Goal: Task Accomplishment & Management: Complete application form

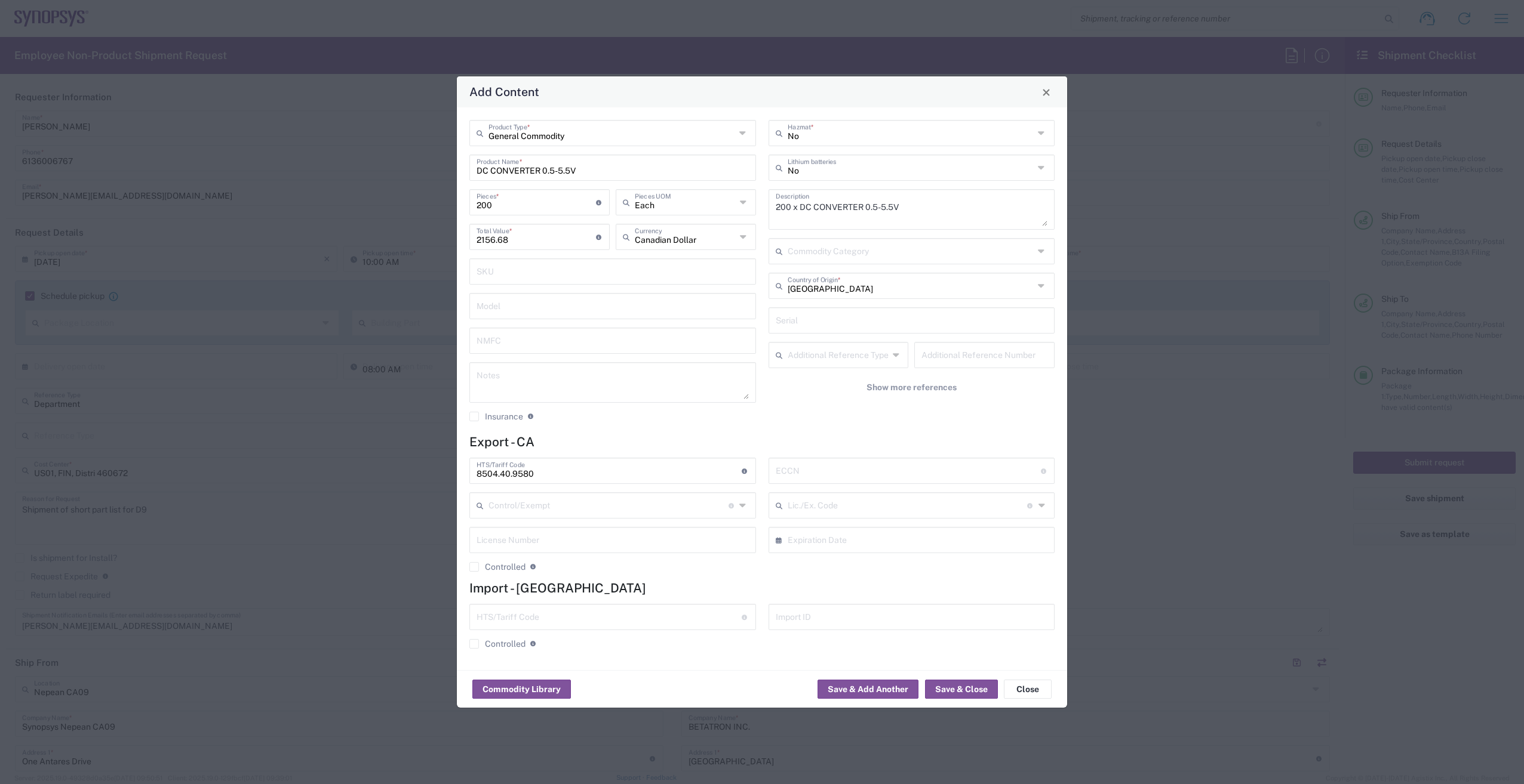
scroll to position [1074, 0]
click at [794, 471] on input "text" at bounding box center [908, 470] width 265 height 21
paste input "EAR99"
type input "EAR99"
click at [972, 687] on button "Save & Close" at bounding box center [962, 689] width 73 height 19
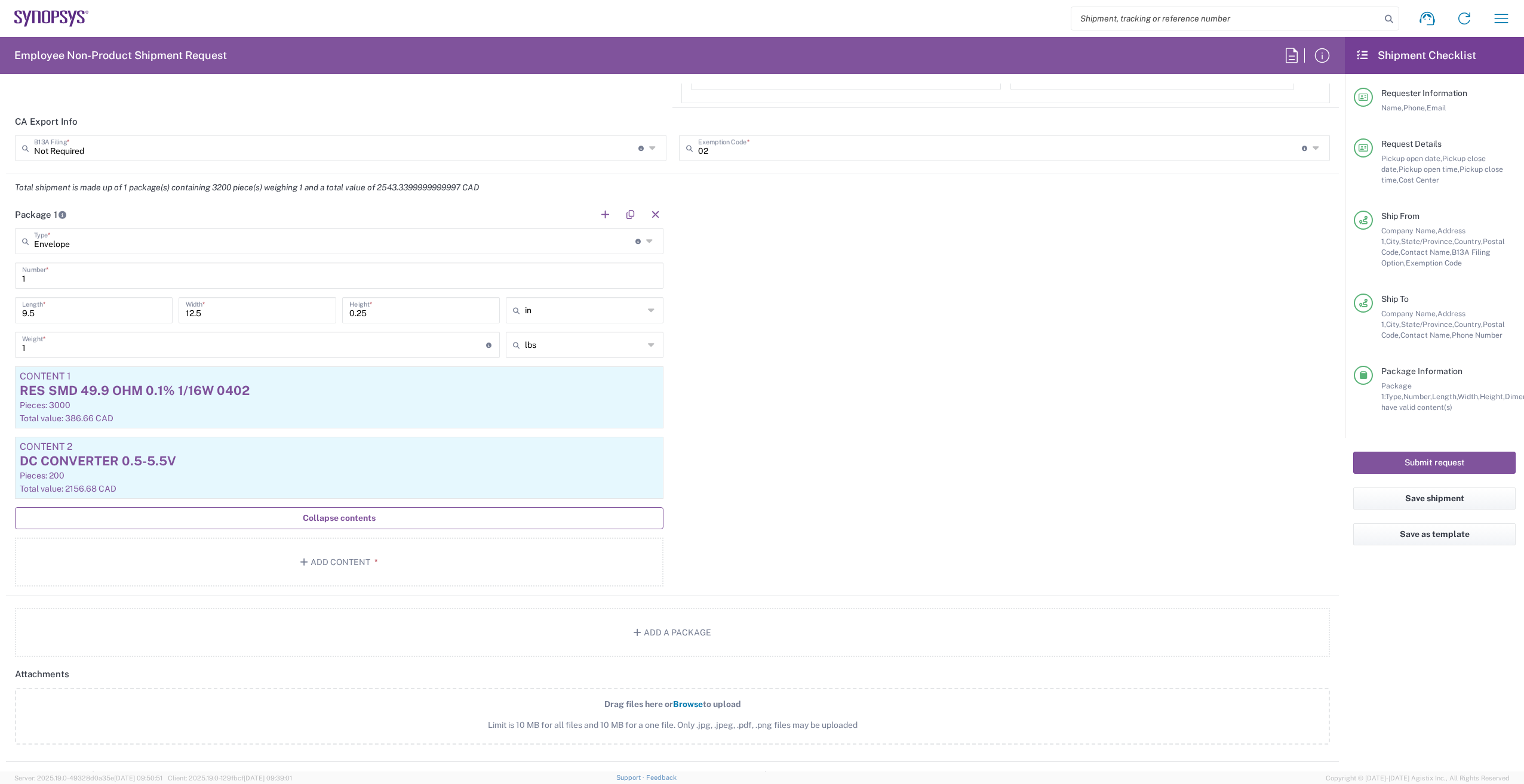
click at [358, 512] on span "Collapse contents" at bounding box center [339, 518] width 73 height 11
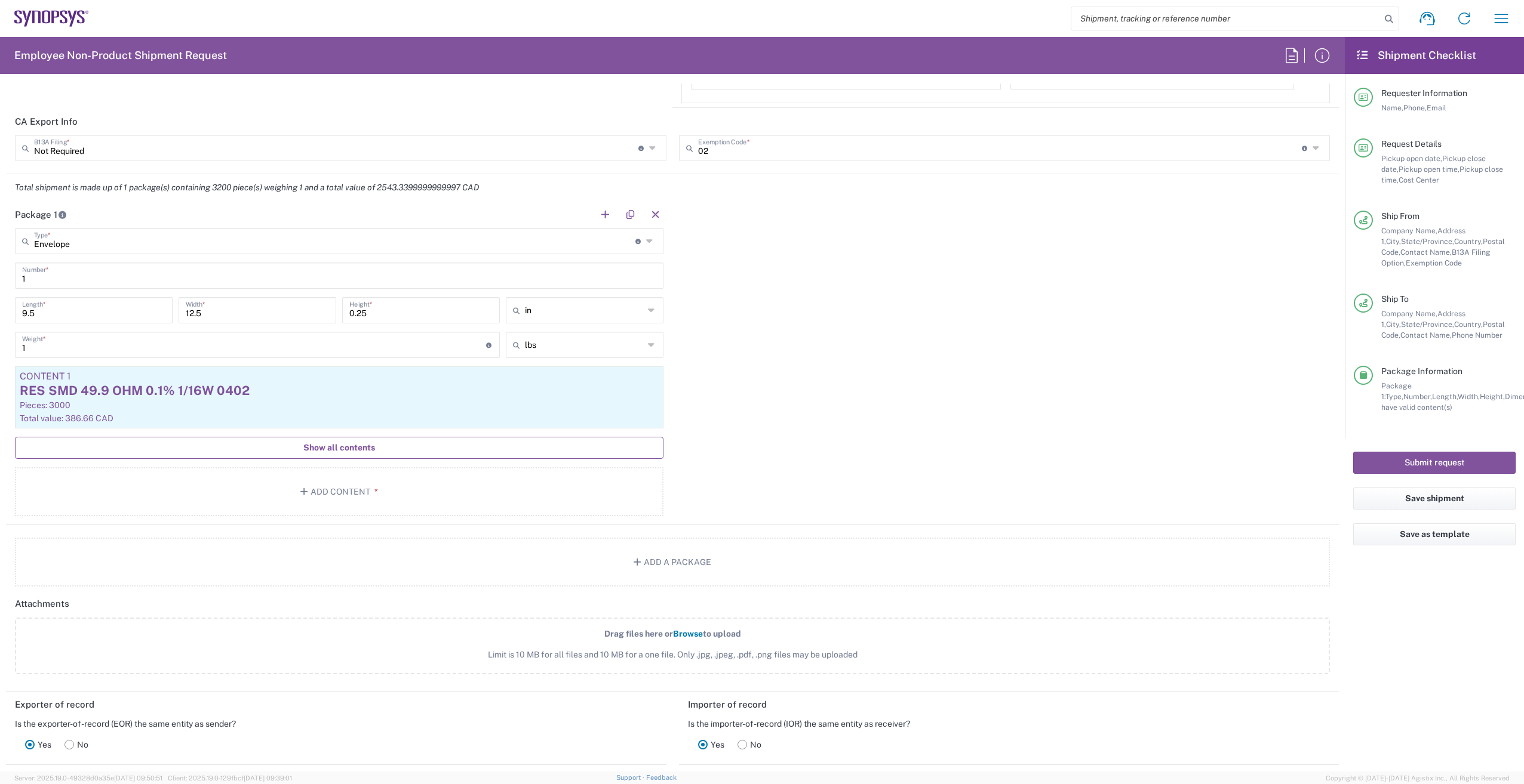
click at [334, 459] on button "Show all contents" at bounding box center [338, 447] width 648 height 22
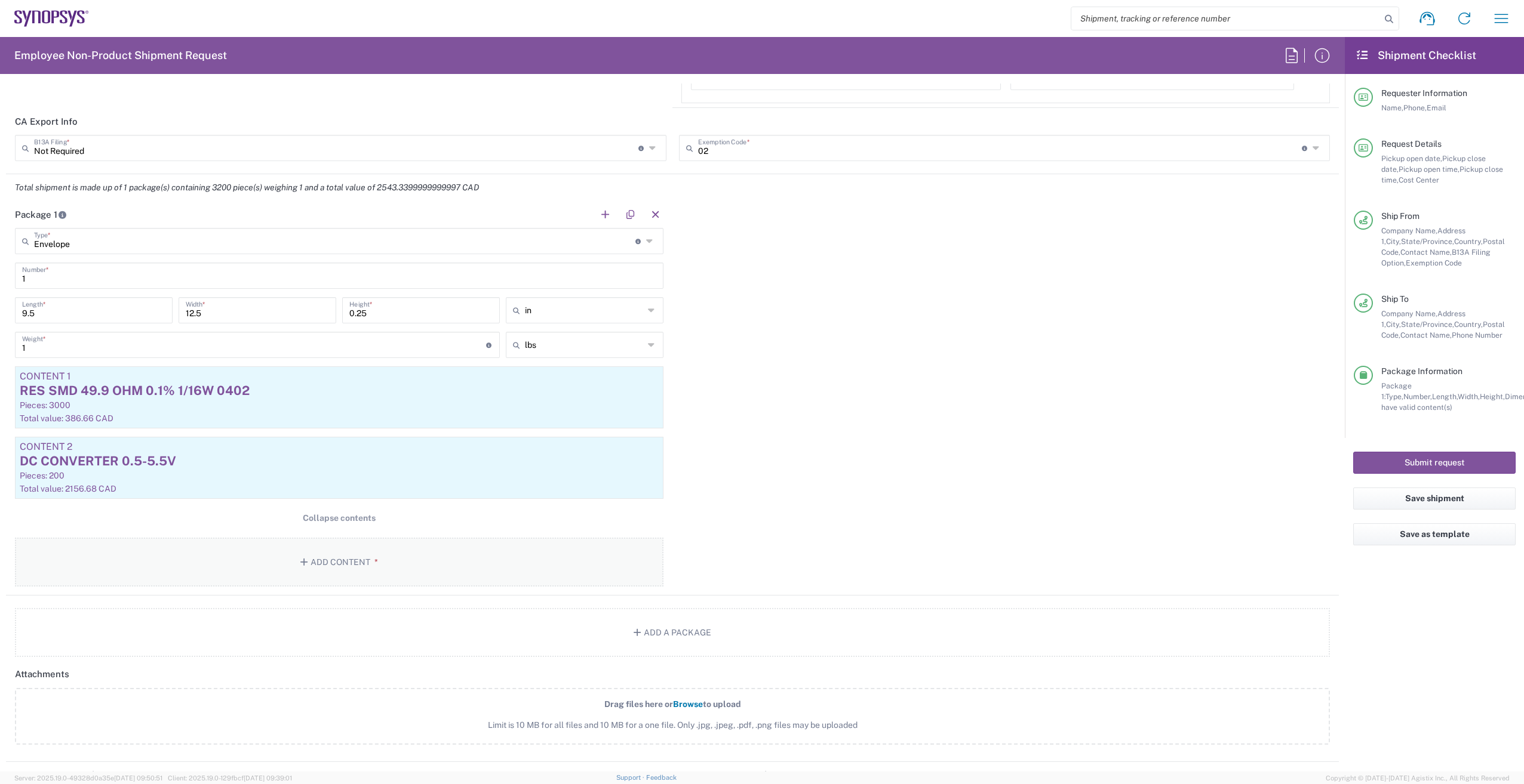
click at [357, 566] on button "Add Content *" at bounding box center [338, 562] width 648 height 49
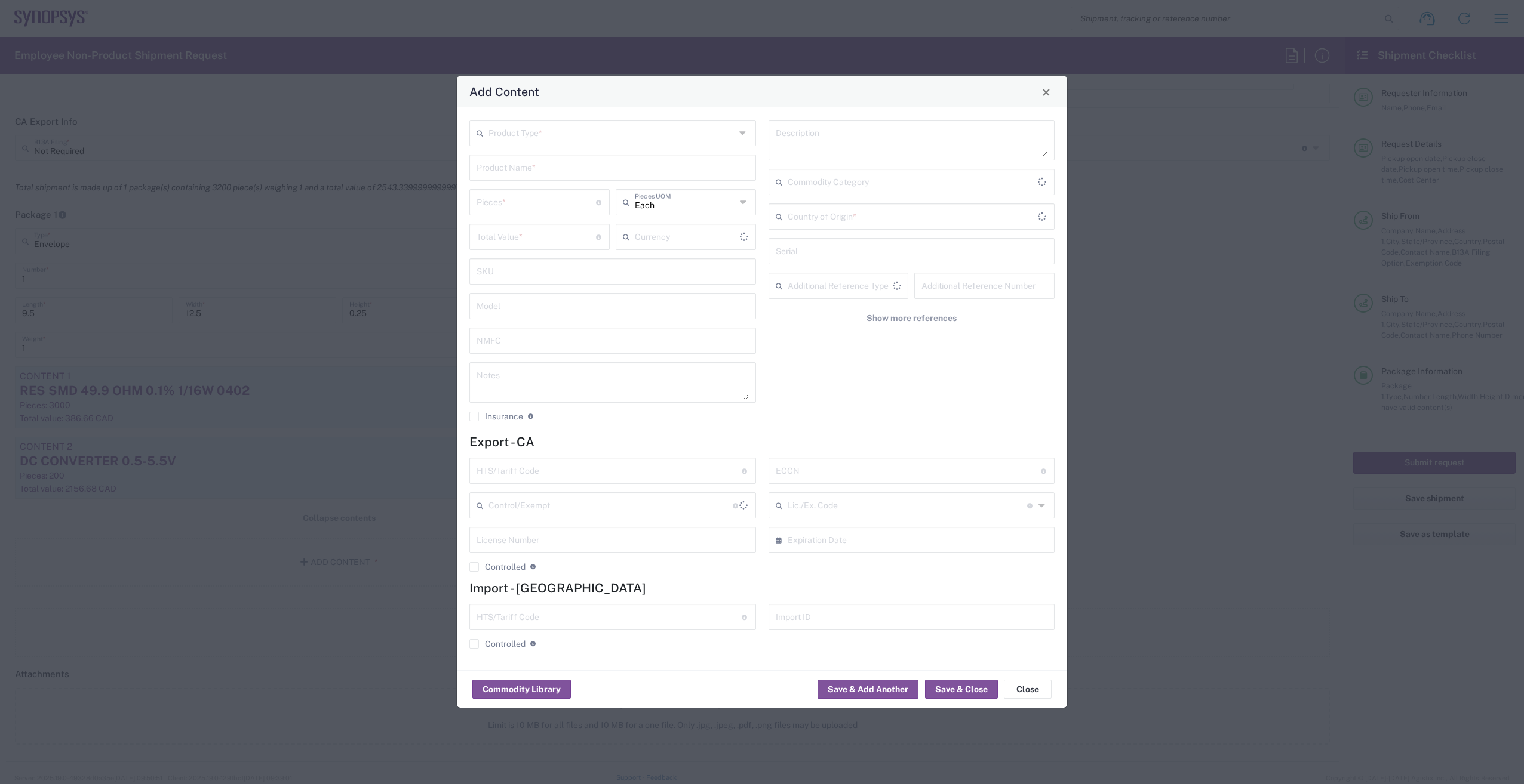
type input "US Dollar"
click at [580, 139] on input "text" at bounding box center [611, 133] width 247 height 21
click at [585, 179] on span "General Commodity" at bounding box center [612, 178] width 284 height 19
type input "General Commodity"
click at [576, 168] on input "text" at bounding box center [613, 167] width 273 height 21
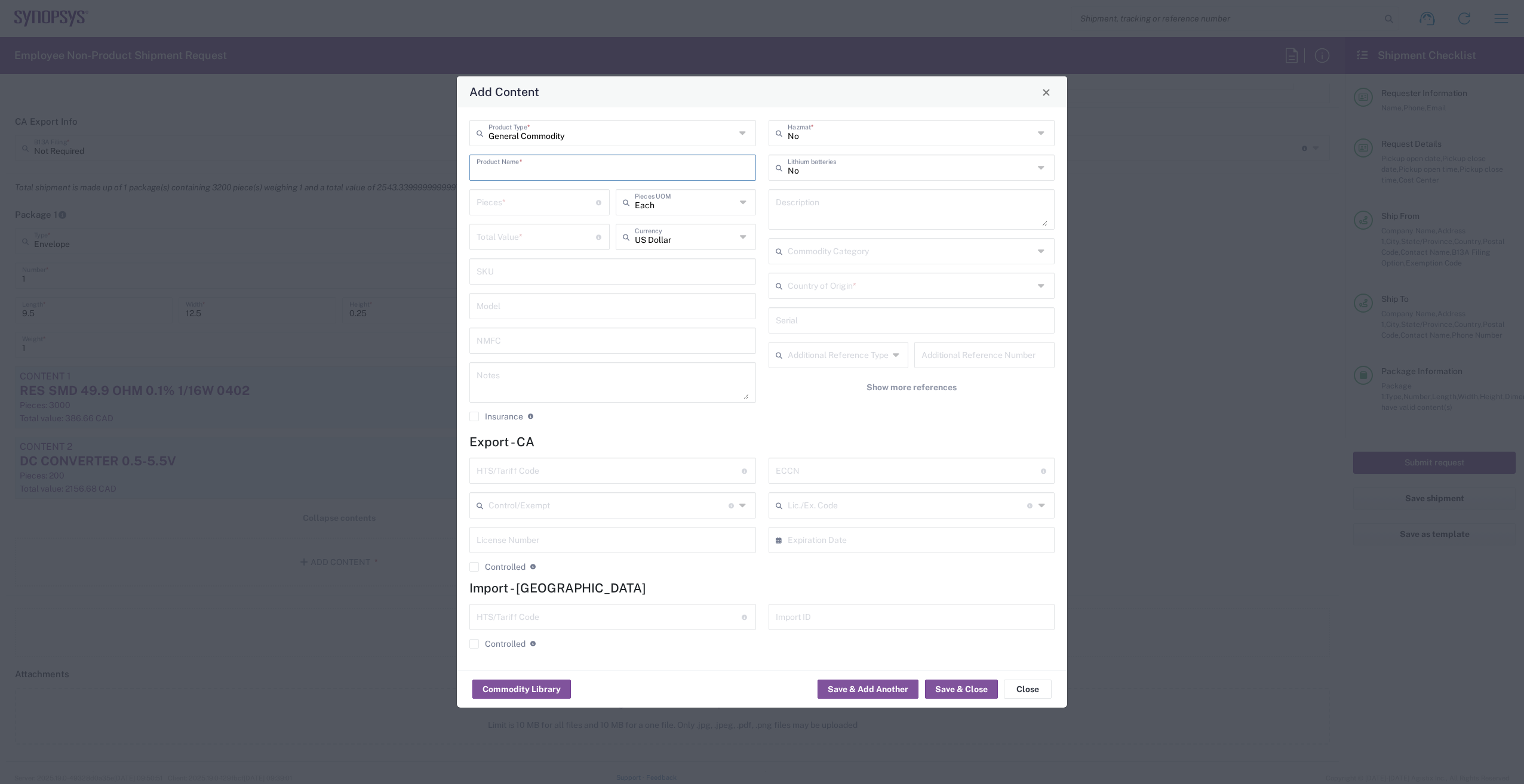
paste input "IC BUFF NON-INVERT 5.5V 14-TSSOP"
type input "IC BUFF NON-INVERT 5.5V 14-TSSOP"
click at [834, 210] on textarea at bounding box center [911, 209] width 273 height 33
paste textarea "IC BUFF NON-INVERT 5.5V 14-TSSOP"
type textarea "500 x IC BUFF NON-INVERT 5.5V 14-TSSOP"
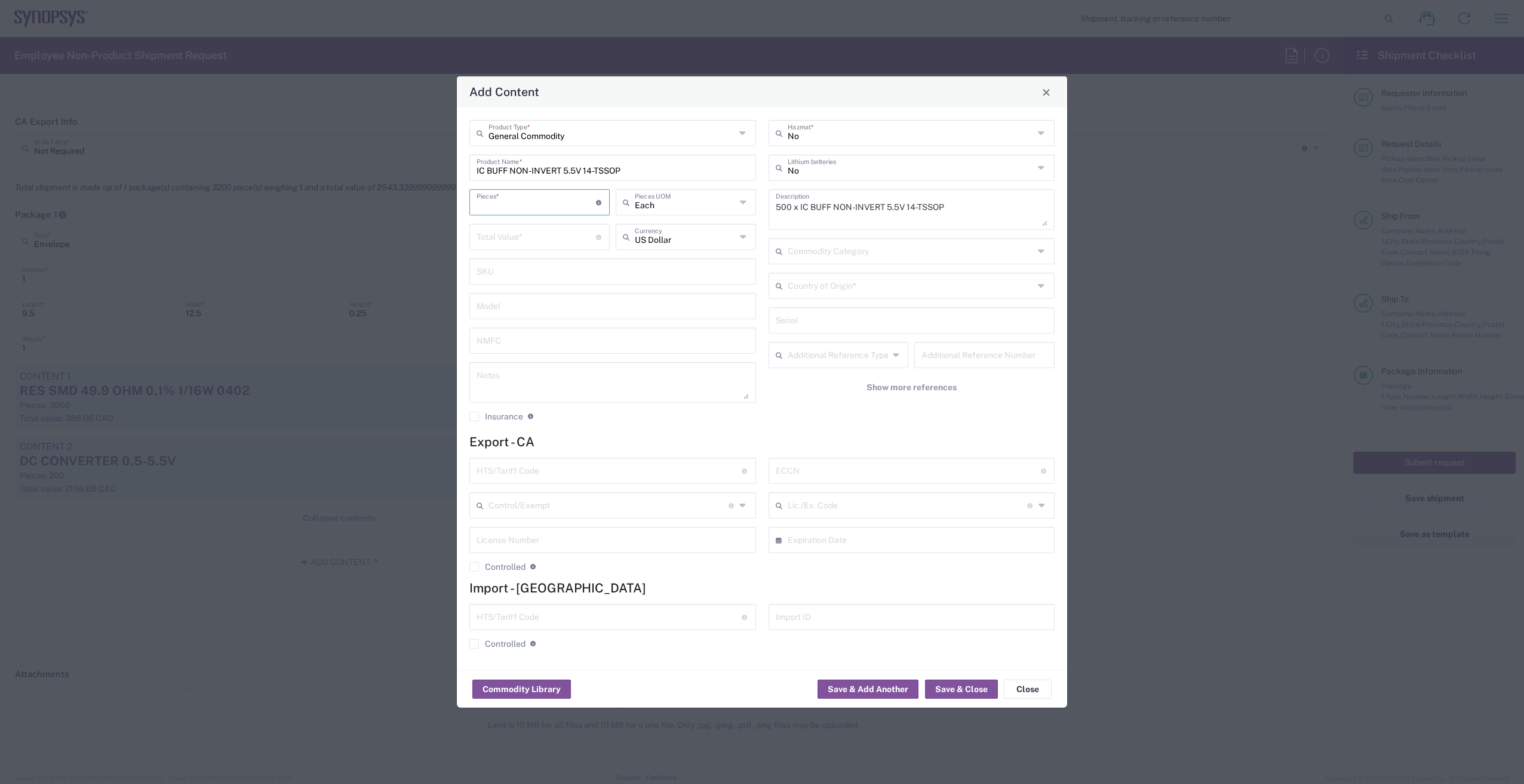
click at [521, 210] on input "number" at bounding box center [536, 202] width 120 height 21
type input "500"
click at [704, 250] on div "US Dollar Currency" at bounding box center [686, 237] width 140 height 26
click at [669, 288] on span "Canadian Dollar" at bounding box center [686, 282] width 138 height 19
type input "Canadian Dollar"
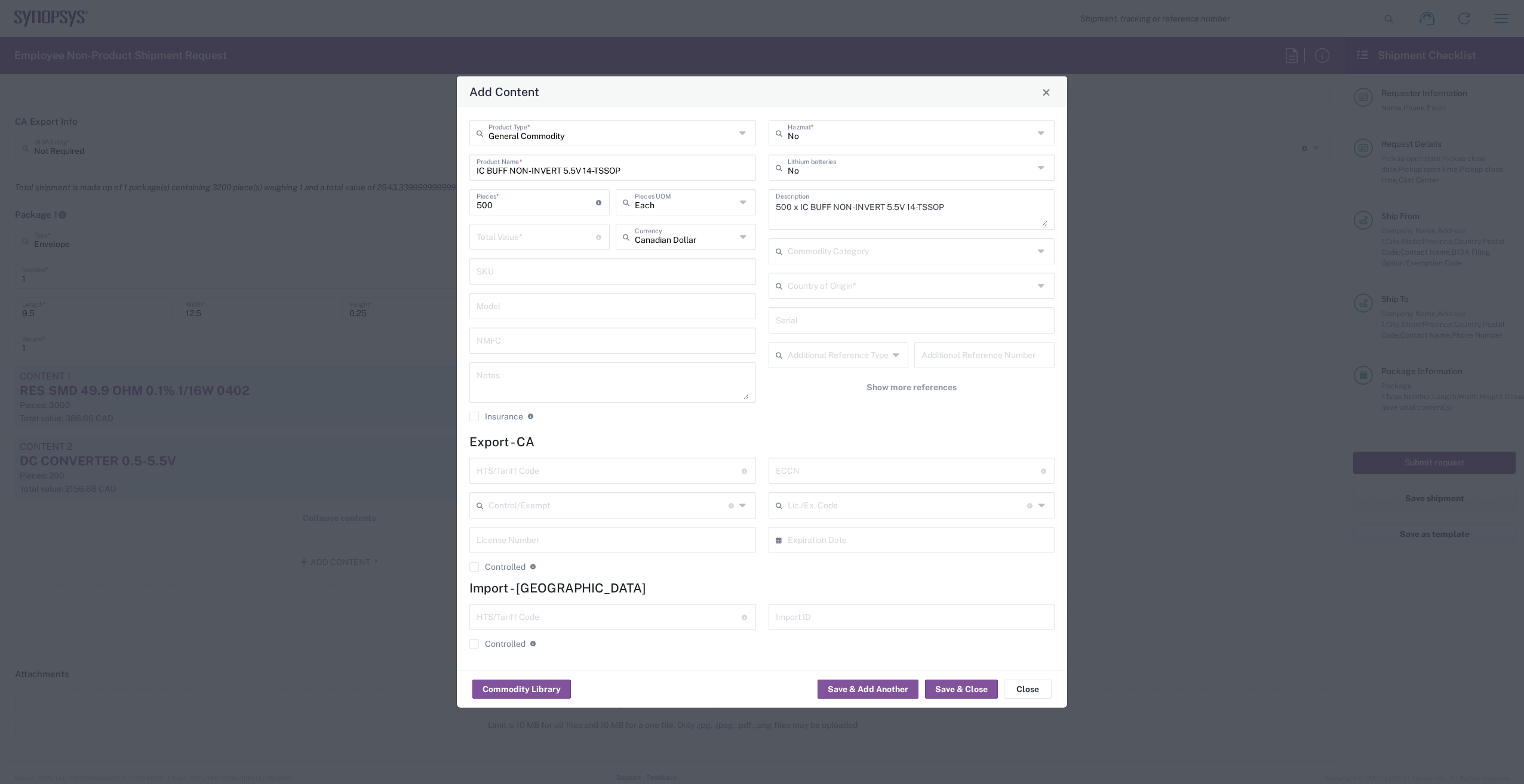
click at [528, 240] on input "number" at bounding box center [536, 236] width 120 height 21
click at [532, 237] on input "number" at bounding box center [536, 236] width 120 height 21
type input "317.74"
click at [858, 270] on div "No Hazmat * No Lithium batteries 500 x IC BUFF NON-INVERT 5.5V 14-TSSOP Descrip…" at bounding box center [911, 276] width 299 height 311
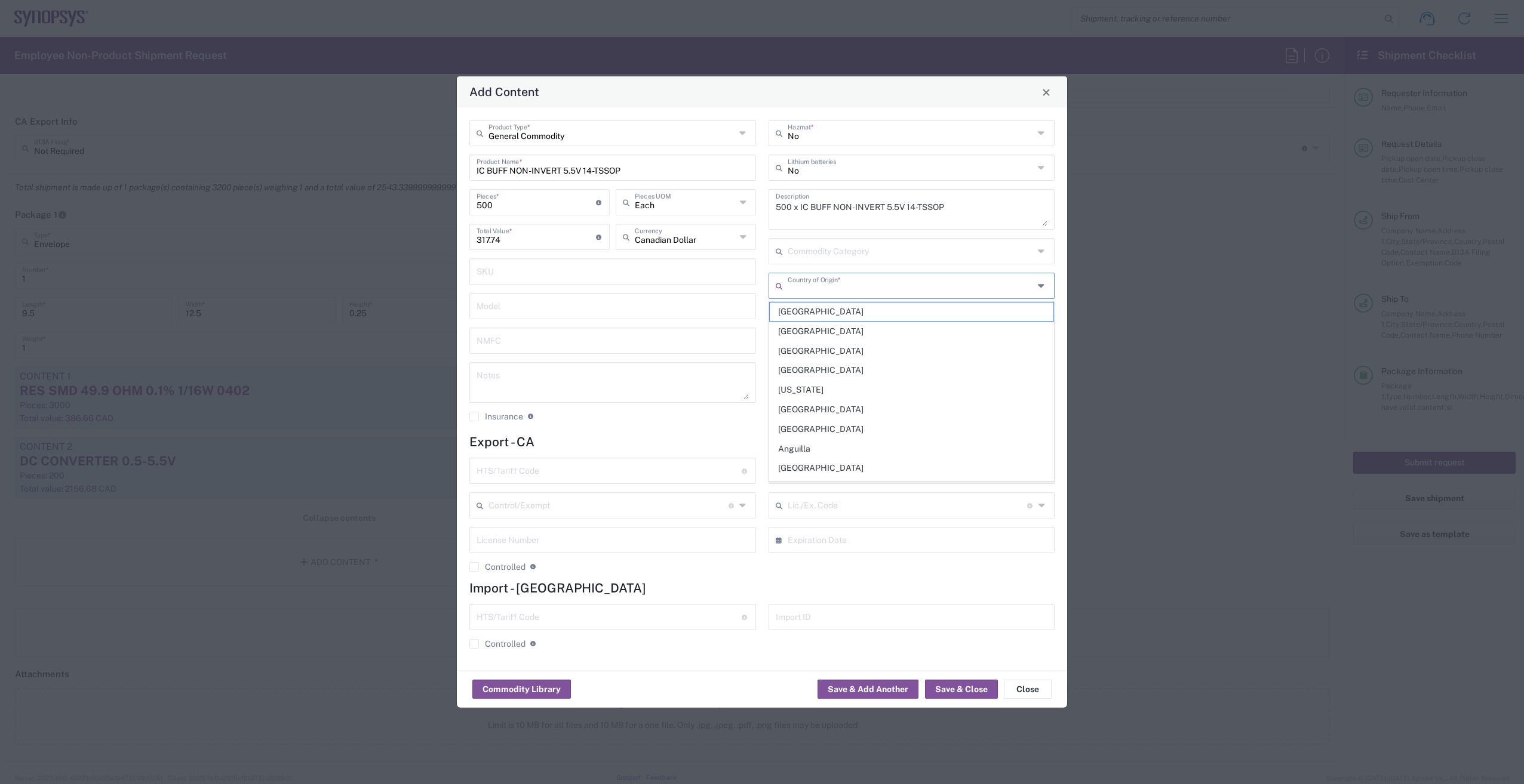
click at [858, 281] on input "text" at bounding box center [910, 285] width 247 height 21
click at [829, 313] on span "[GEOGRAPHIC_DATA]" at bounding box center [911, 311] width 284 height 19
type input "[GEOGRAPHIC_DATA]"
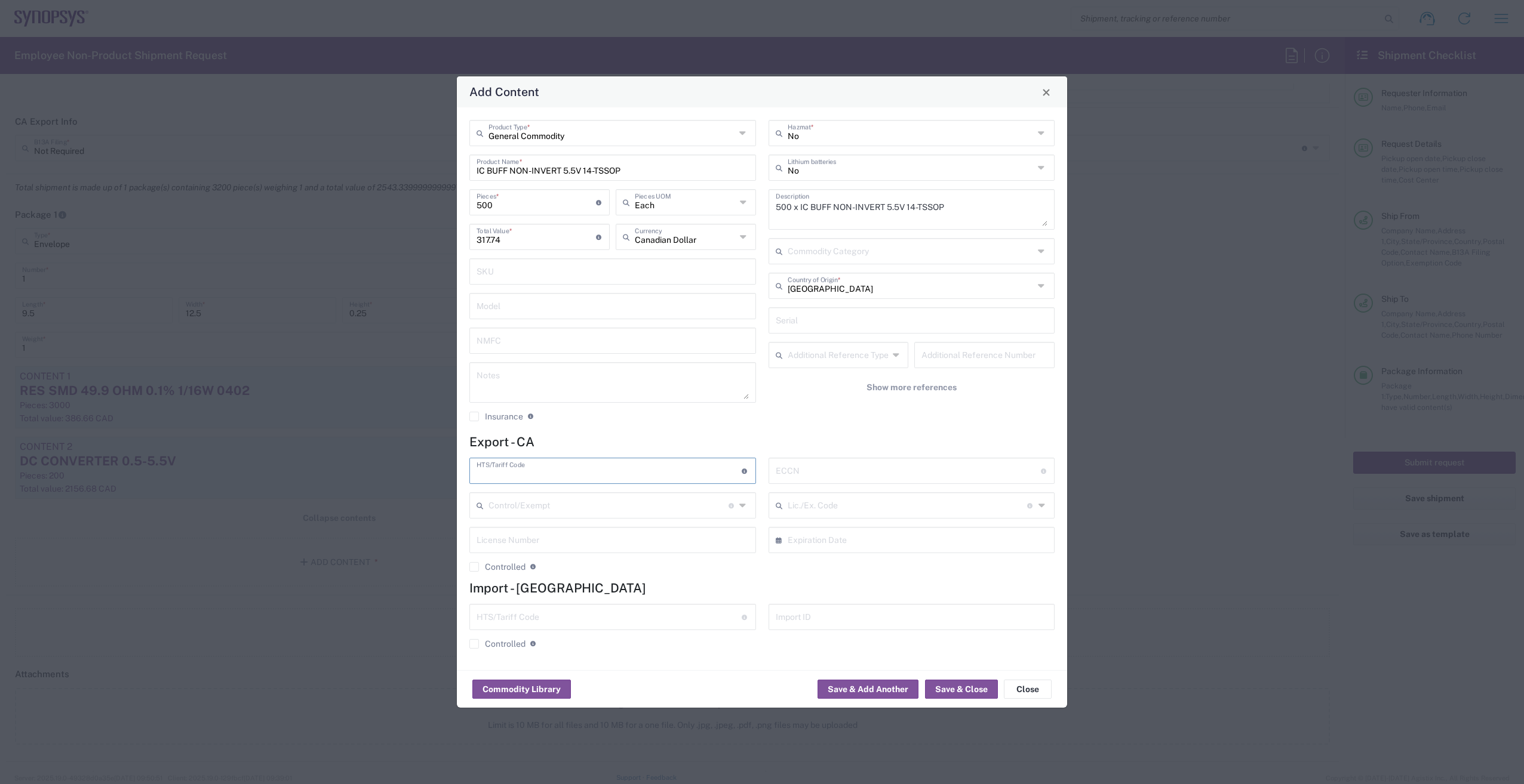
click at [549, 477] on input "text" at bounding box center [609, 470] width 265 height 21
click at [578, 470] on input "text" at bounding box center [609, 470] width 265 height 21
paste input "8542.39.0070"
type input "8542.39.0070"
click at [834, 475] on input "text" at bounding box center [908, 470] width 265 height 21
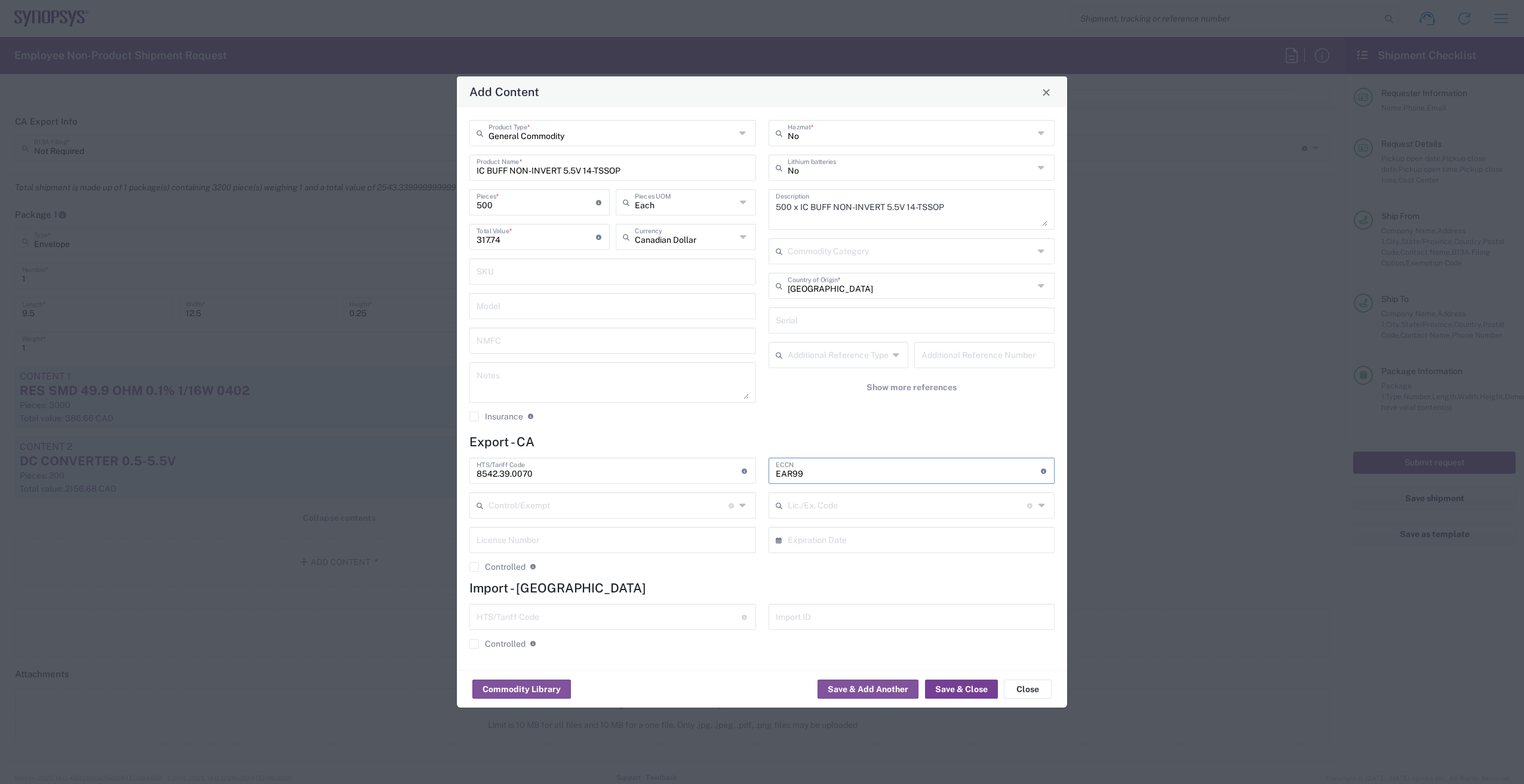
type input "EAR99"
click at [971, 686] on button "Save & Close" at bounding box center [962, 689] width 73 height 19
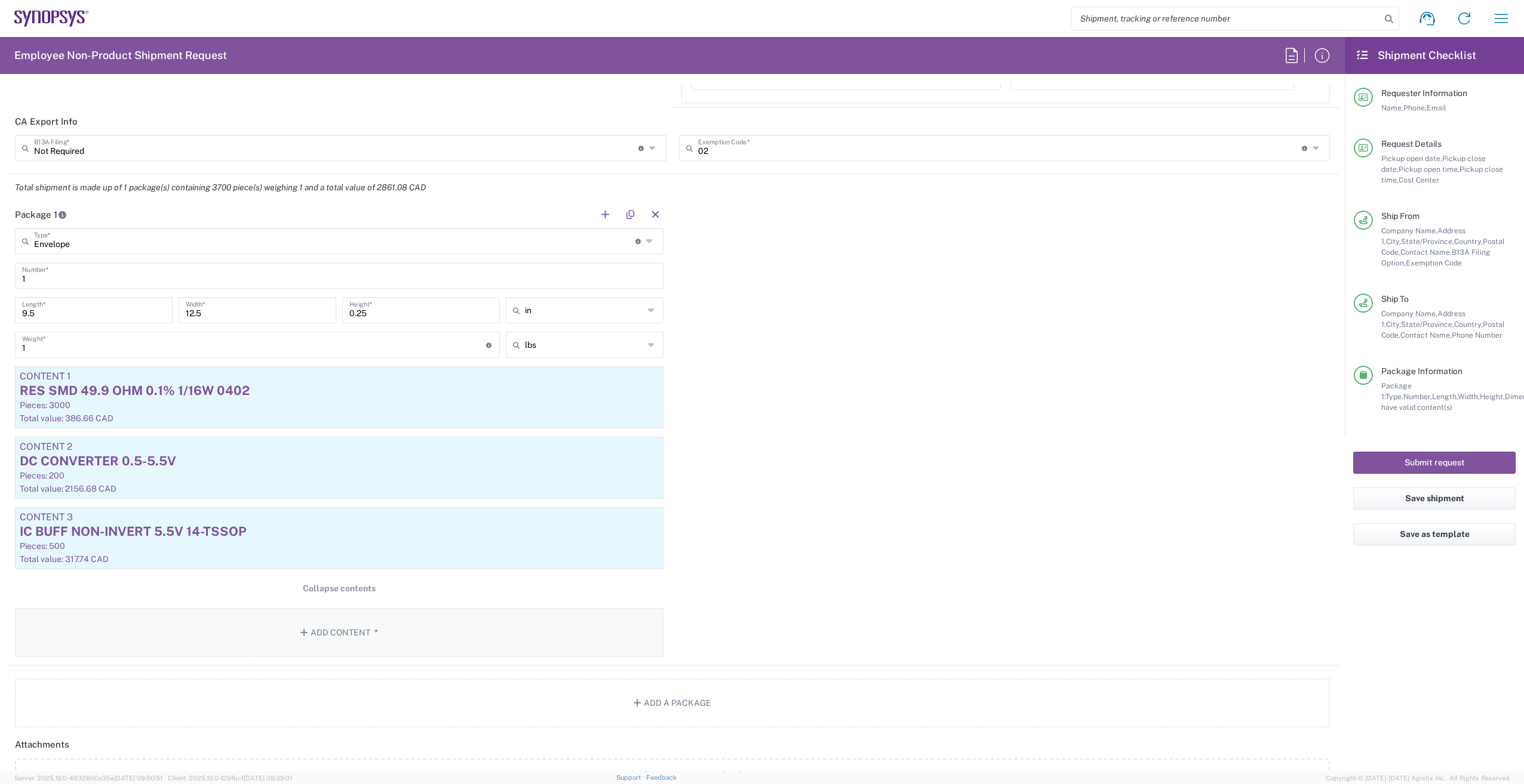
click at [356, 629] on button "Add Content *" at bounding box center [338, 633] width 648 height 49
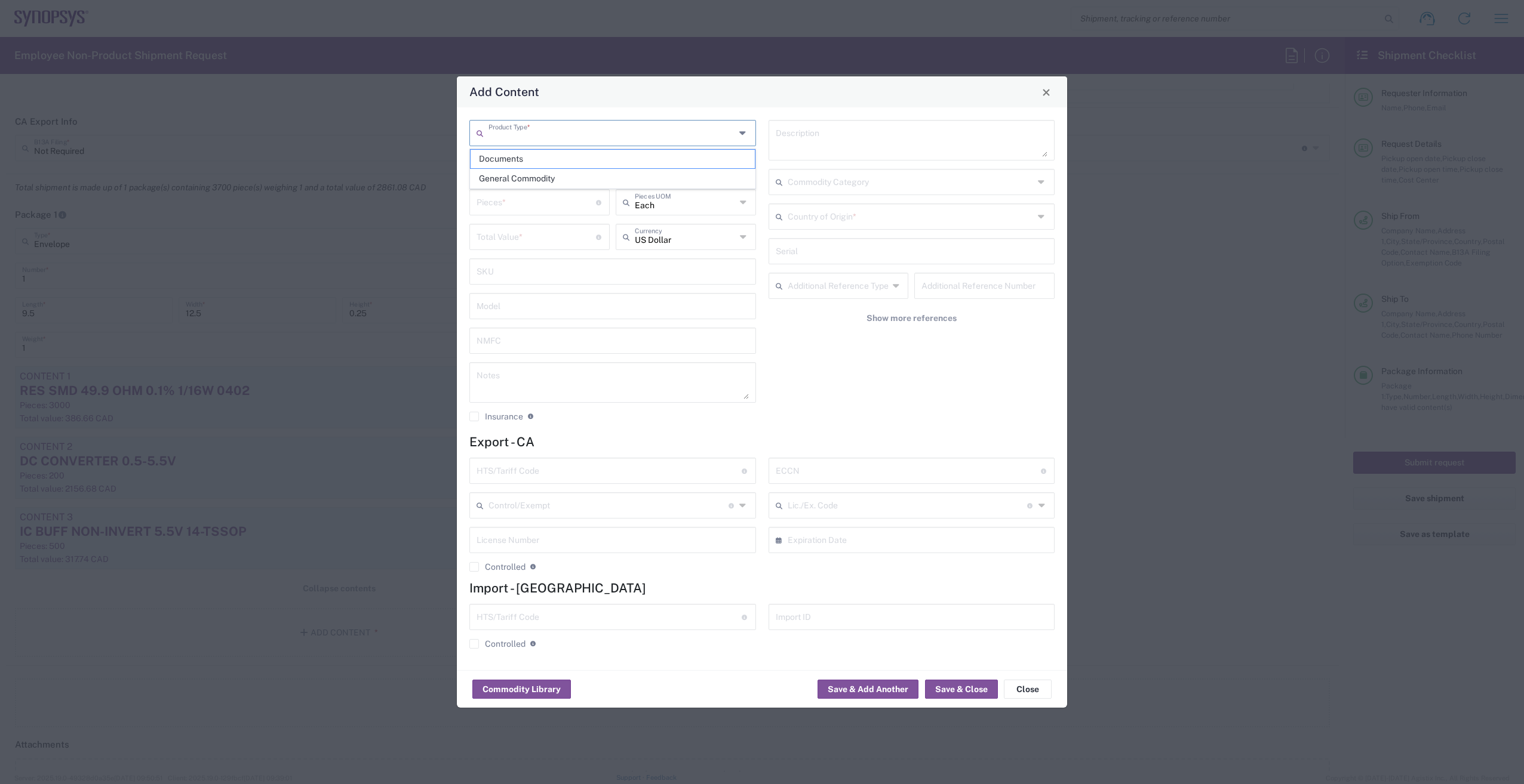
click at [683, 134] on input "text" at bounding box center [611, 133] width 247 height 21
click at [667, 187] on span "General Commodity" at bounding box center [612, 178] width 284 height 19
type input "General Commodity"
click at [551, 167] on input "text" at bounding box center [613, 167] width 273 height 21
paste input "RES SMD 0 OHM JUMPER 1/16W 0402"
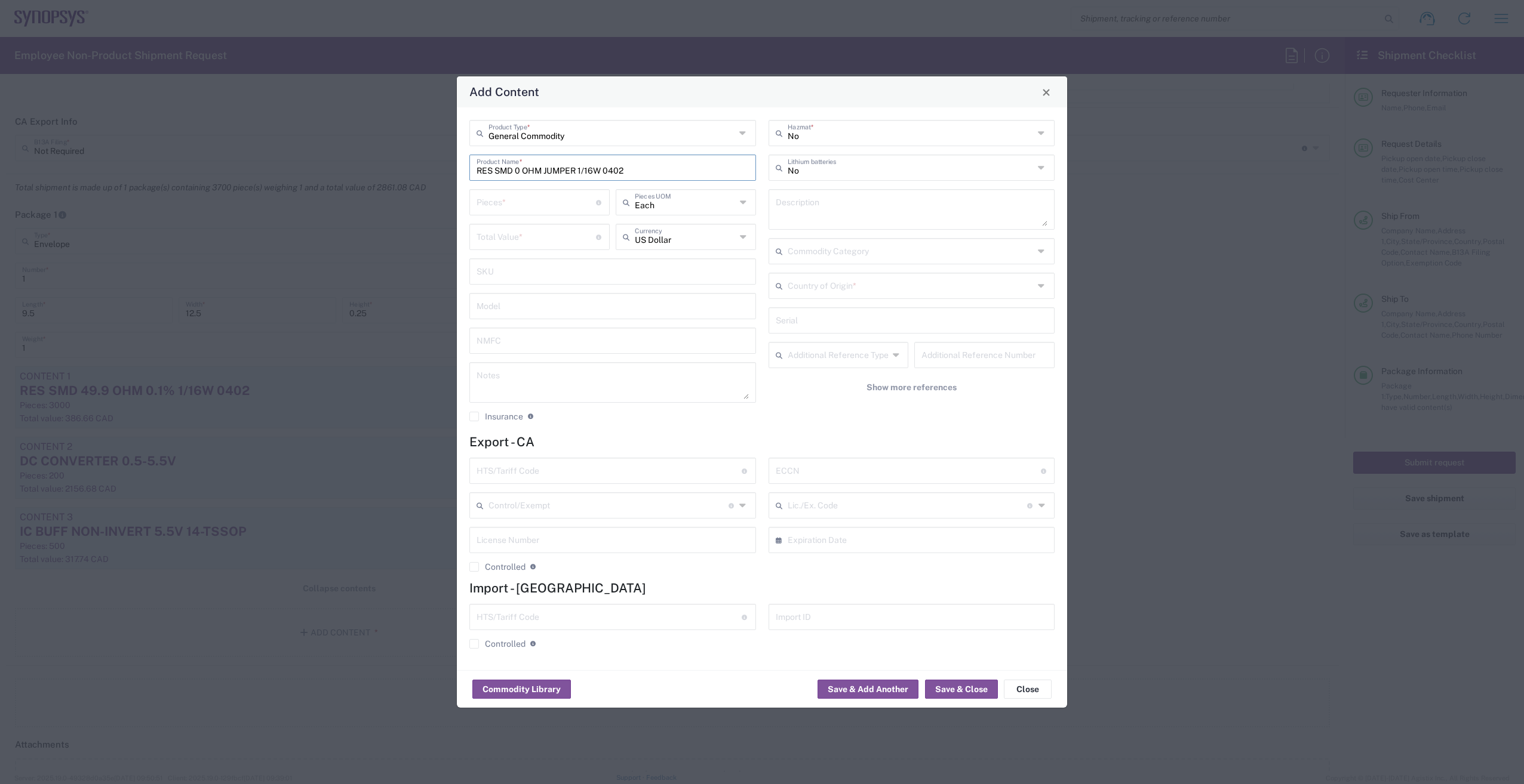
type input "RES SMD 0 OHM JUMPER 1/16W 0402"
click at [845, 205] on textarea at bounding box center [911, 209] width 273 height 33
type textarea "5000 x 48.45"
click at [509, 210] on input "number" at bounding box center [536, 202] width 120 height 21
type input "5000"
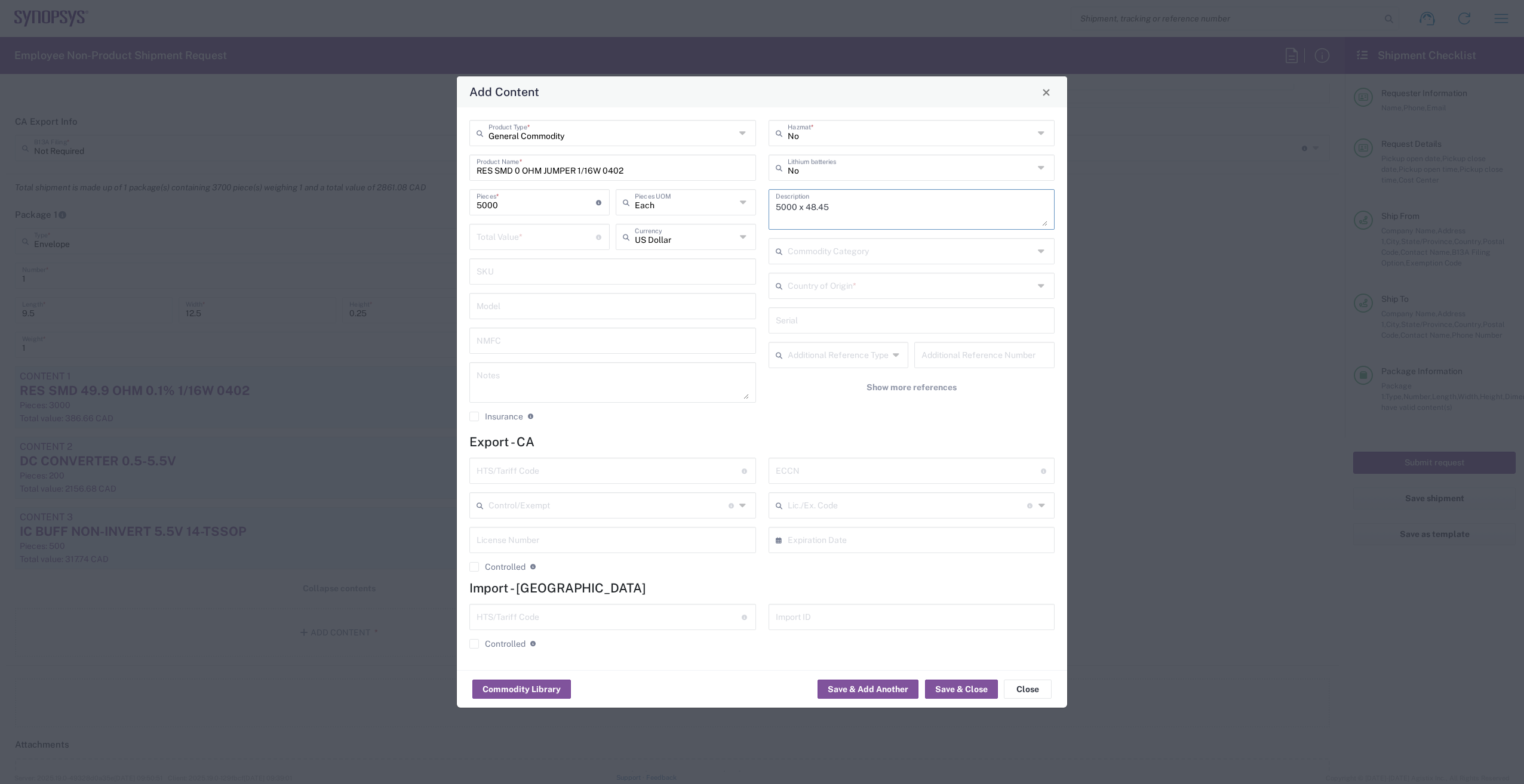
drag, startPoint x: 807, startPoint y: 205, endPoint x: 883, endPoint y: 208, distance: 76.1
click at [883, 208] on textarea "5000 x 48.45" at bounding box center [911, 209] width 273 height 33
paste textarea "RES SMD 0 OHM JUMPER 1/16W 0402"
type textarea "5000 x RES SMD 0 OHM JUMPER 1/16W 0402"
click at [522, 232] on input "number" at bounding box center [536, 236] width 120 height 21
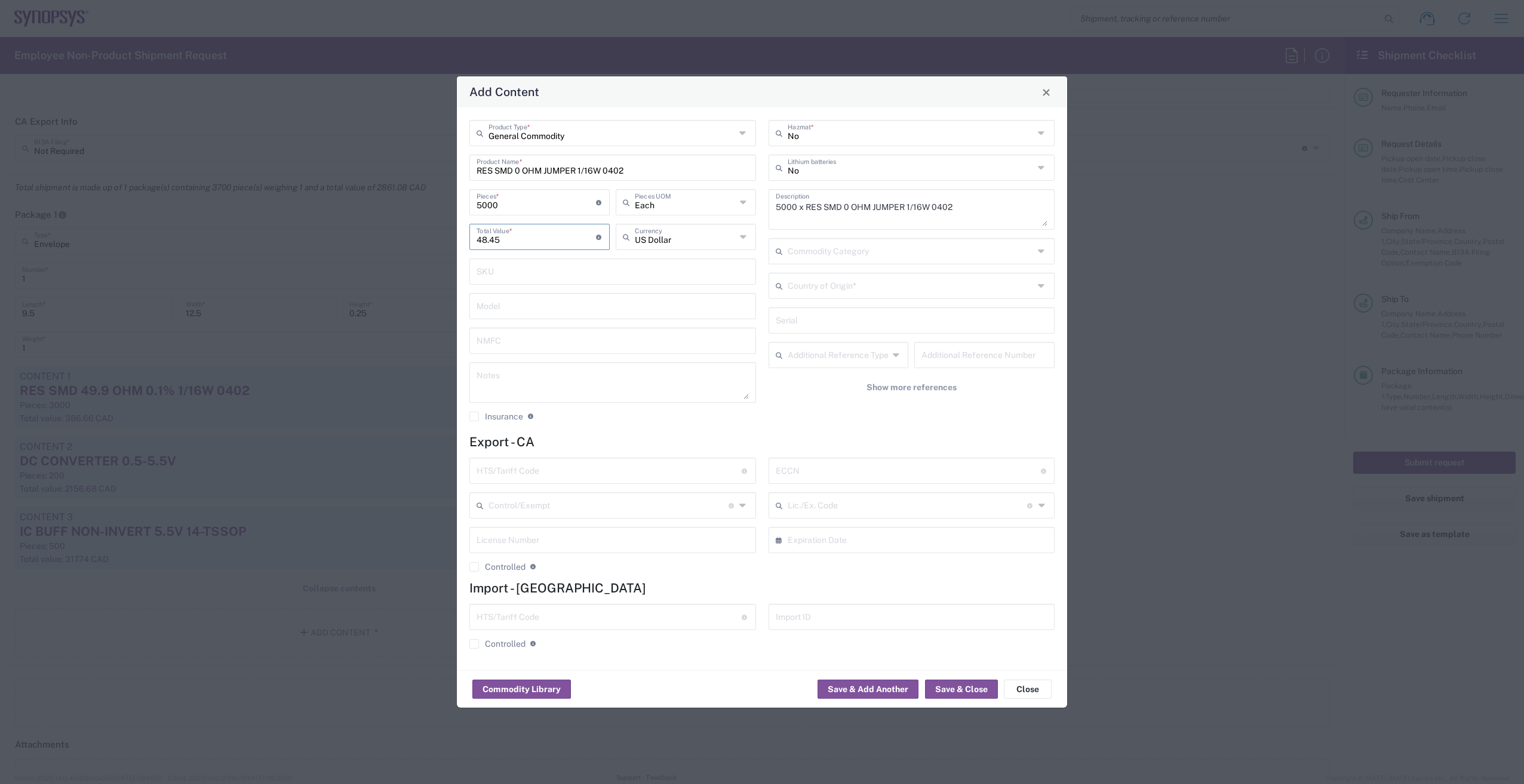
type input "48.45"
click at [682, 241] on input "text" at bounding box center [685, 236] width 102 height 21
click at [661, 264] on span "Canadian Dollar" at bounding box center [686, 263] width 138 height 19
type input "Canadian Dollar"
click at [579, 465] on input "text" at bounding box center [609, 470] width 265 height 21
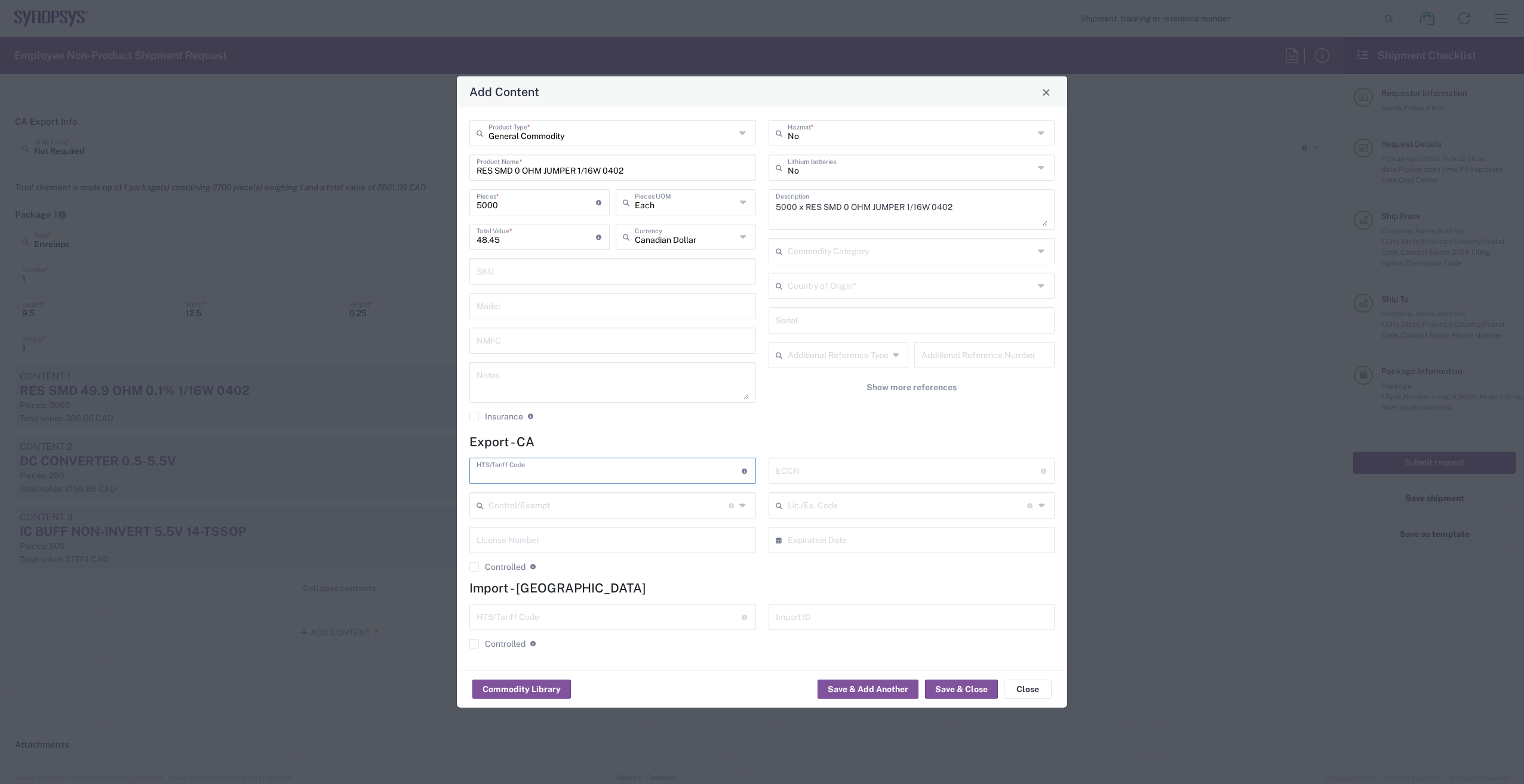
paste input "8533.21.0030"
type input "8533.21.0030"
click at [828, 475] on input "text" at bounding box center [908, 470] width 265 height 21
paste input "EAR99"
type input "EAR99"
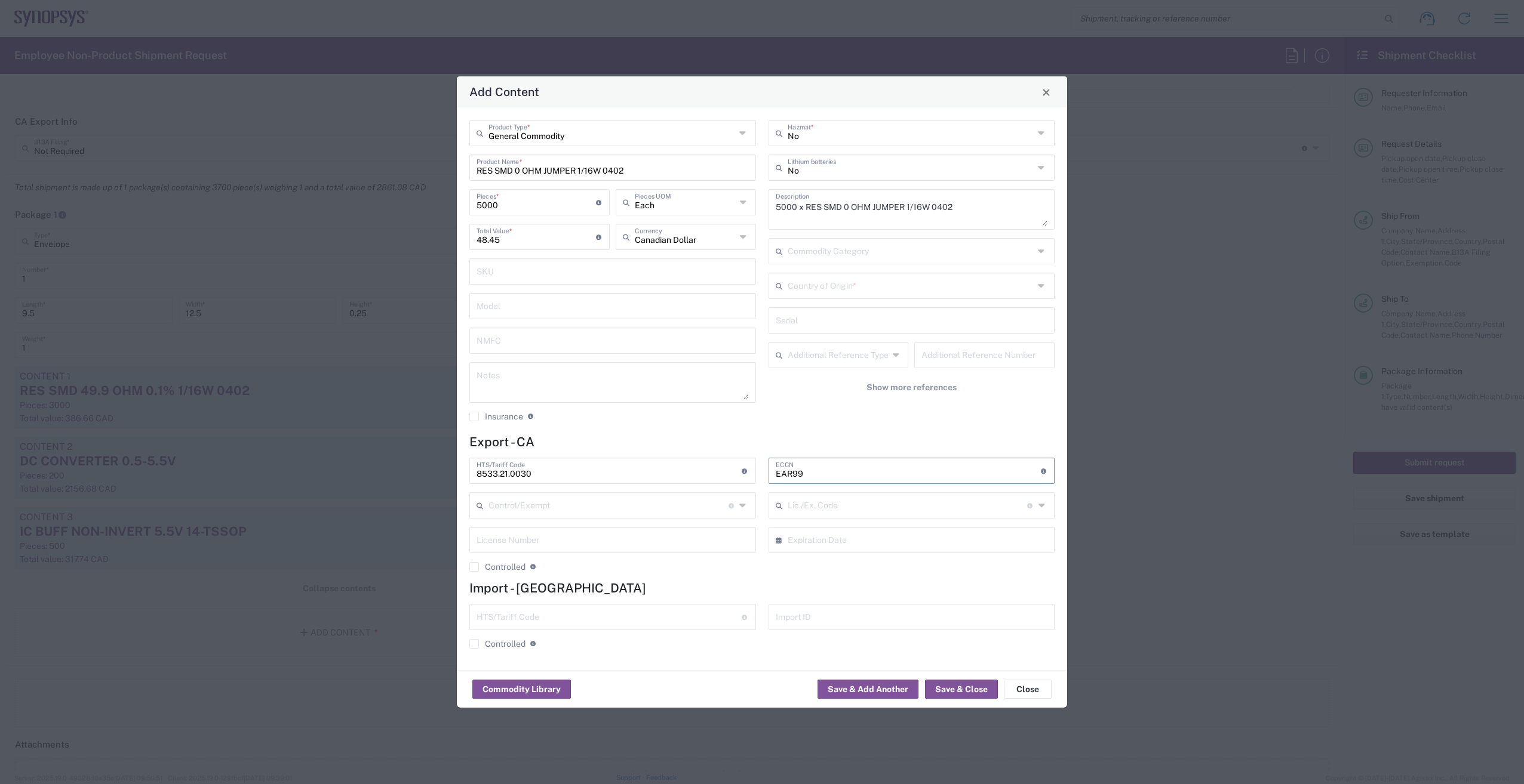
click at [873, 285] on input "text" at bounding box center [910, 285] width 247 height 21
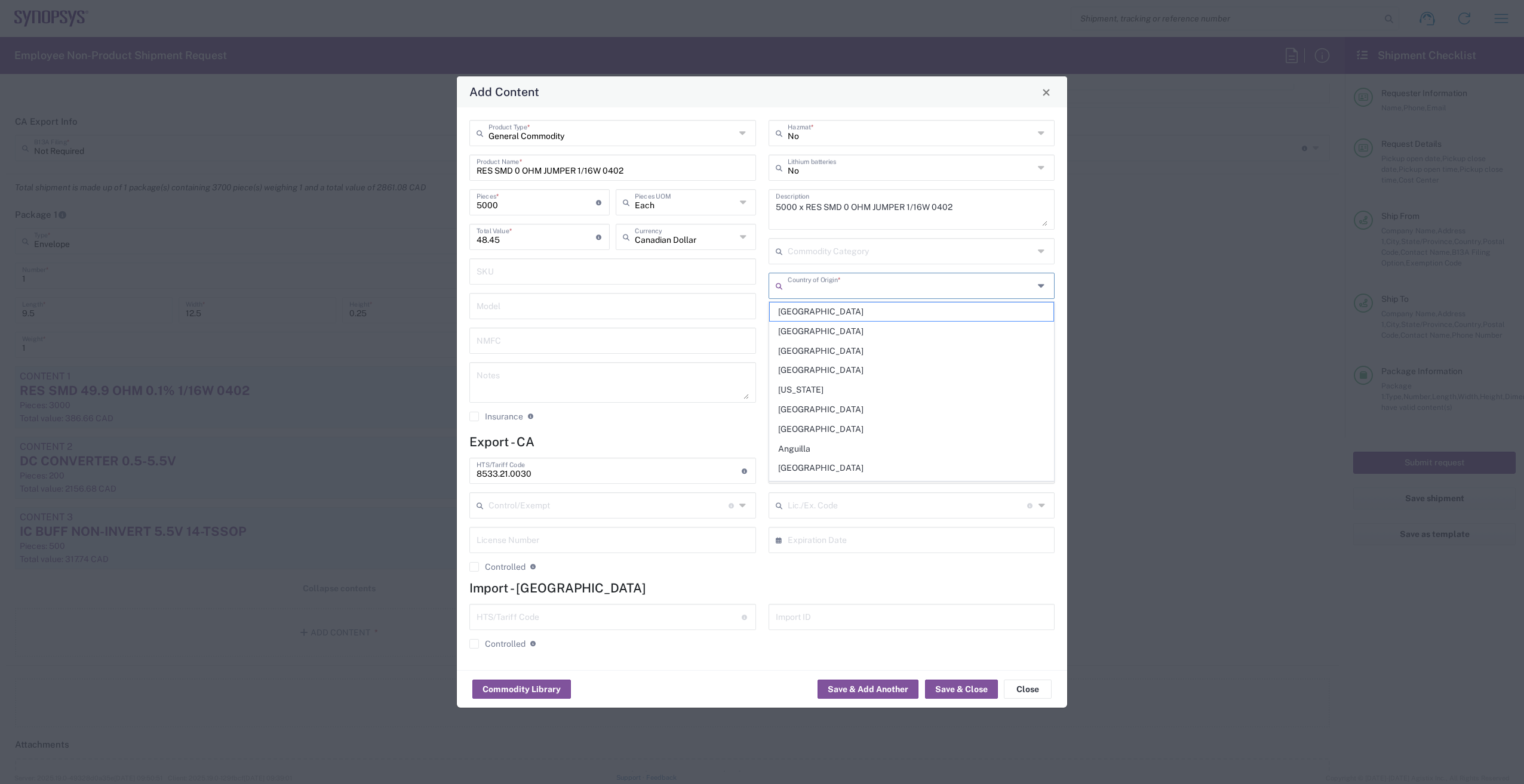
type input "Q"
click at [794, 311] on span "[GEOGRAPHIC_DATA]" at bounding box center [911, 311] width 284 height 19
type input "[GEOGRAPHIC_DATA]"
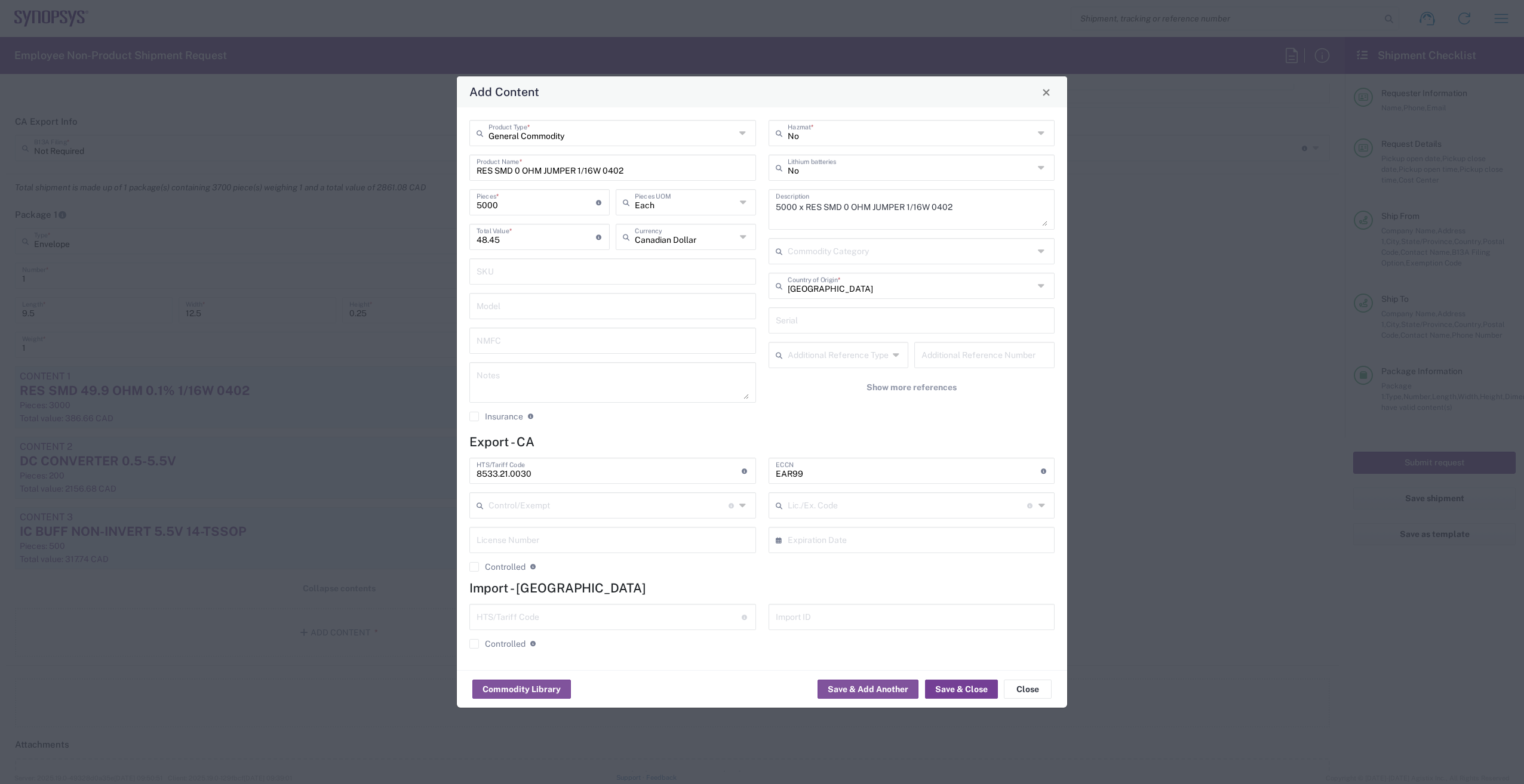
click at [963, 681] on button "Save & Close" at bounding box center [962, 689] width 73 height 19
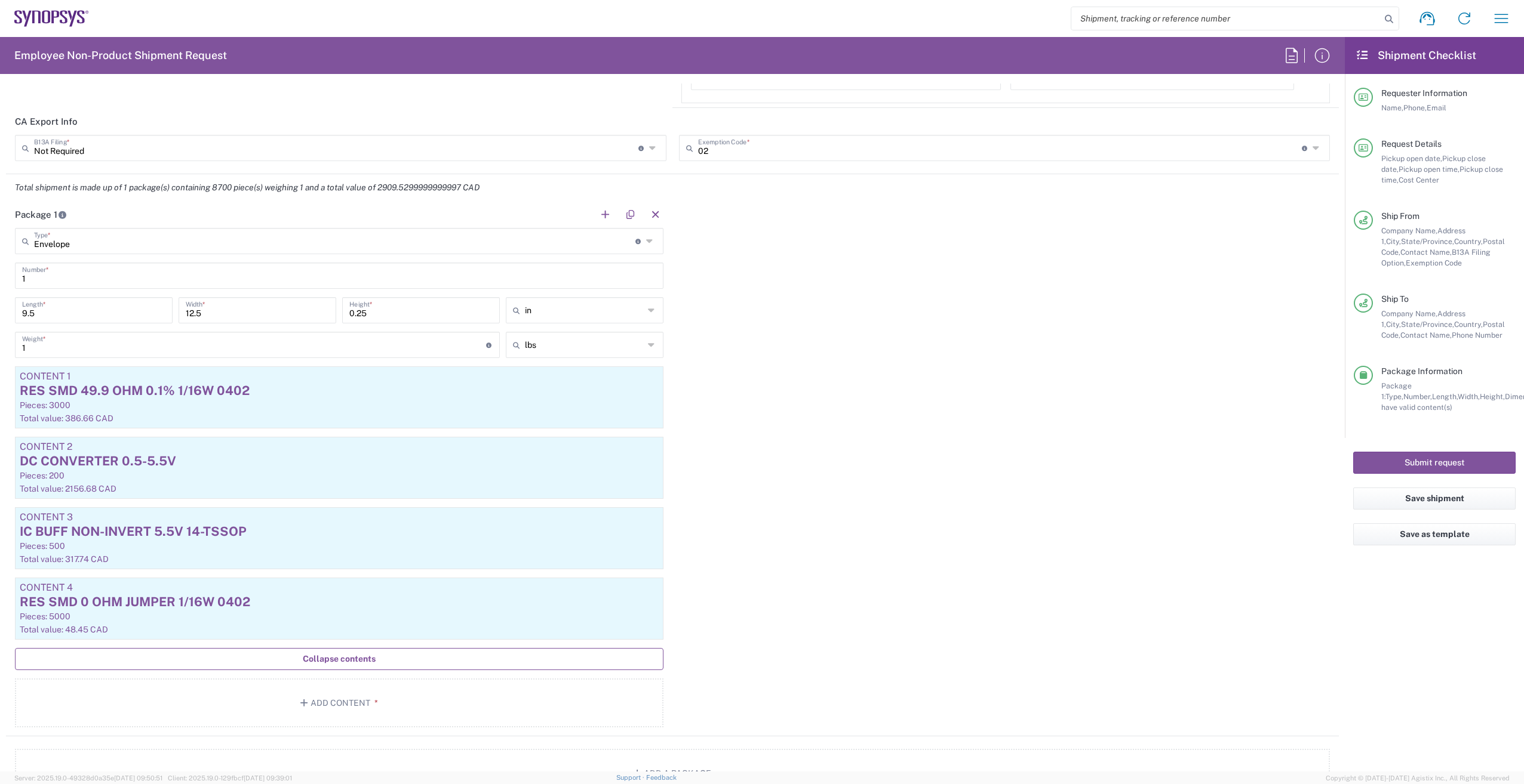
click at [320, 660] on span "Collapse contents" at bounding box center [339, 660] width 73 height 11
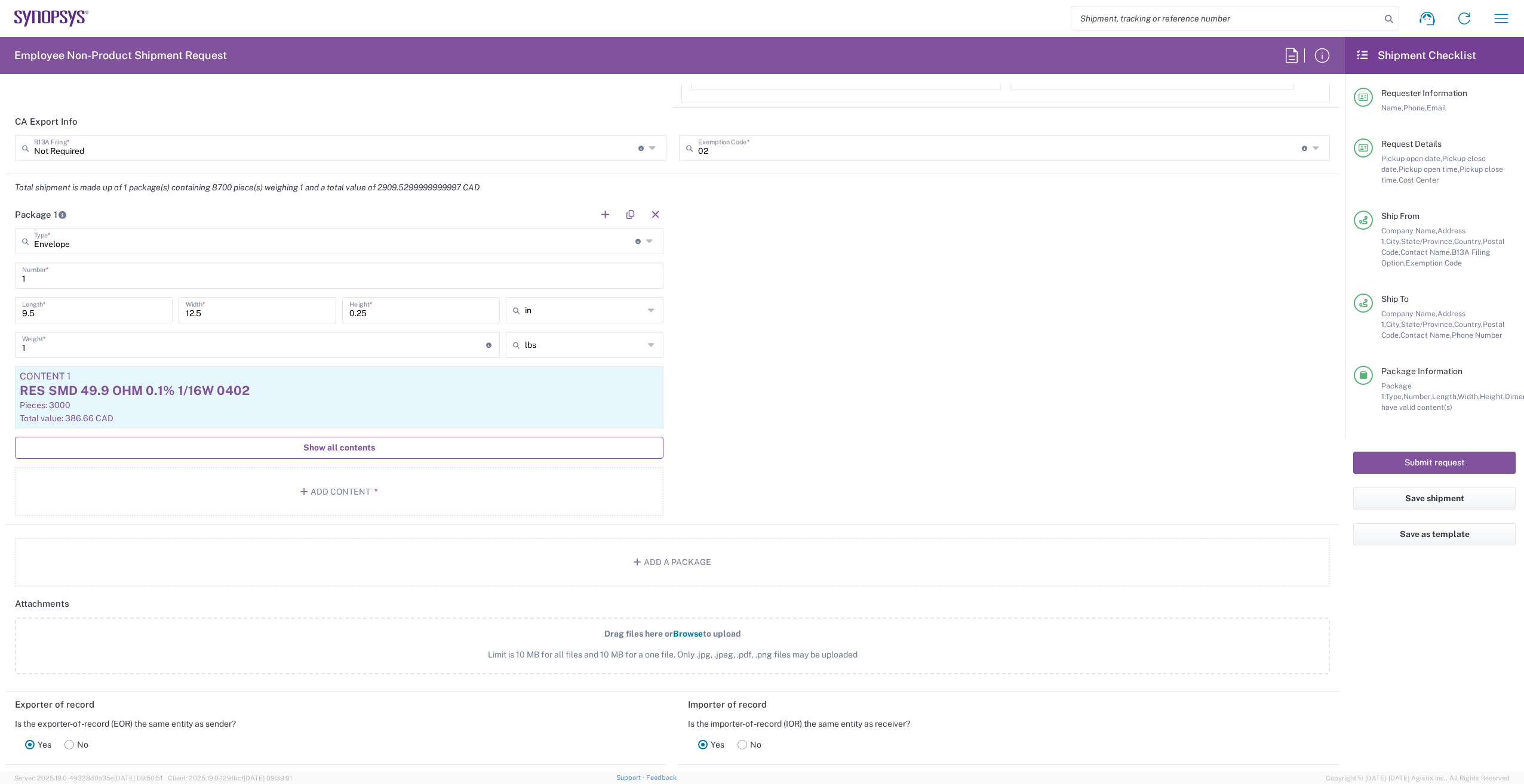
click at [344, 451] on span "Show all contents" at bounding box center [339, 448] width 72 height 11
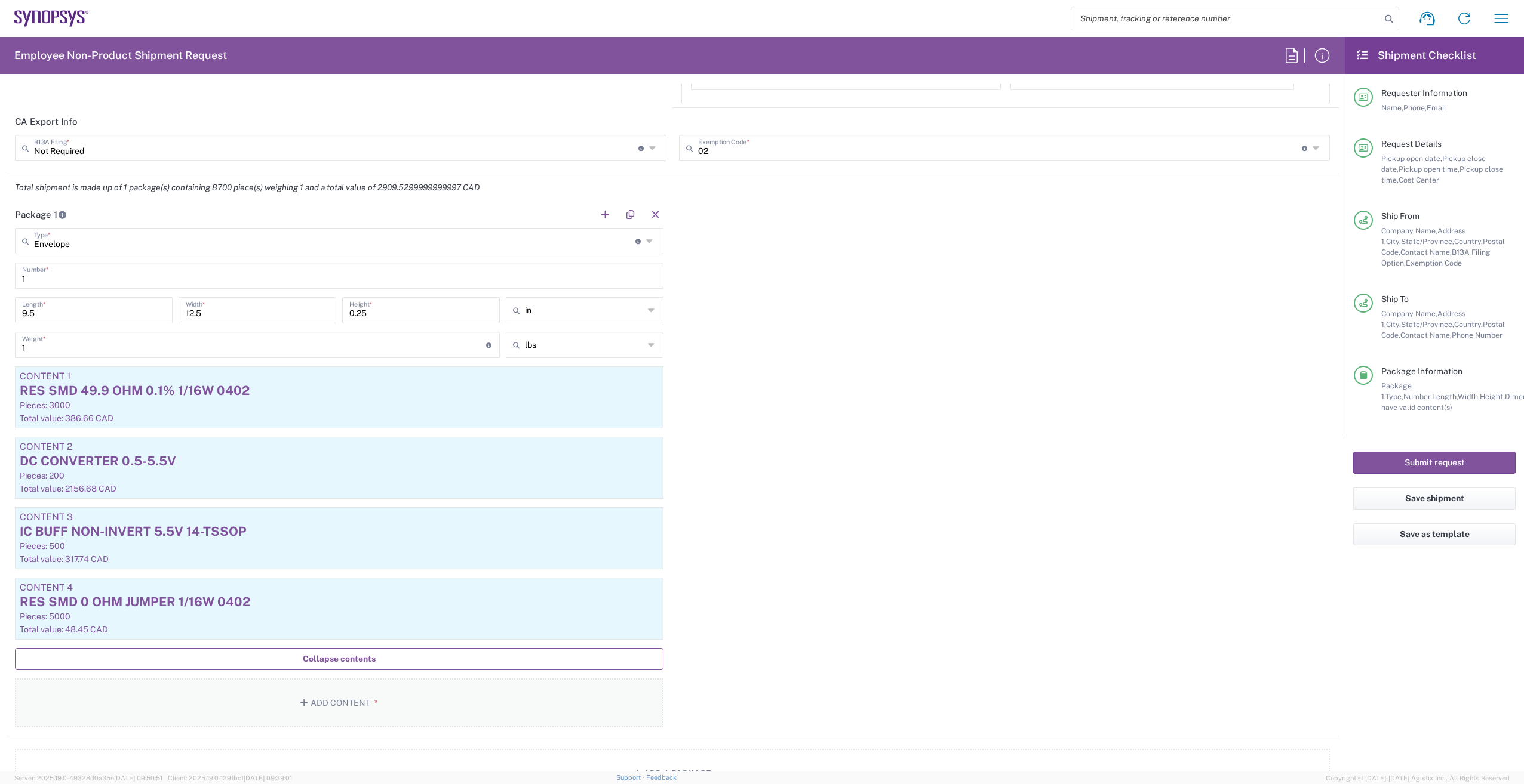
click at [340, 690] on button "Add Content *" at bounding box center [338, 703] width 648 height 49
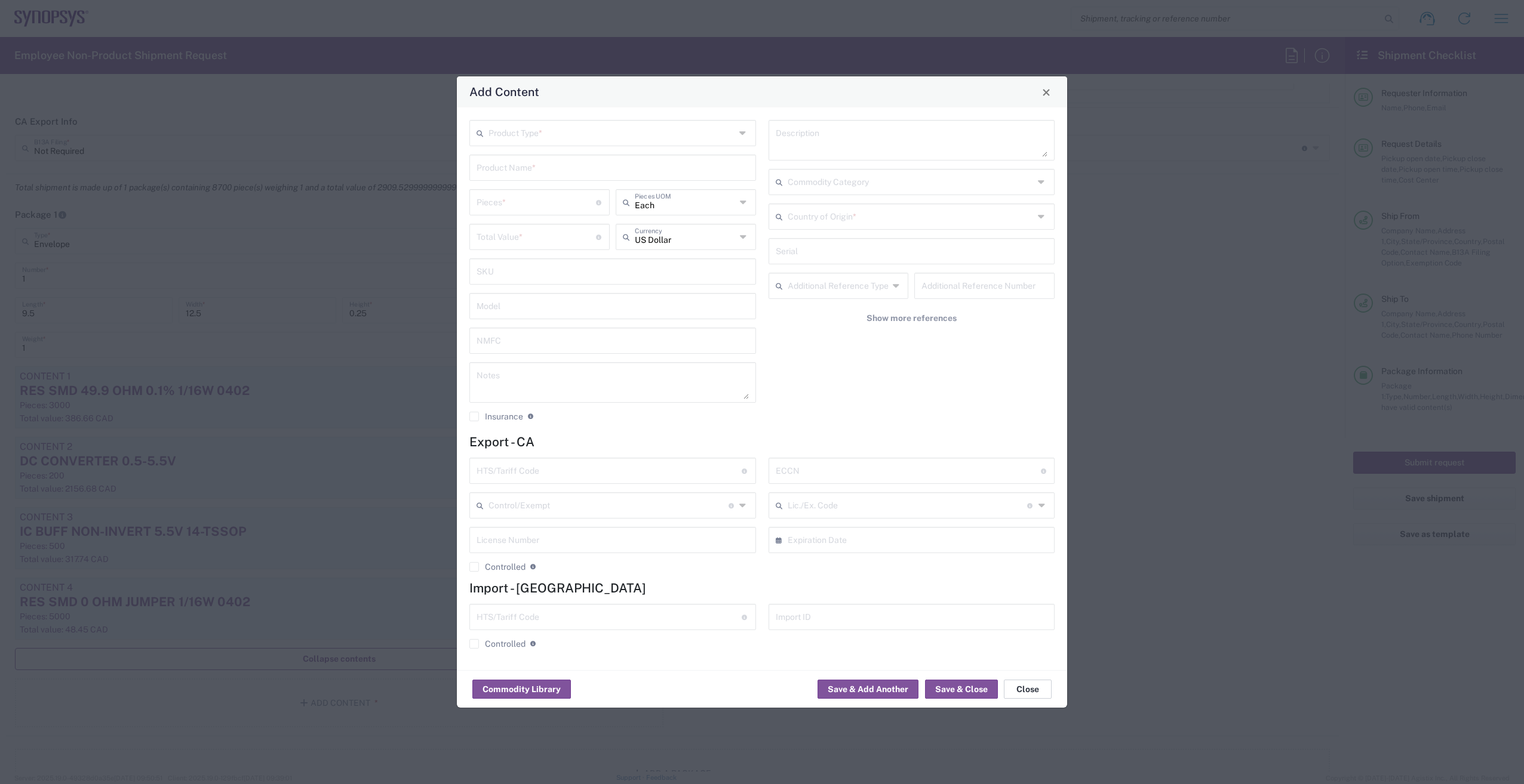
click at [1024, 687] on button "Close" at bounding box center [1028, 689] width 48 height 19
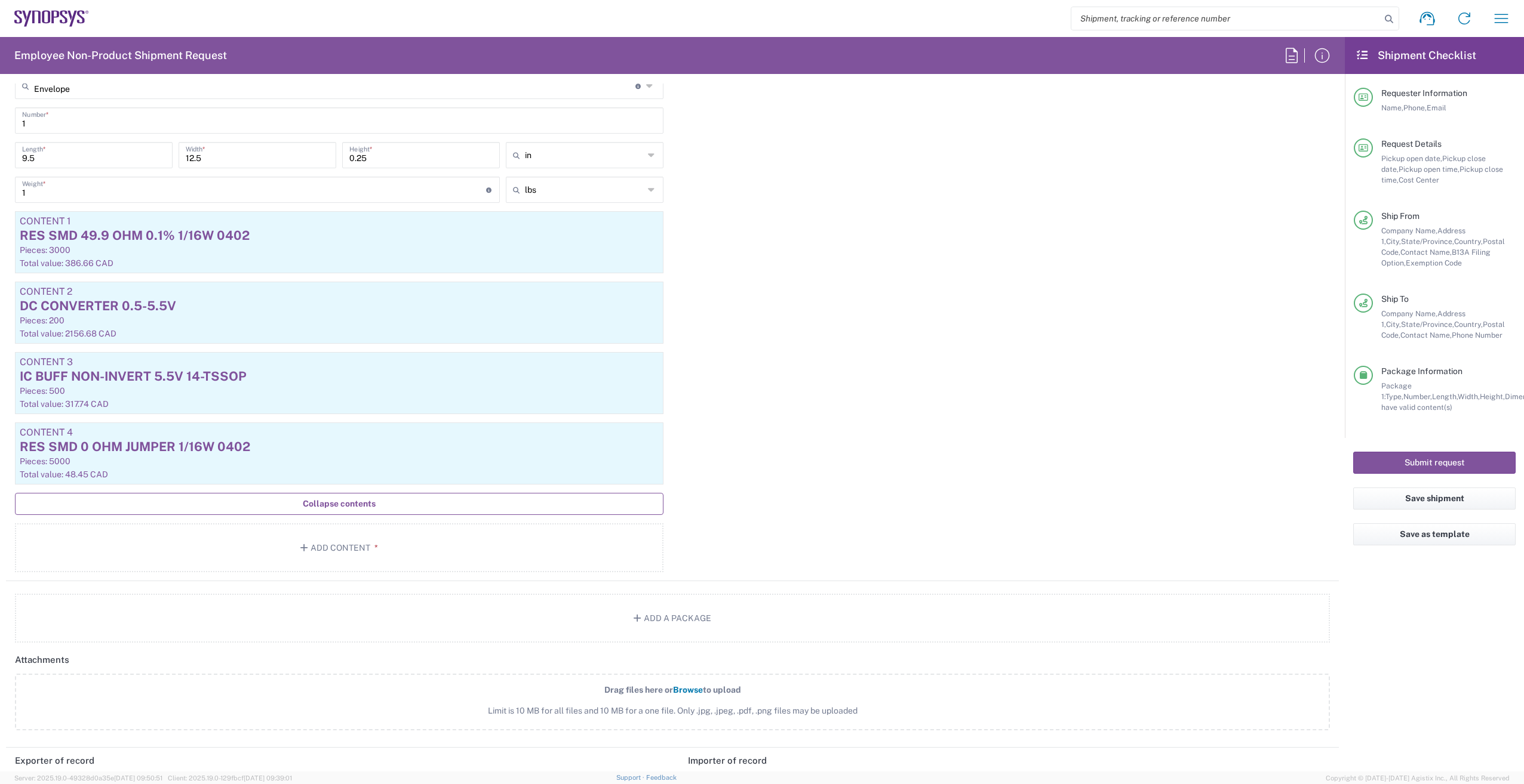
scroll to position [1253, 0]
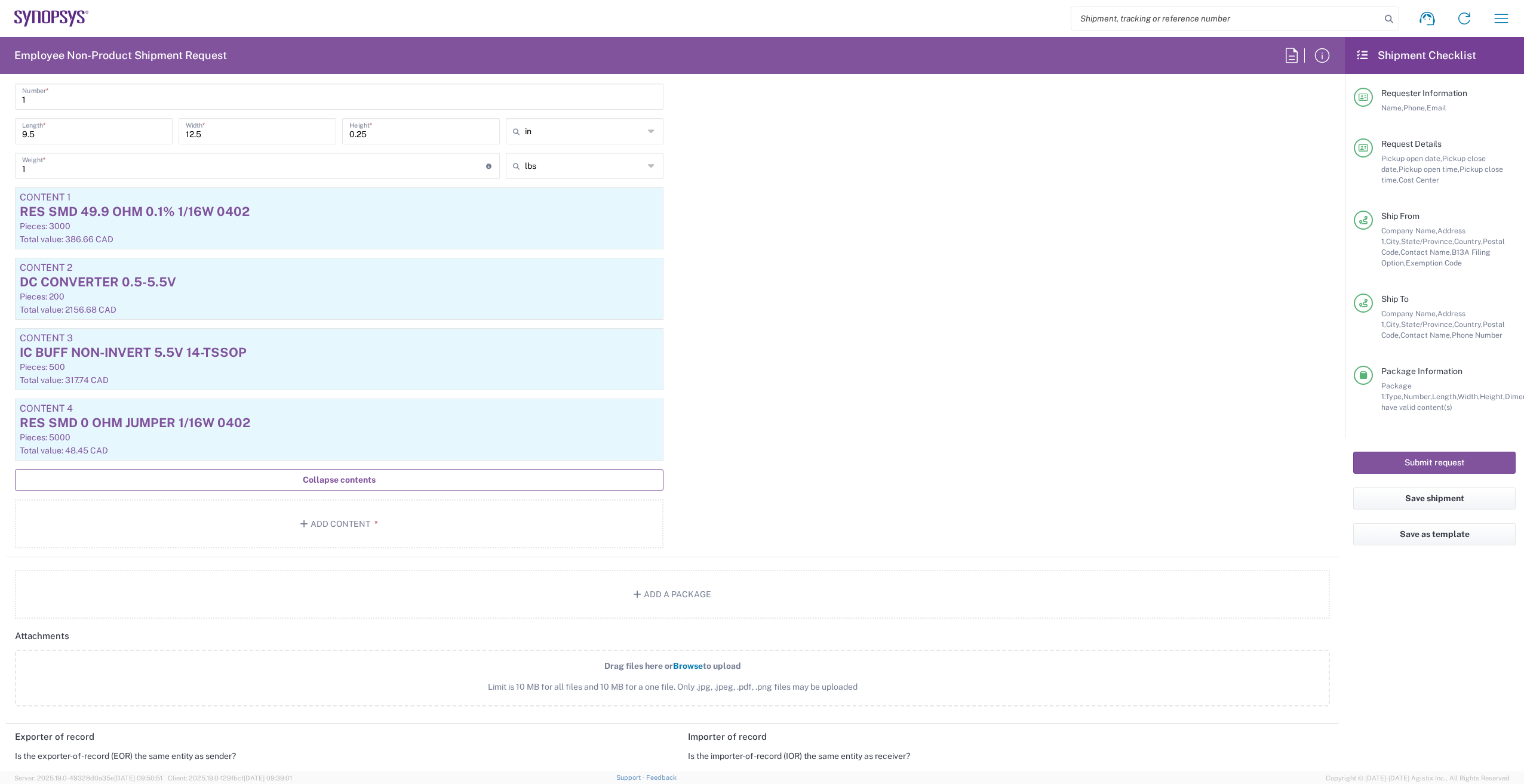
click at [353, 480] on span "Collapse contents" at bounding box center [339, 480] width 73 height 11
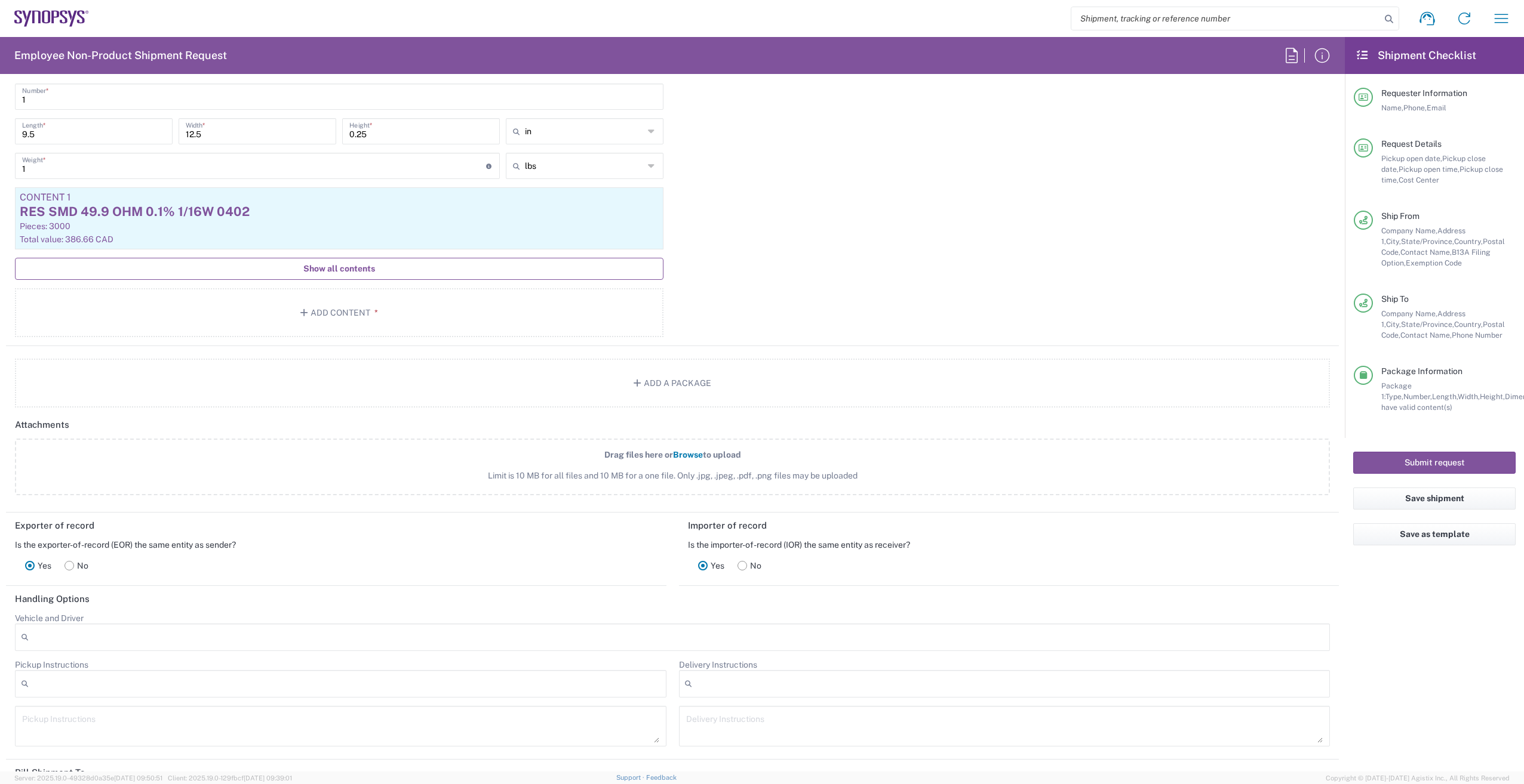
click at [348, 268] on span "Show all contents" at bounding box center [339, 269] width 72 height 11
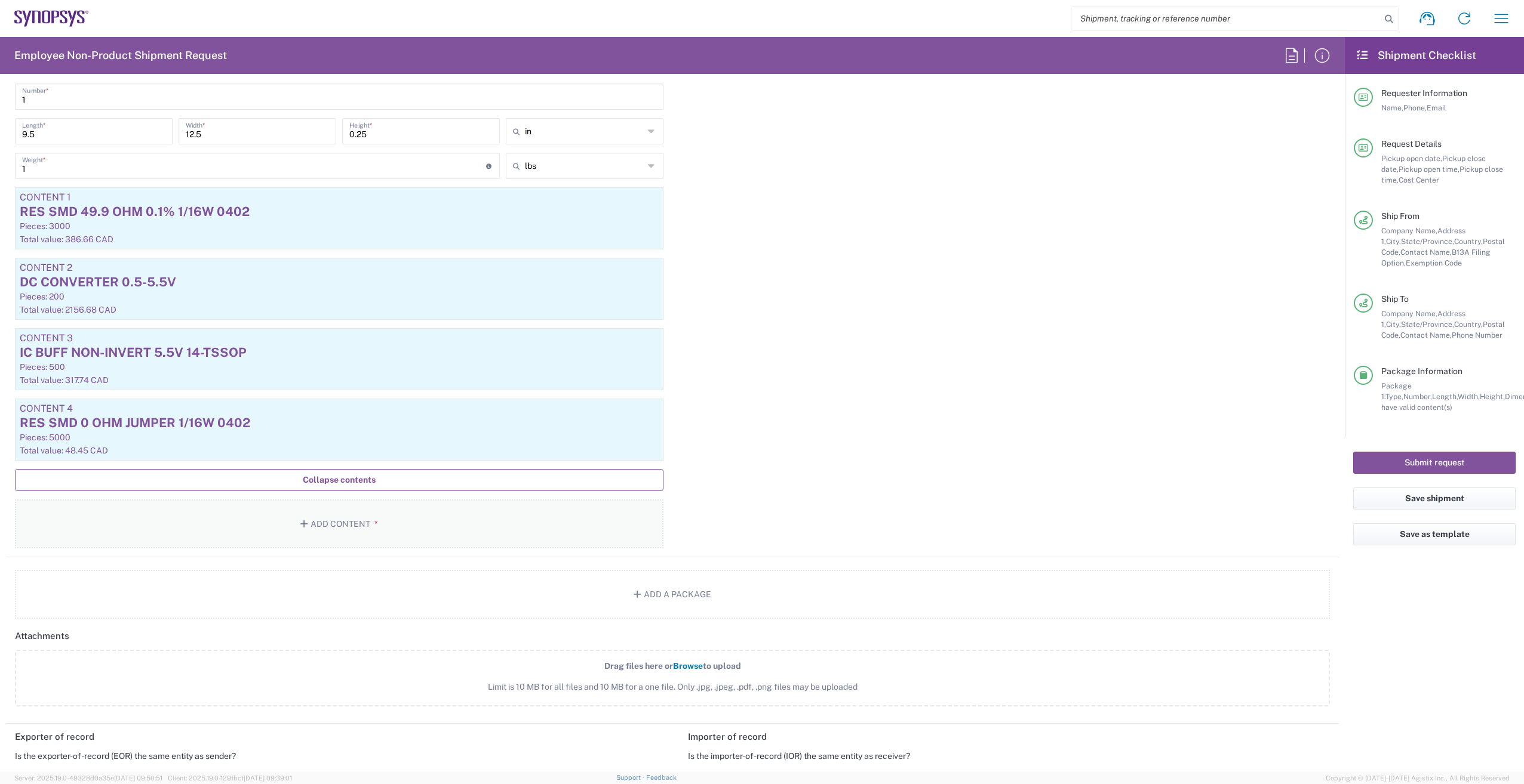
click at [340, 527] on button "Add Content *" at bounding box center [338, 524] width 648 height 49
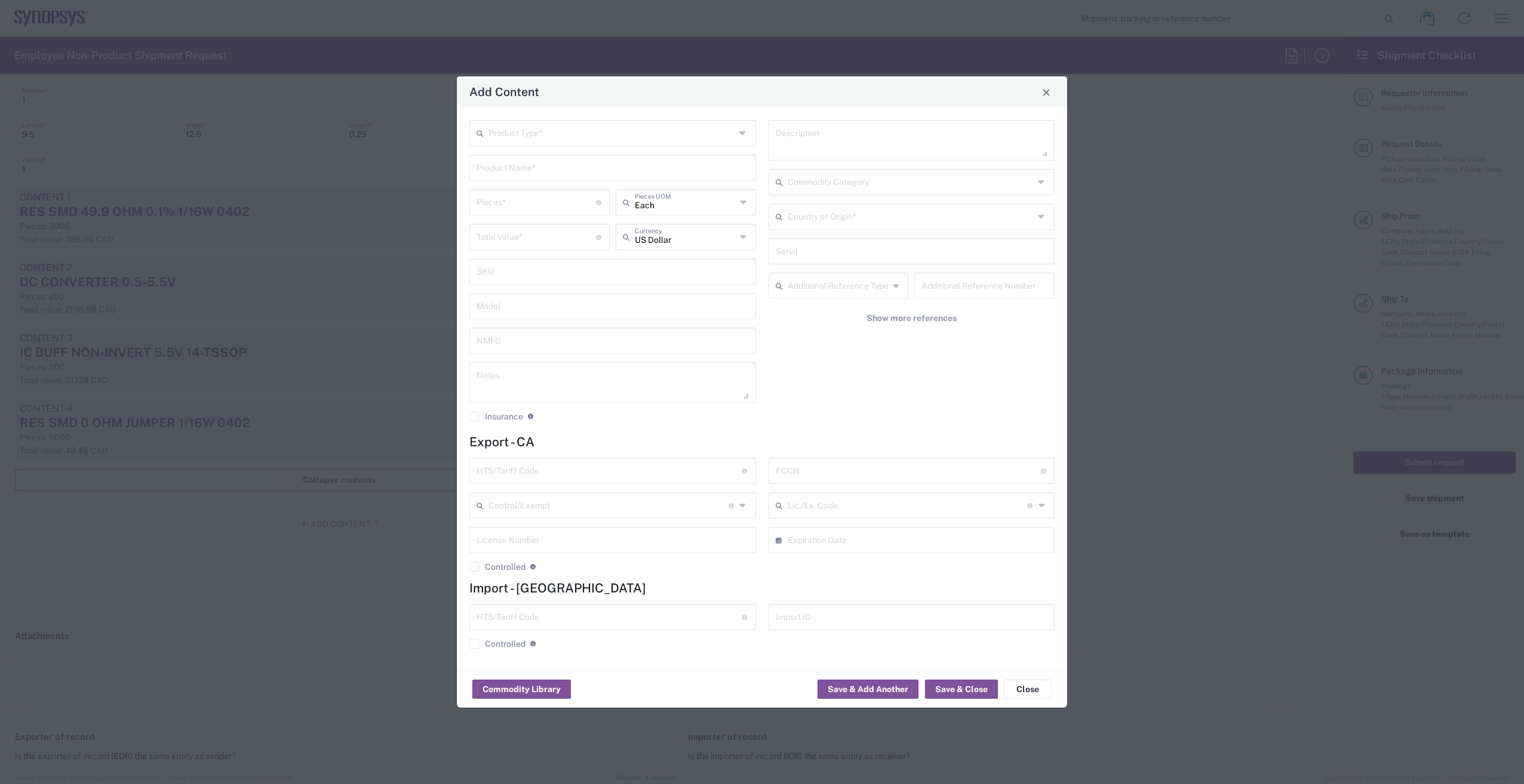
click at [592, 136] on input "text" at bounding box center [611, 133] width 247 height 21
click at [569, 176] on span "General Commodity" at bounding box center [612, 178] width 284 height 19
type input "General Commodity"
click at [533, 171] on input "text" at bounding box center [613, 167] width 273 height 21
paste input "CAP ALUM POLY 330UF 20% 2.5V SMD"
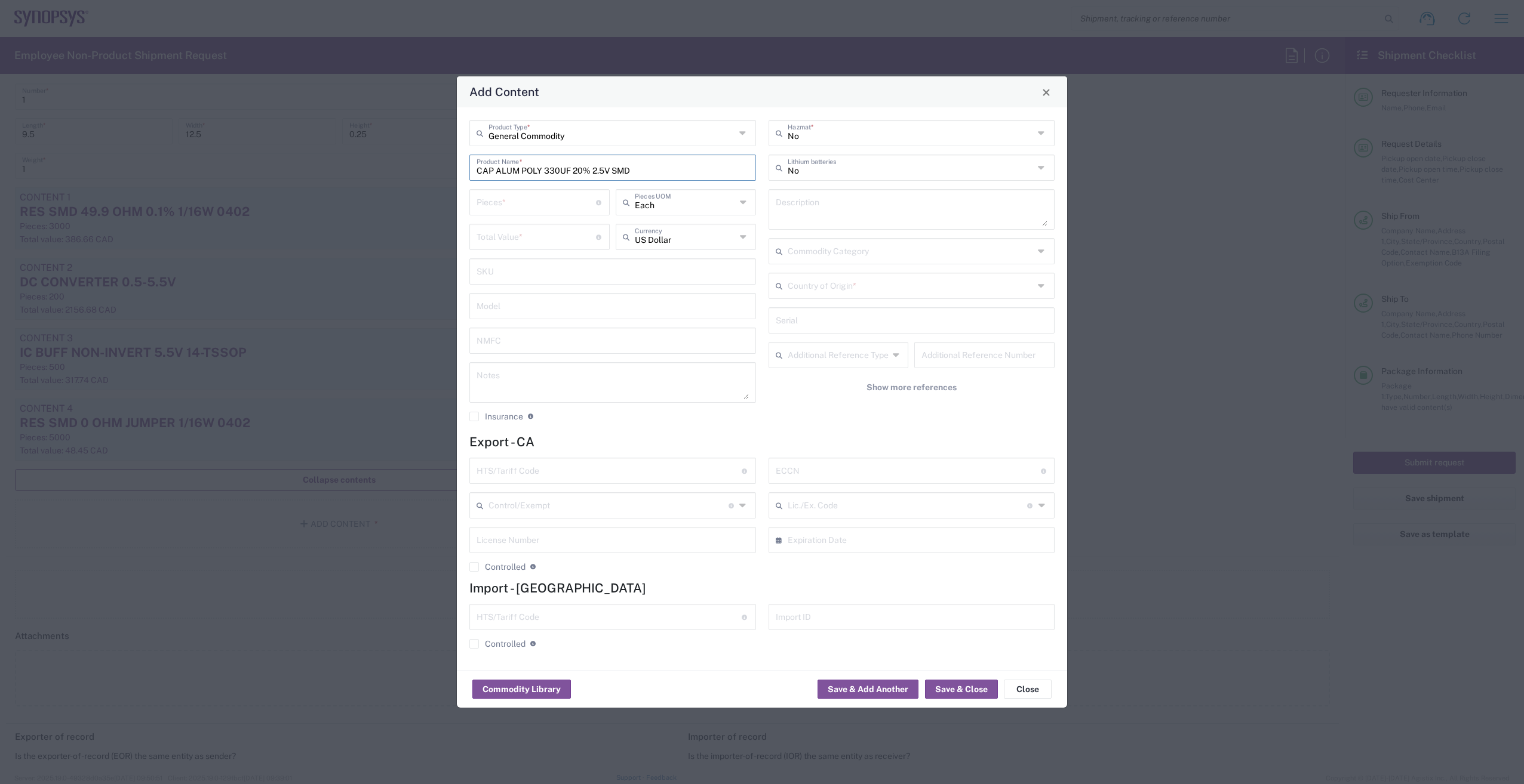
type input "CAP ALUM POLY 330UF 20% 2.5V SMD"
click at [837, 199] on textarea at bounding box center [911, 209] width 273 height 33
paste textarea "CAP ALUM POLY 330UF 20% 2.5V SMD"
type textarea "1000 x CAP ALUM POLY 330UF 20% 2.5V SMD"
click at [736, 243] on div "US Dollar Currency" at bounding box center [686, 237] width 140 height 26
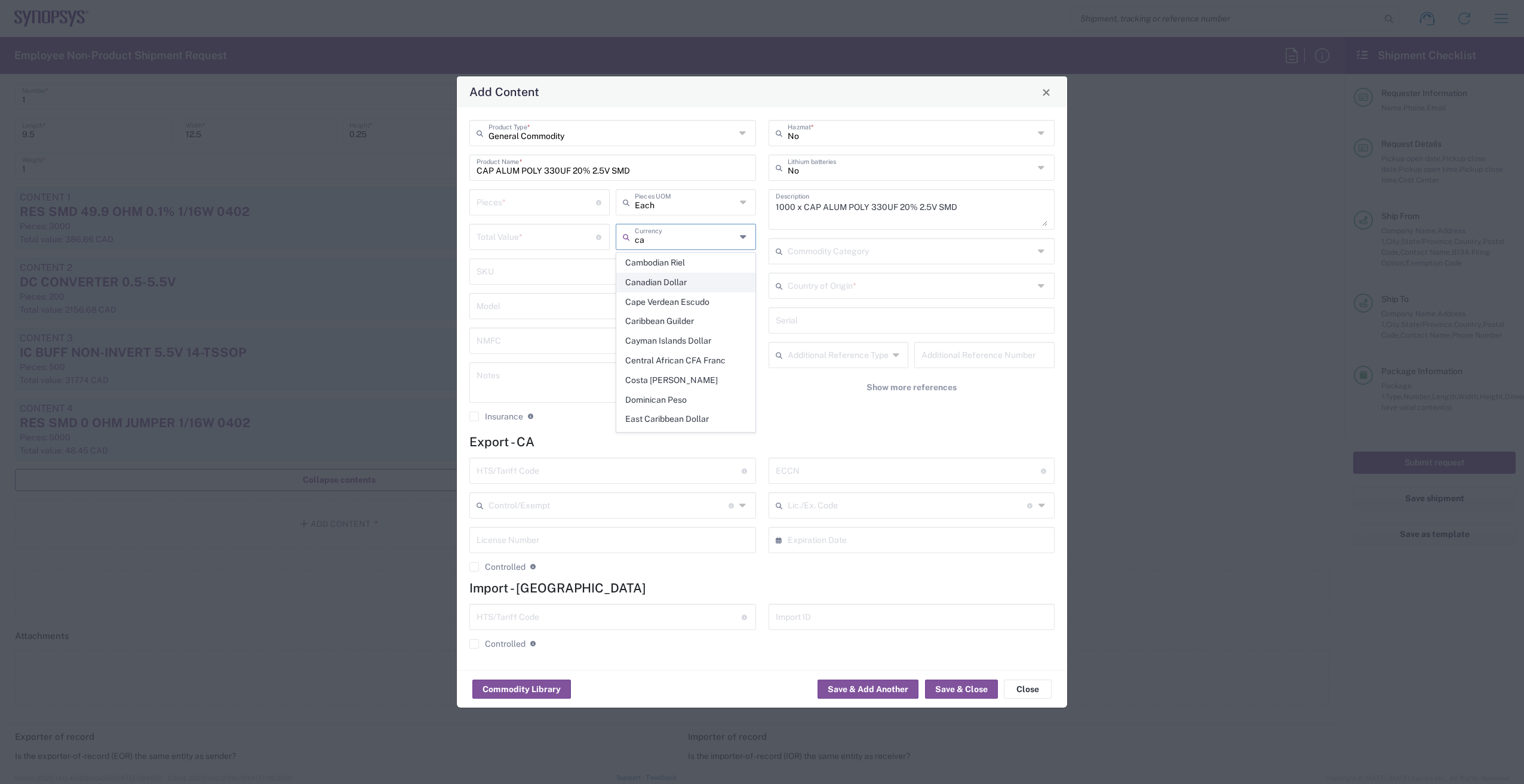
click at [676, 286] on span "Canadian Dollar" at bounding box center [686, 282] width 138 height 19
type input "Canadian Dollar"
click at [535, 210] on input "number" at bounding box center [536, 202] width 120 height 21
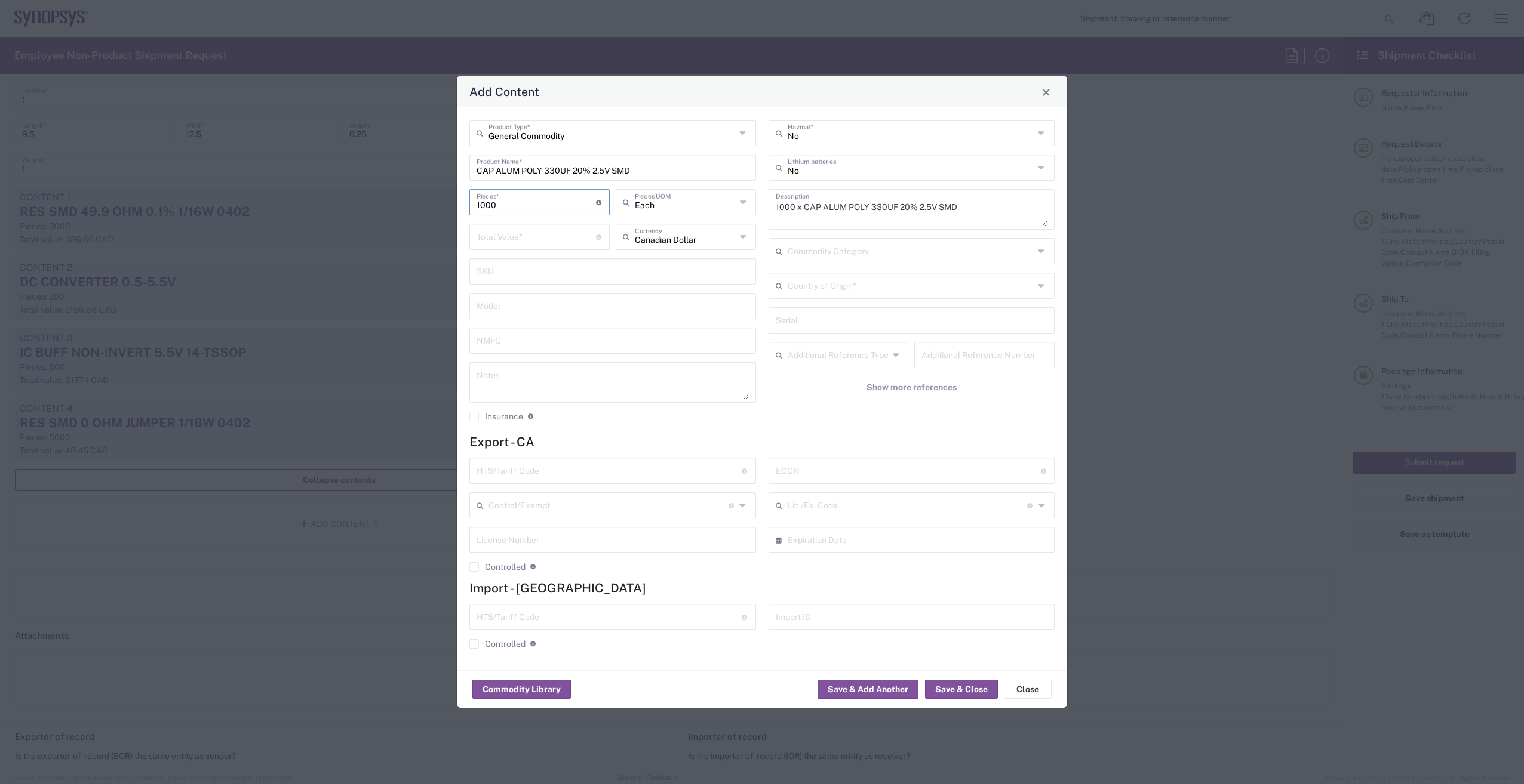
type input "1000"
click at [515, 237] on input "number" at bounding box center [536, 236] width 120 height 21
type input "895.40"
click at [536, 472] on input "text" at bounding box center [609, 470] width 265 height 21
paste input "8532.22.0020"
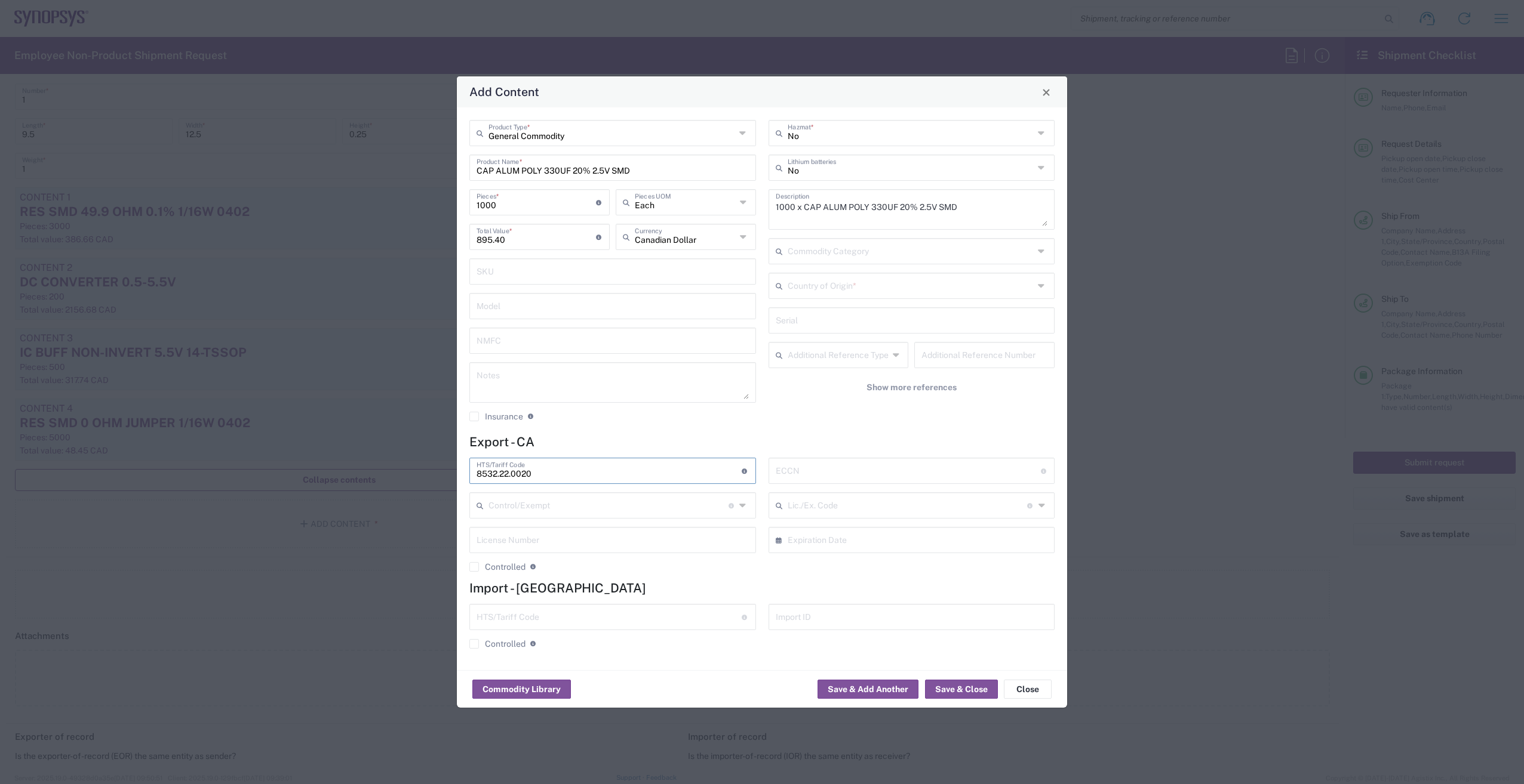
type input "8532.22.0020"
click at [877, 470] on input "text" at bounding box center [908, 470] width 265 height 21
type input "EAR99"
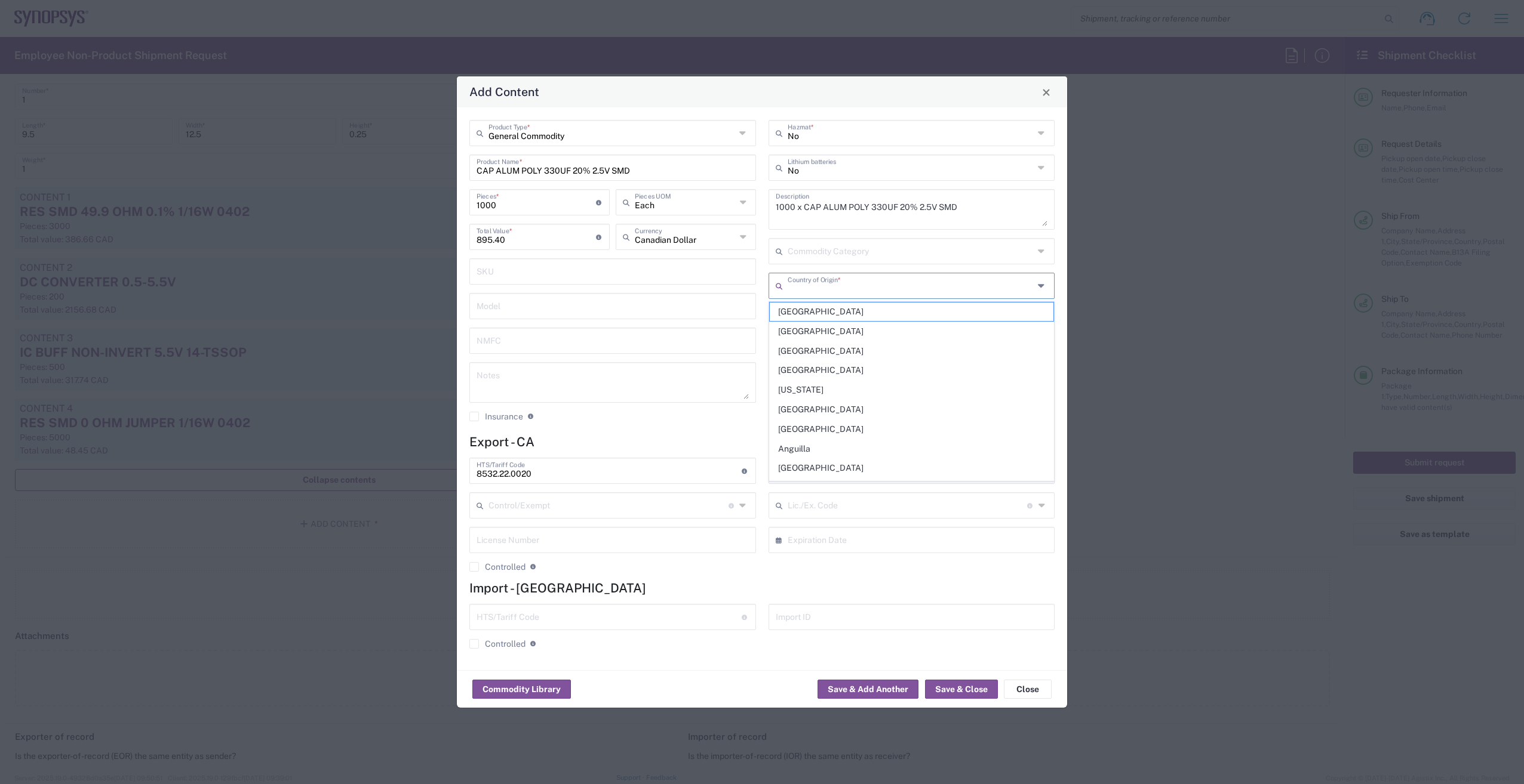
click at [904, 285] on input "text" at bounding box center [910, 285] width 247 height 21
type input "[GEOGRAPHIC_DATA]"
click at [793, 311] on span "[GEOGRAPHIC_DATA]" at bounding box center [911, 311] width 284 height 19
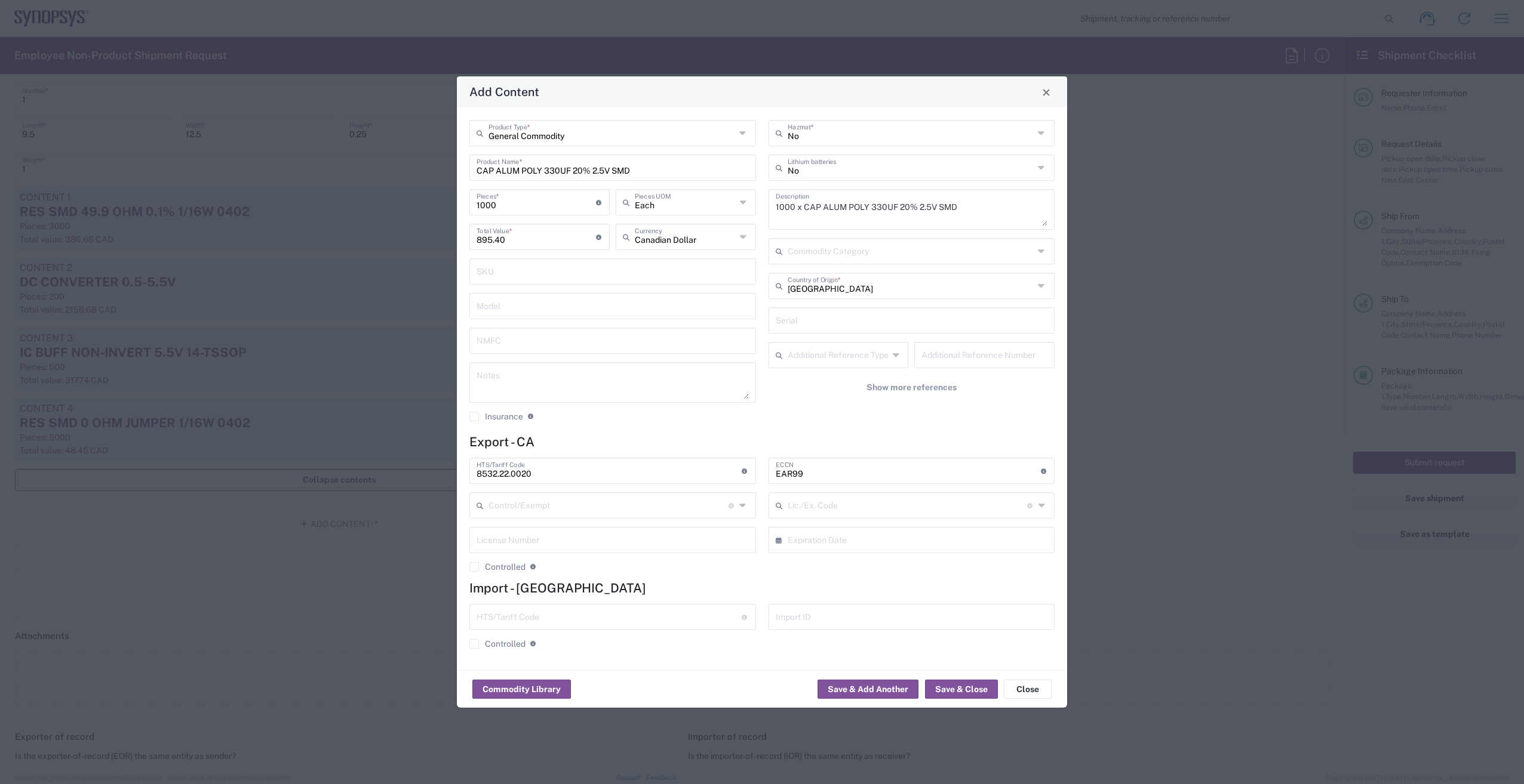
click at [948, 677] on div "Commodity Library Save & Add Another Save & Close Close" at bounding box center [762, 689] width 610 height 37
click at [956, 690] on button "Save & Close" at bounding box center [962, 689] width 73 height 19
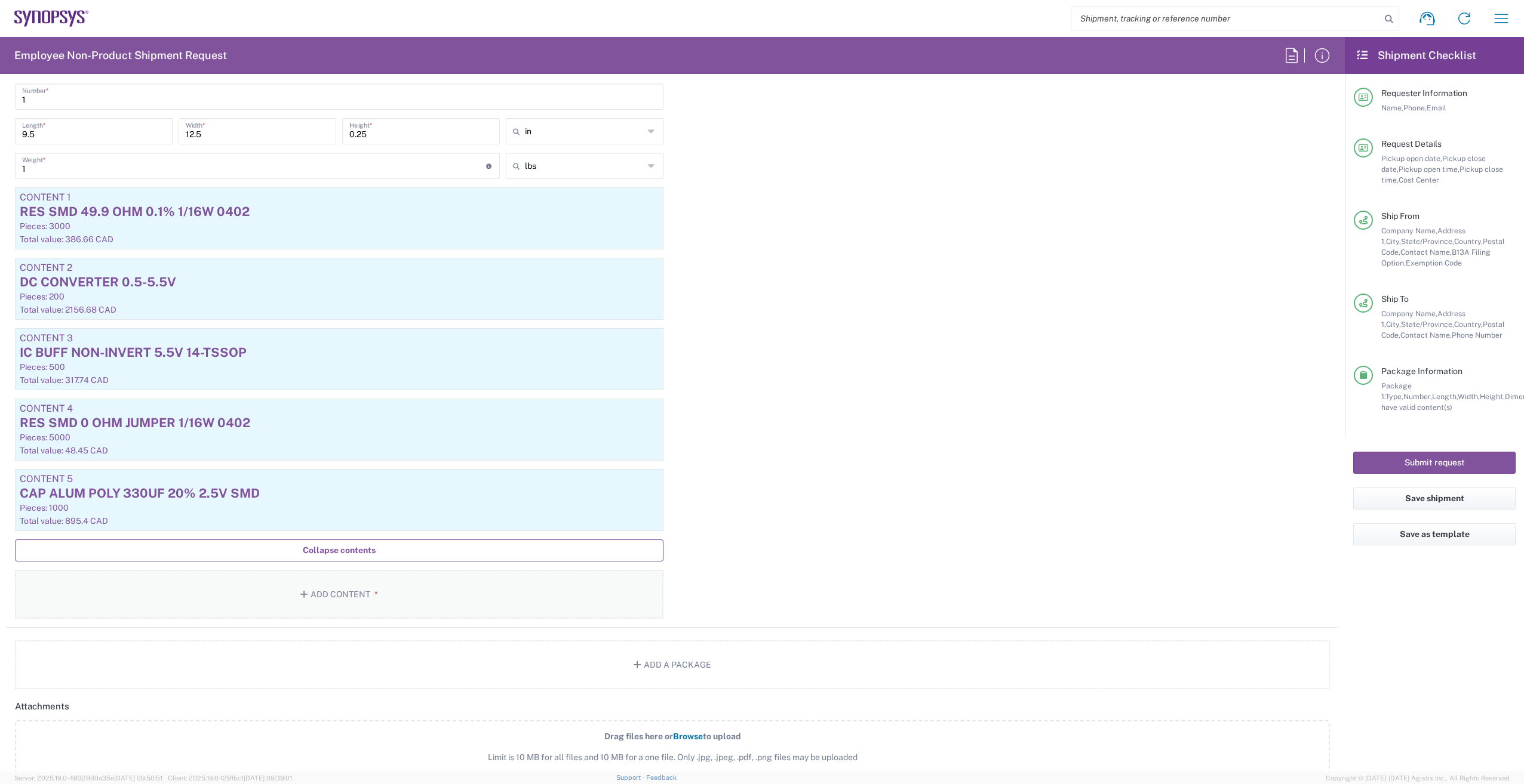
click at [330, 588] on button "Add Content *" at bounding box center [338, 595] width 648 height 49
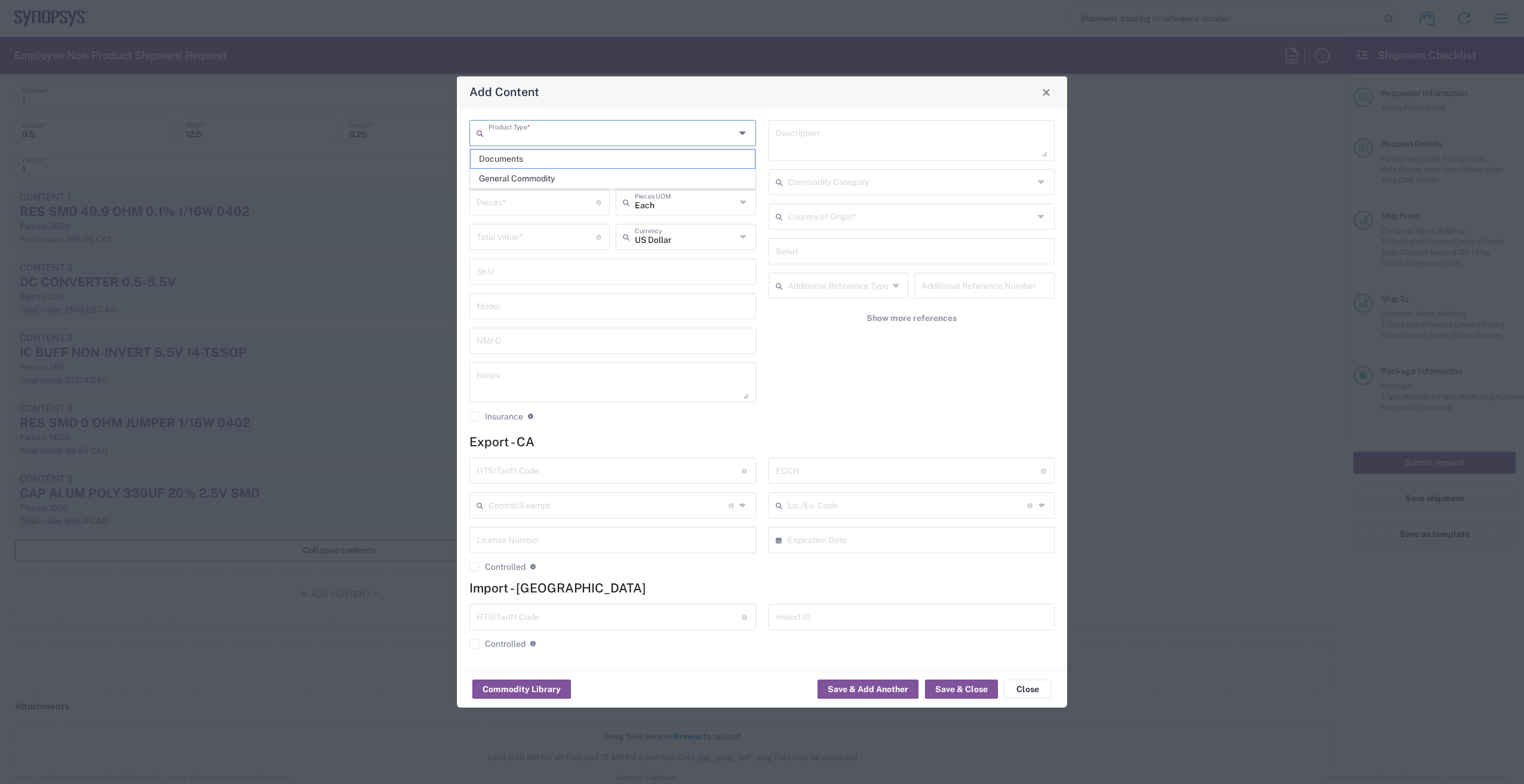
click at [517, 128] on input "text" at bounding box center [611, 133] width 247 height 21
click at [522, 172] on span "General Commodity" at bounding box center [612, 178] width 284 height 19
type input "General Commodity"
click at [538, 175] on input "text" at bounding box center [613, 167] width 273 height 21
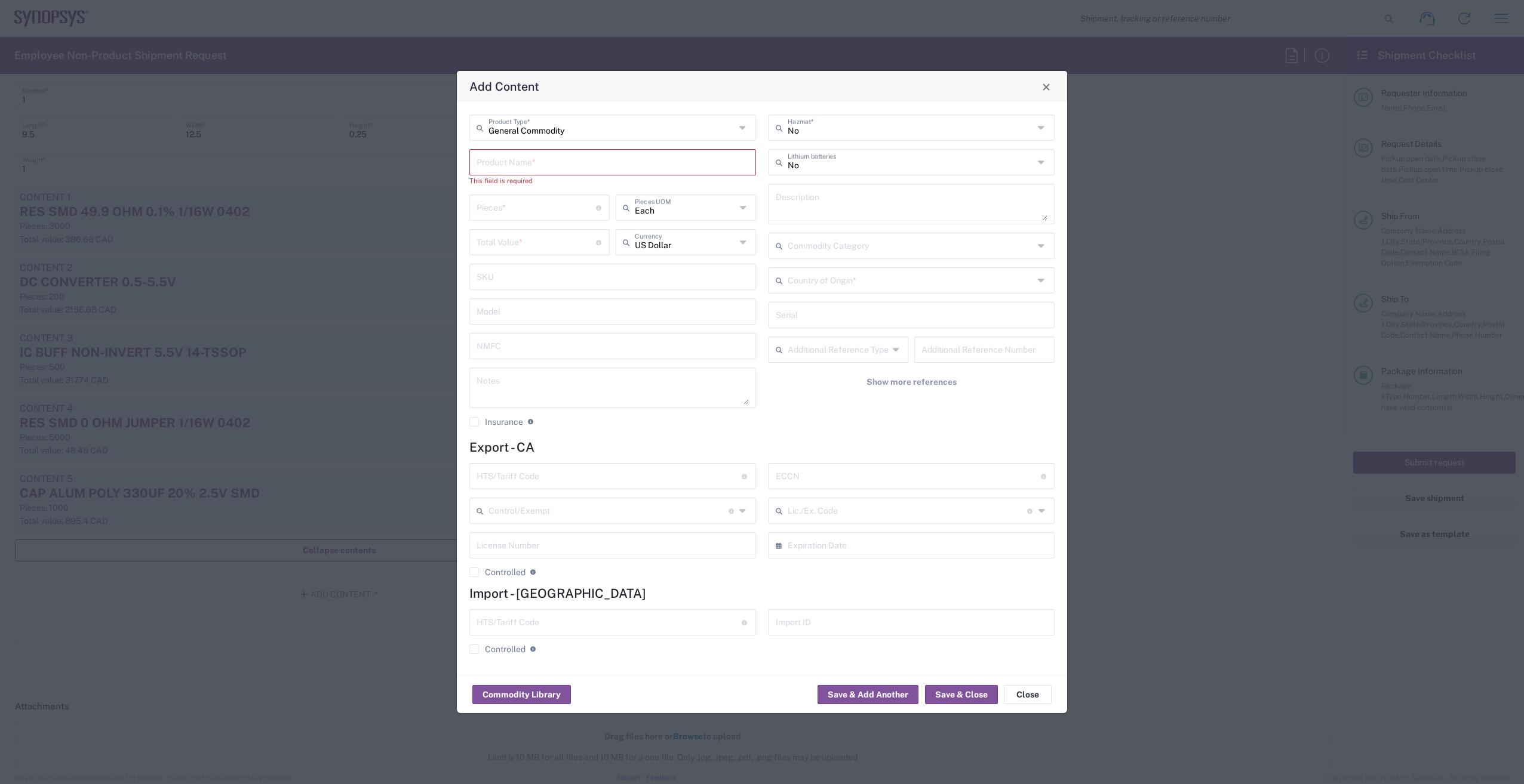
click at [563, 171] on input "text" at bounding box center [613, 162] width 273 height 21
paste input "RES SMD 10K OHM 0.5% 1/16W 0402"
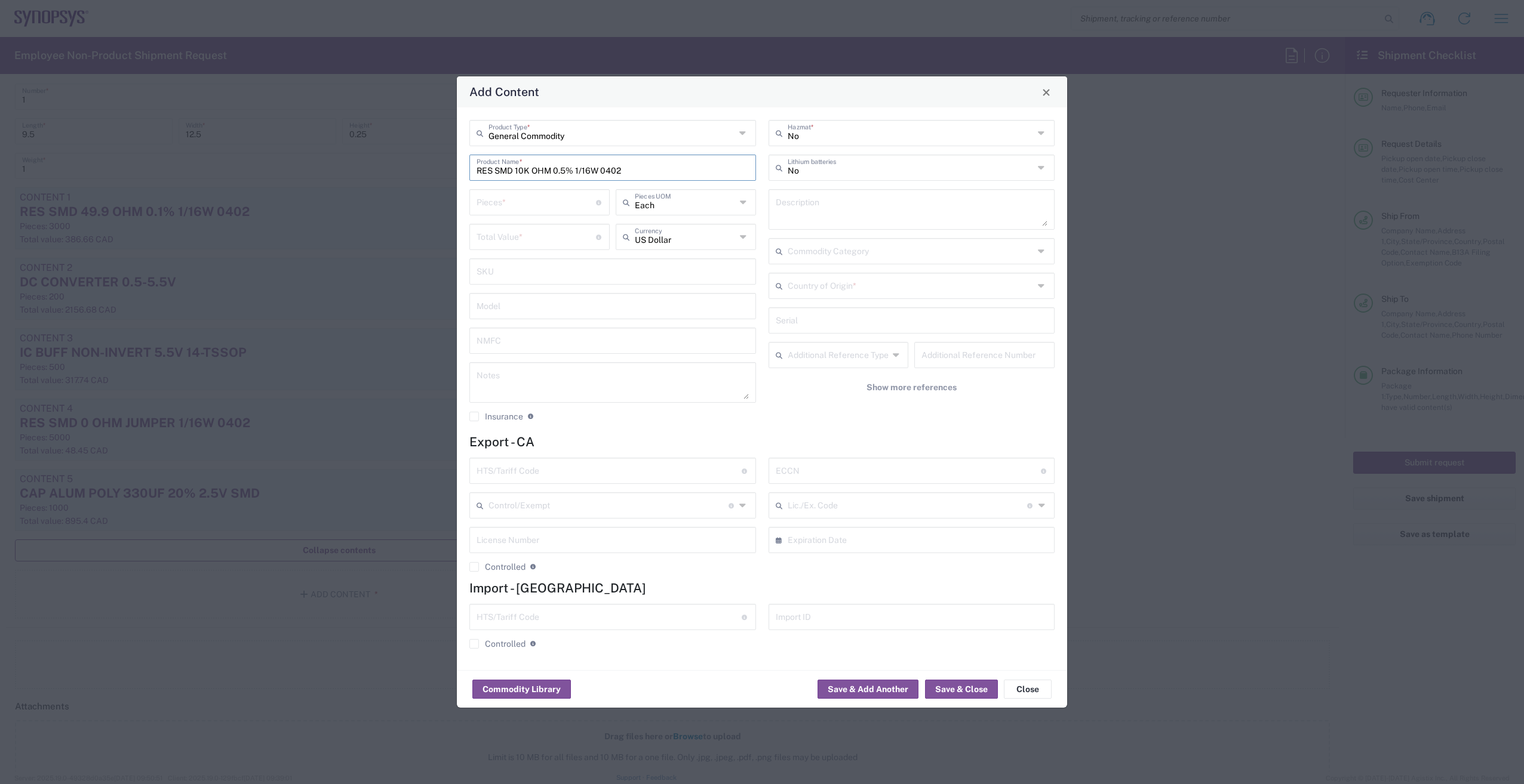
type input "RES SMD 10K OHM 0.5% 1/16W 0402"
click at [854, 214] on textarea at bounding box center [911, 209] width 273 height 33
paste textarea "RES SMD 10K OHM 0.5% 1/16W 0402"
type textarea "2000 x RES SMD 10K OHM 0.5% 1/16W 0402"
click at [662, 242] on input "text" at bounding box center [685, 236] width 102 height 21
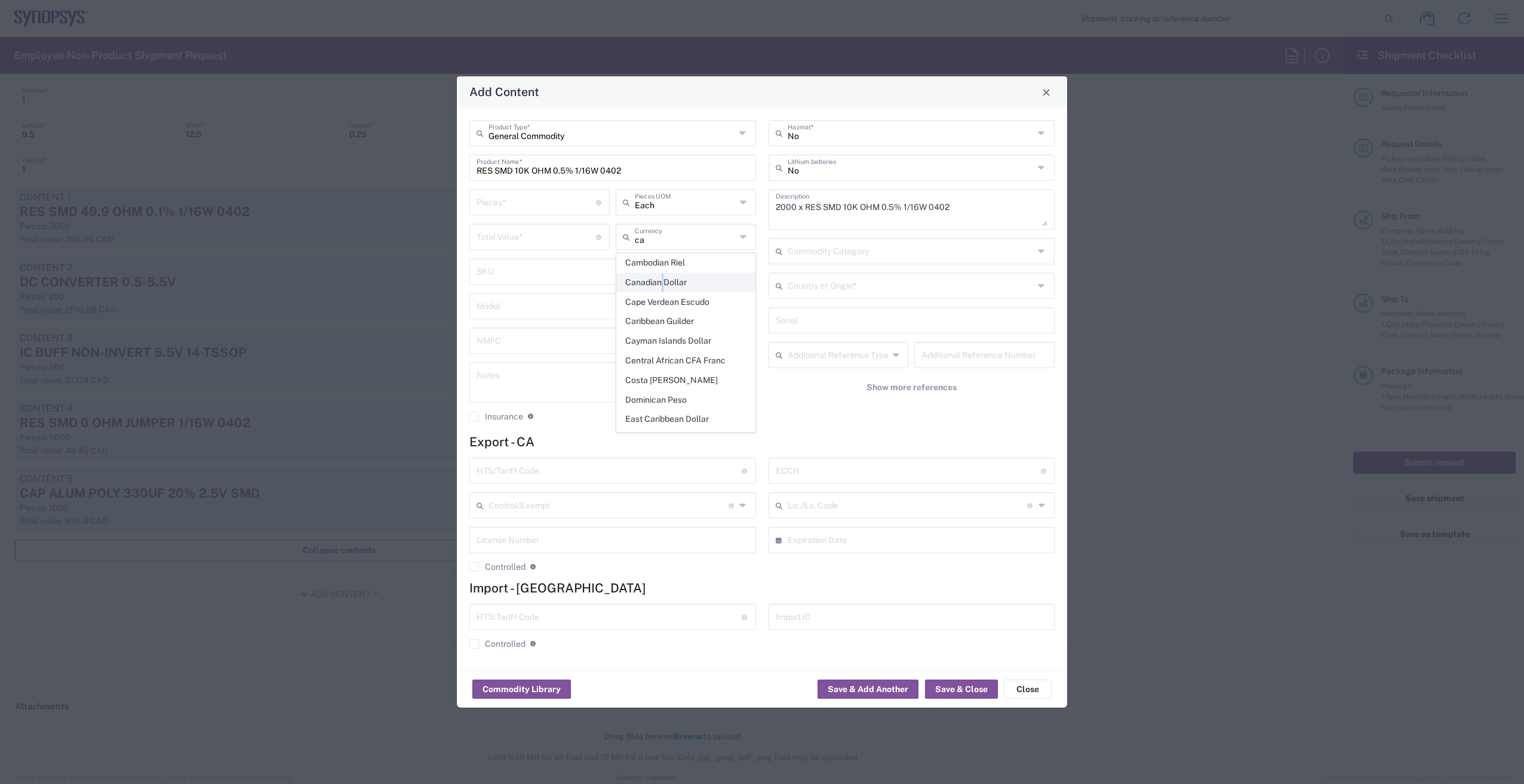
click at [663, 285] on span "Canadian Dollar" at bounding box center [686, 282] width 138 height 19
type input "Canadian Dollar"
click at [557, 237] on input "number" at bounding box center [536, 236] width 120 height 21
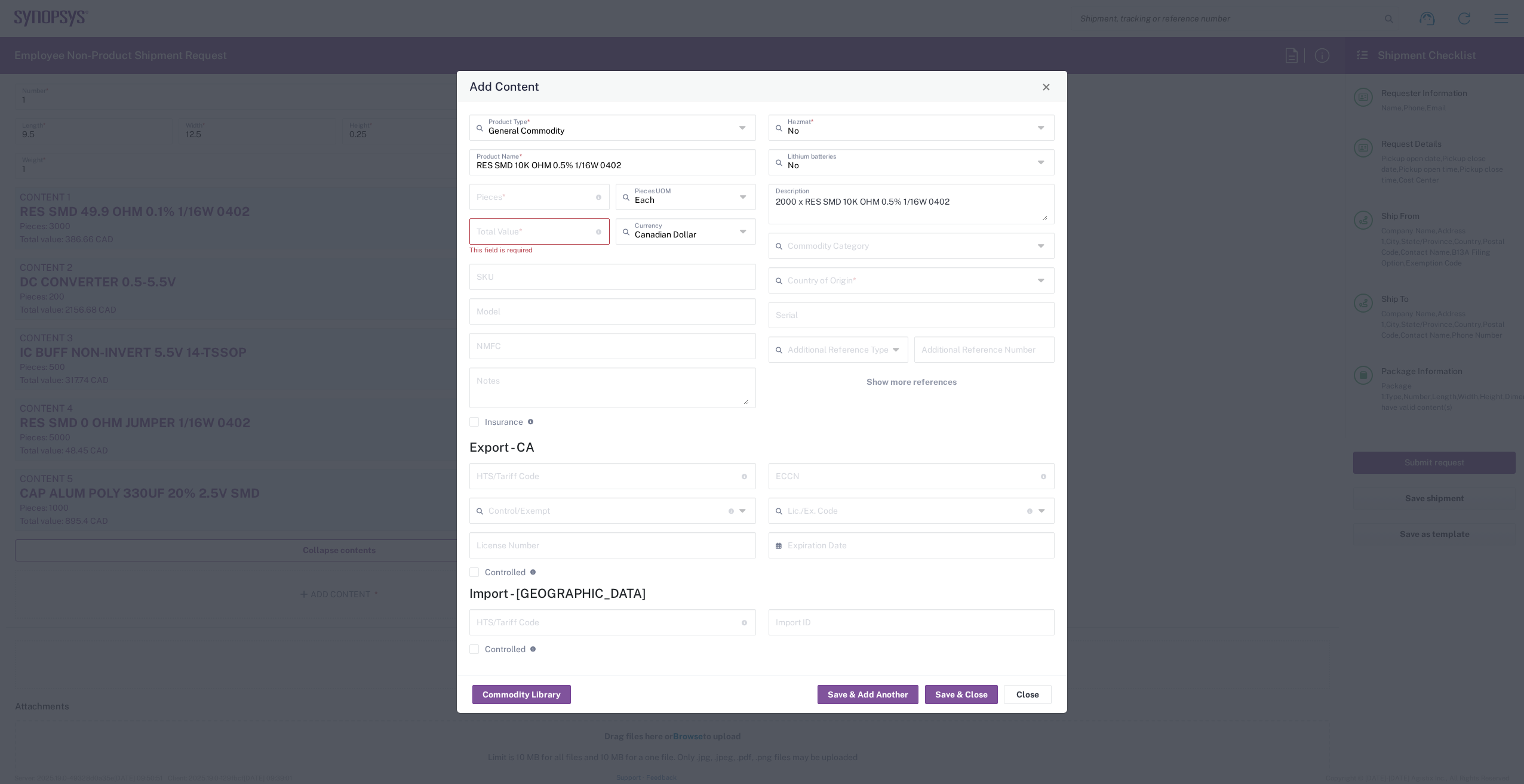
click at [535, 215] on div "Pieces * Number of pieces inside all the packages" at bounding box center [539, 201] width 146 height 35
click at [537, 201] on input "number" at bounding box center [536, 196] width 120 height 21
type input "2000"
click at [531, 228] on input "number" at bounding box center [536, 231] width 120 height 21
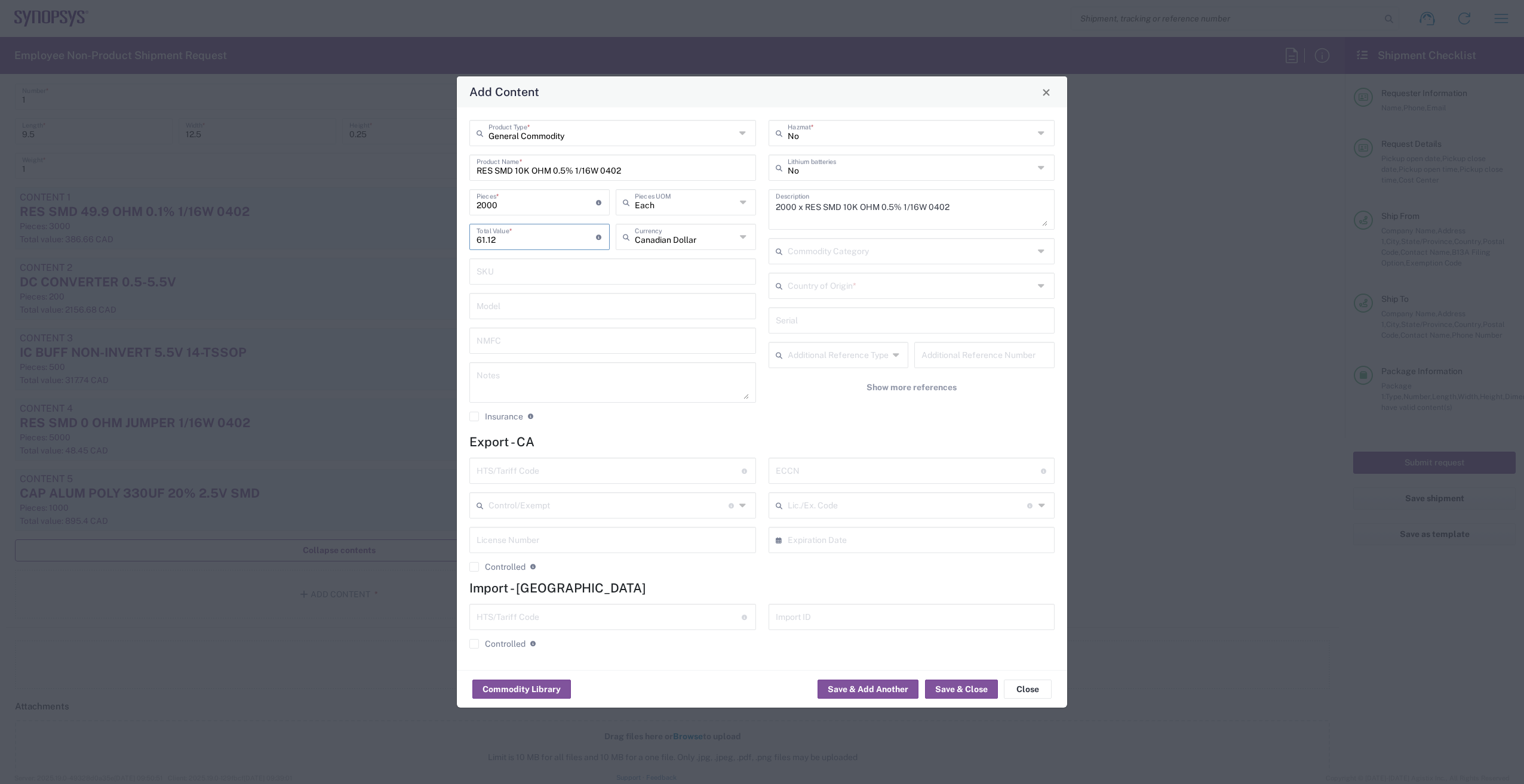
type input "61.12"
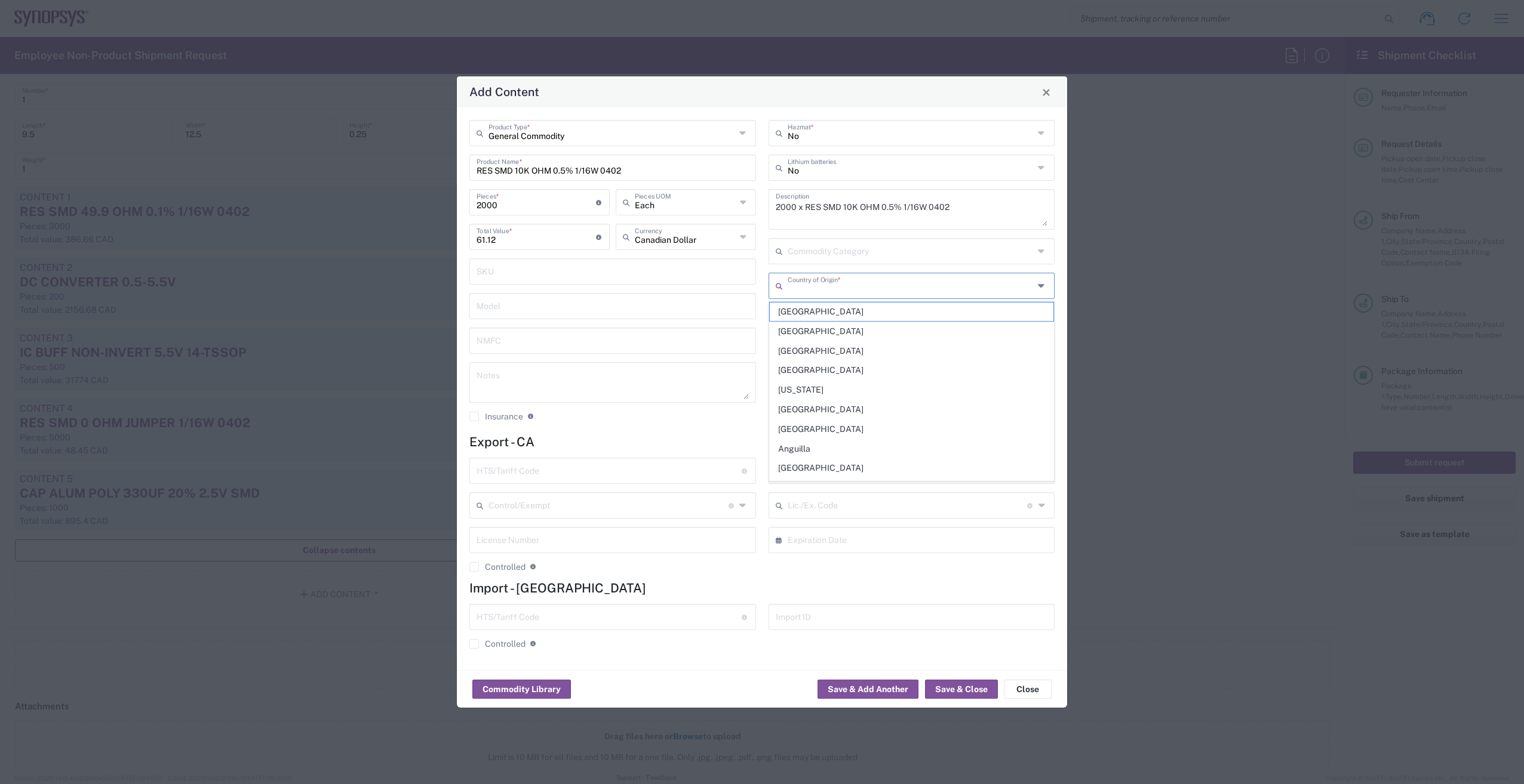
click at [834, 288] on input "text" at bounding box center [910, 285] width 247 height 21
click at [827, 310] on span "[GEOGRAPHIC_DATA]" at bounding box center [911, 311] width 284 height 19
type input "[GEOGRAPHIC_DATA]"
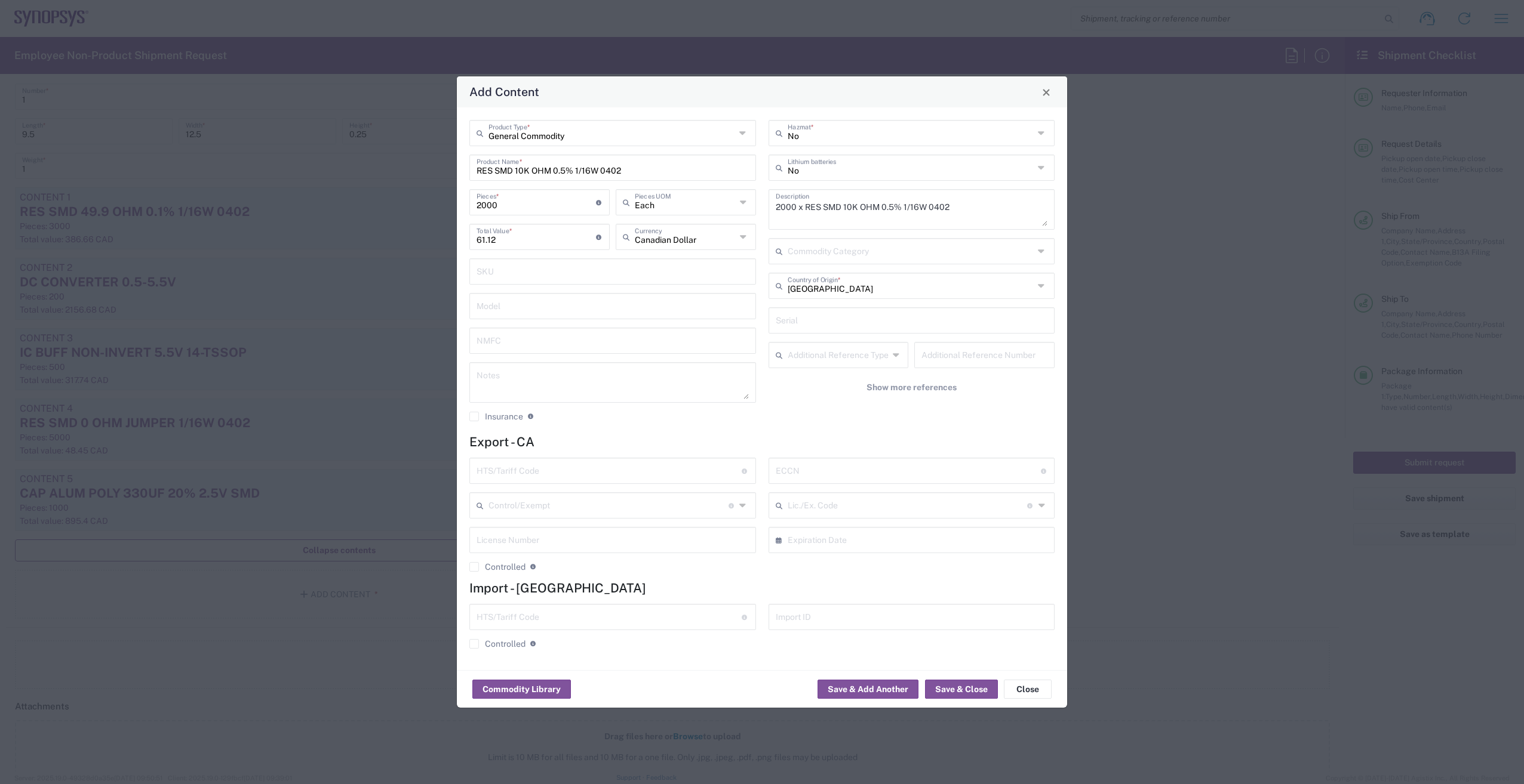
click at [612, 470] on input "text" at bounding box center [609, 470] width 265 height 21
click at [586, 470] on input "text" at bounding box center [609, 470] width 265 height 21
paste input "8533.21.0030"
type input "8533.21.0030"
click at [805, 477] on input "text" at bounding box center [908, 470] width 265 height 21
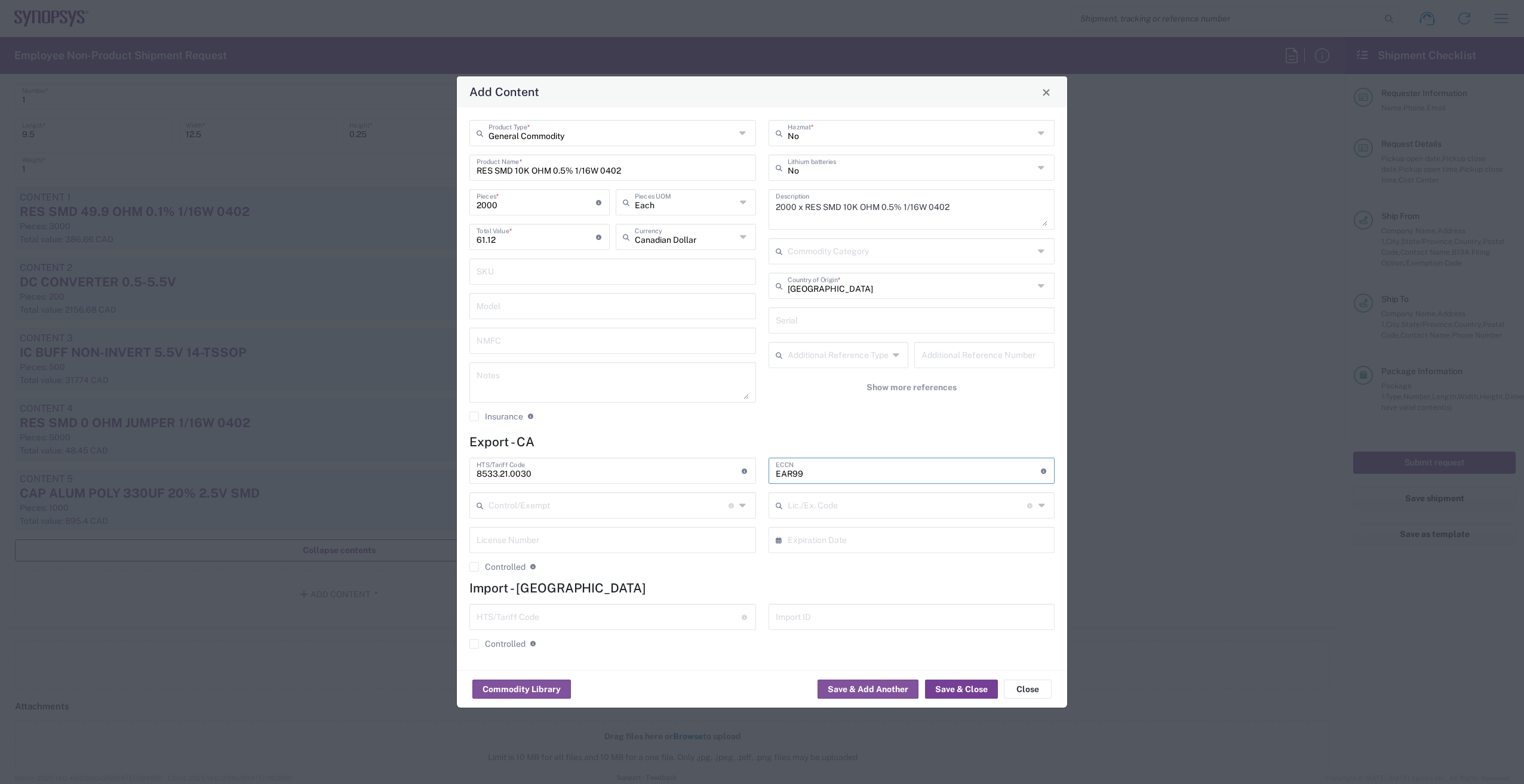
type input "EAR99"
click at [950, 695] on button "Save & Close" at bounding box center [962, 689] width 73 height 19
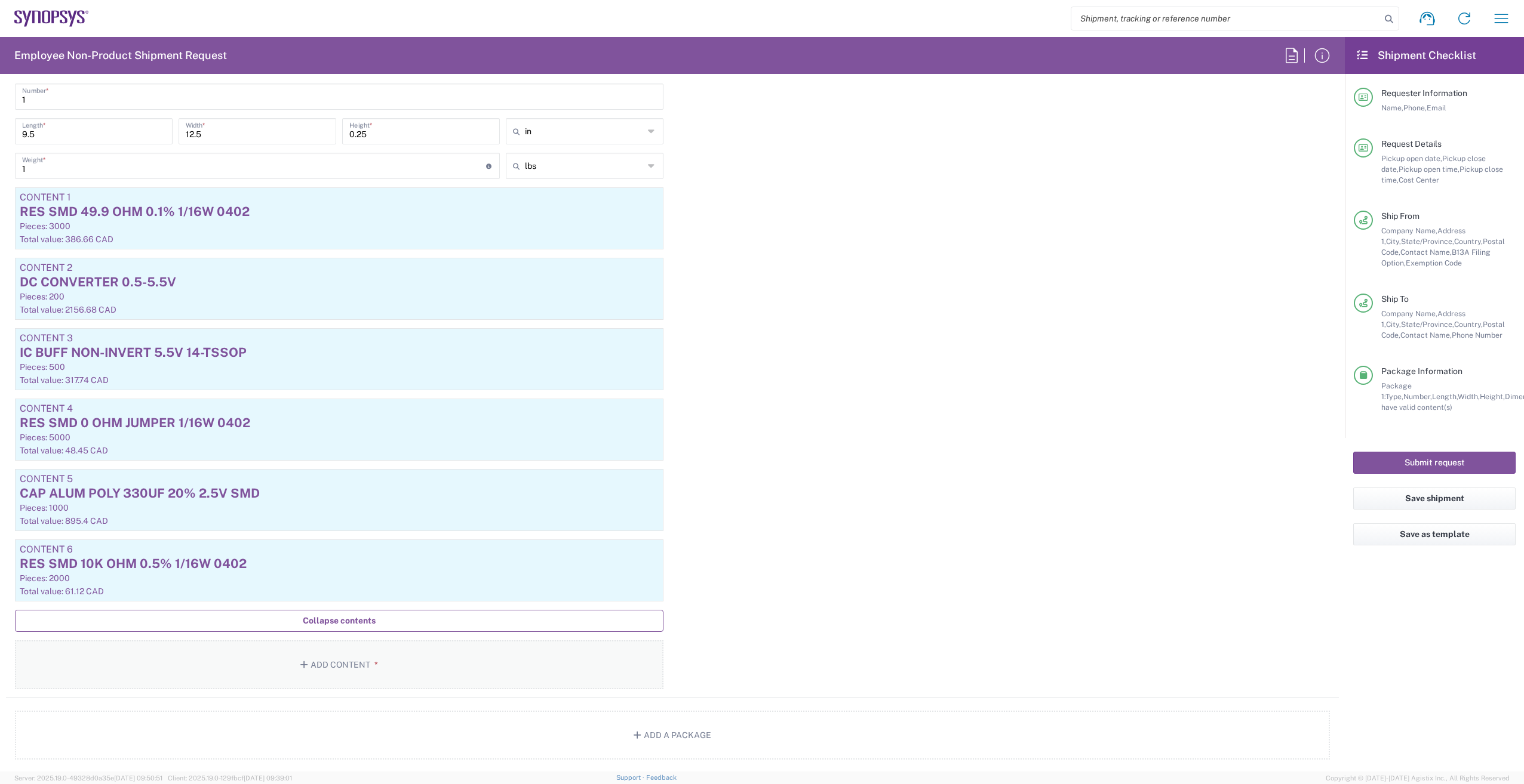
click at [344, 672] on button "Add Content *" at bounding box center [338, 665] width 648 height 49
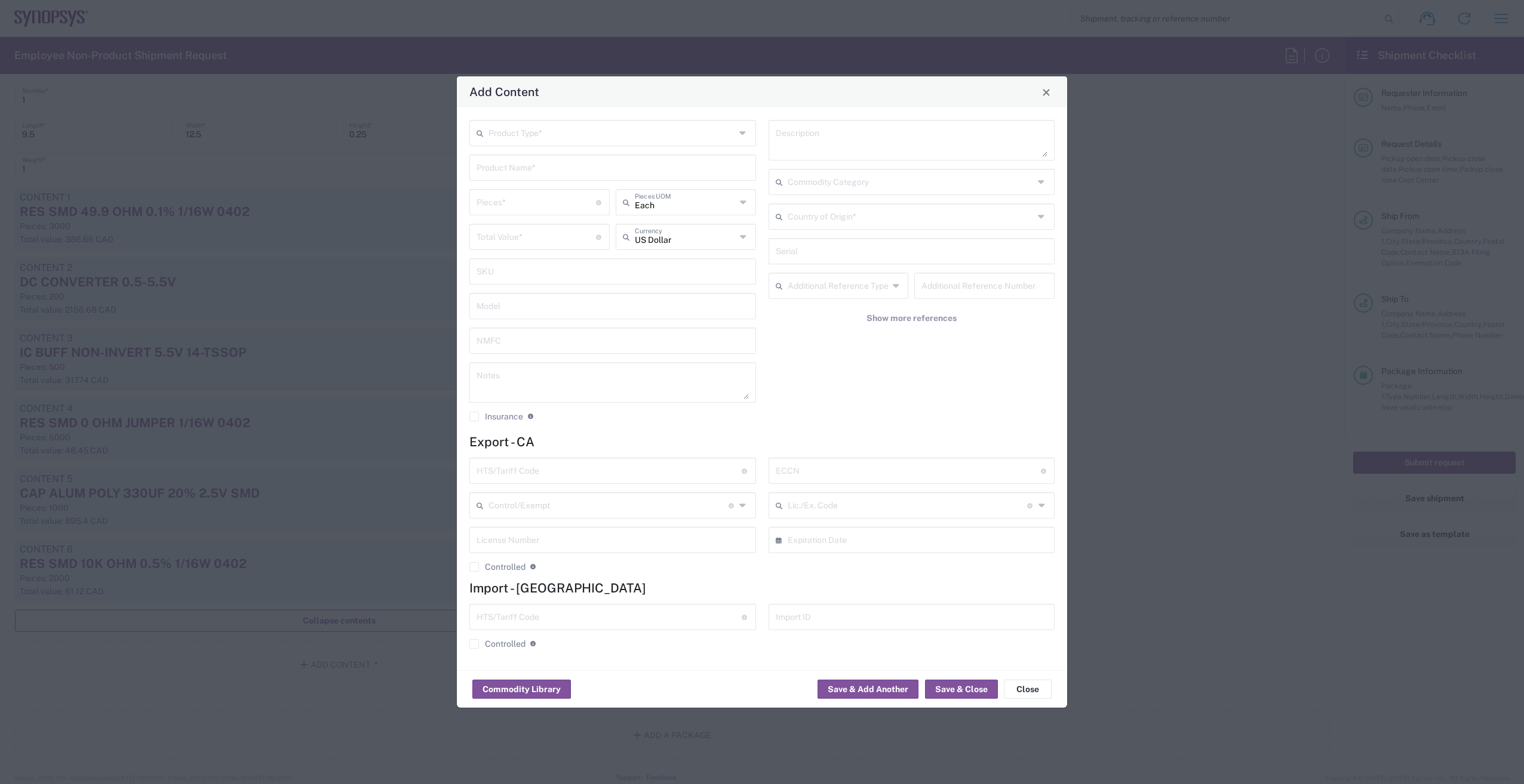
click at [570, 142] on input "text" at bounding box center [611, 133] width 247 height 21
click at [564, 180] on span "General Commodity" at bounding box center [612, 178] width 284 height 19
type input "General Commodity"
click at [657, 176] on input "text" at bounding box center [613, 167] width 273 height 21
click at [547, 165] on input "text" at bounding box center [613, 167] width 273 height 21
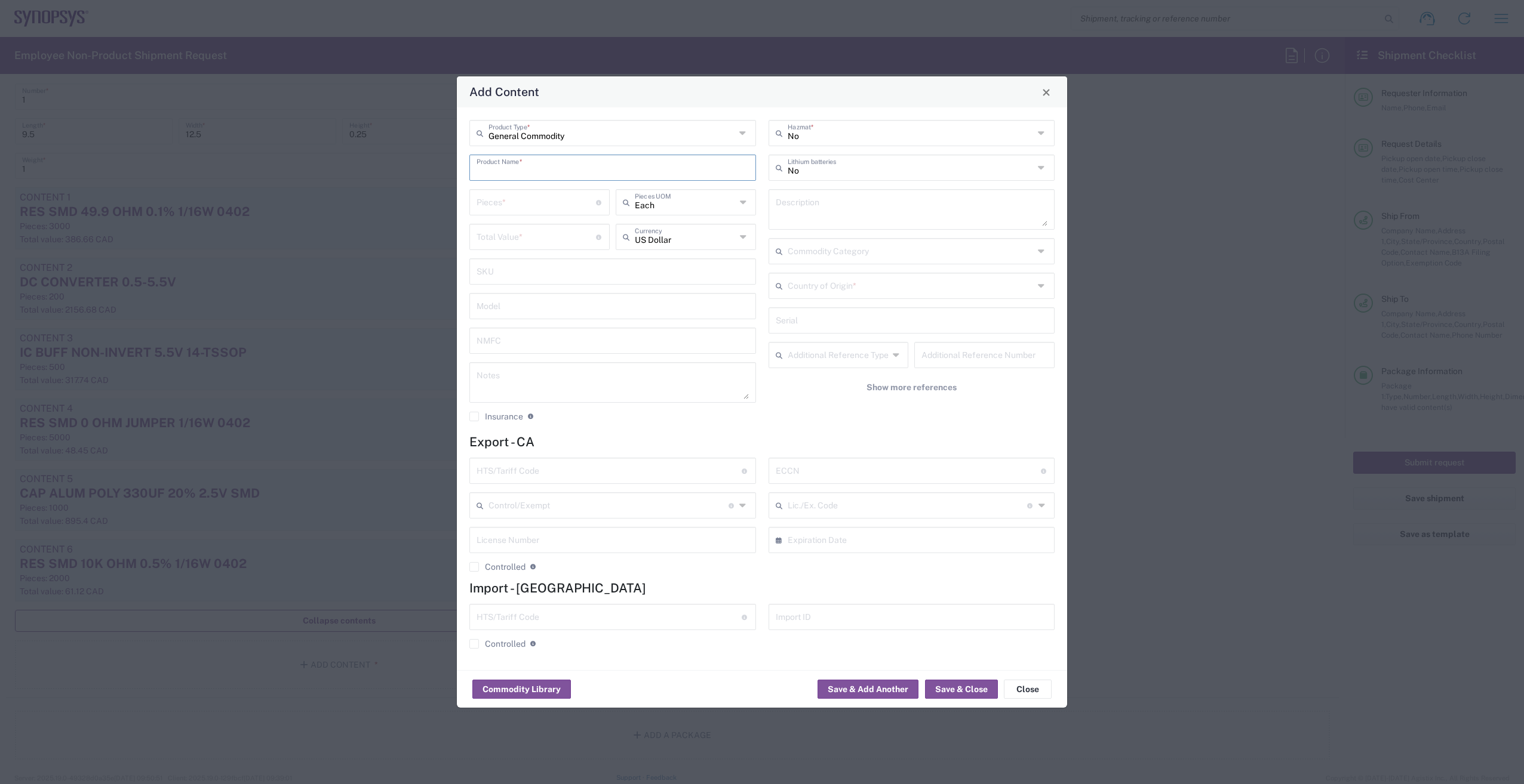
paste input "COAX CBL SMA TO SMP 24"
type input "COAX CBL SMA TO SMP 24"
click at [827, 205] on textarea at bounding box center [911, 209] width 273 height 33
type textarea "10 x"
click at [656, 239] on input "text" at bounding box center [685, 236] width 102 height 21
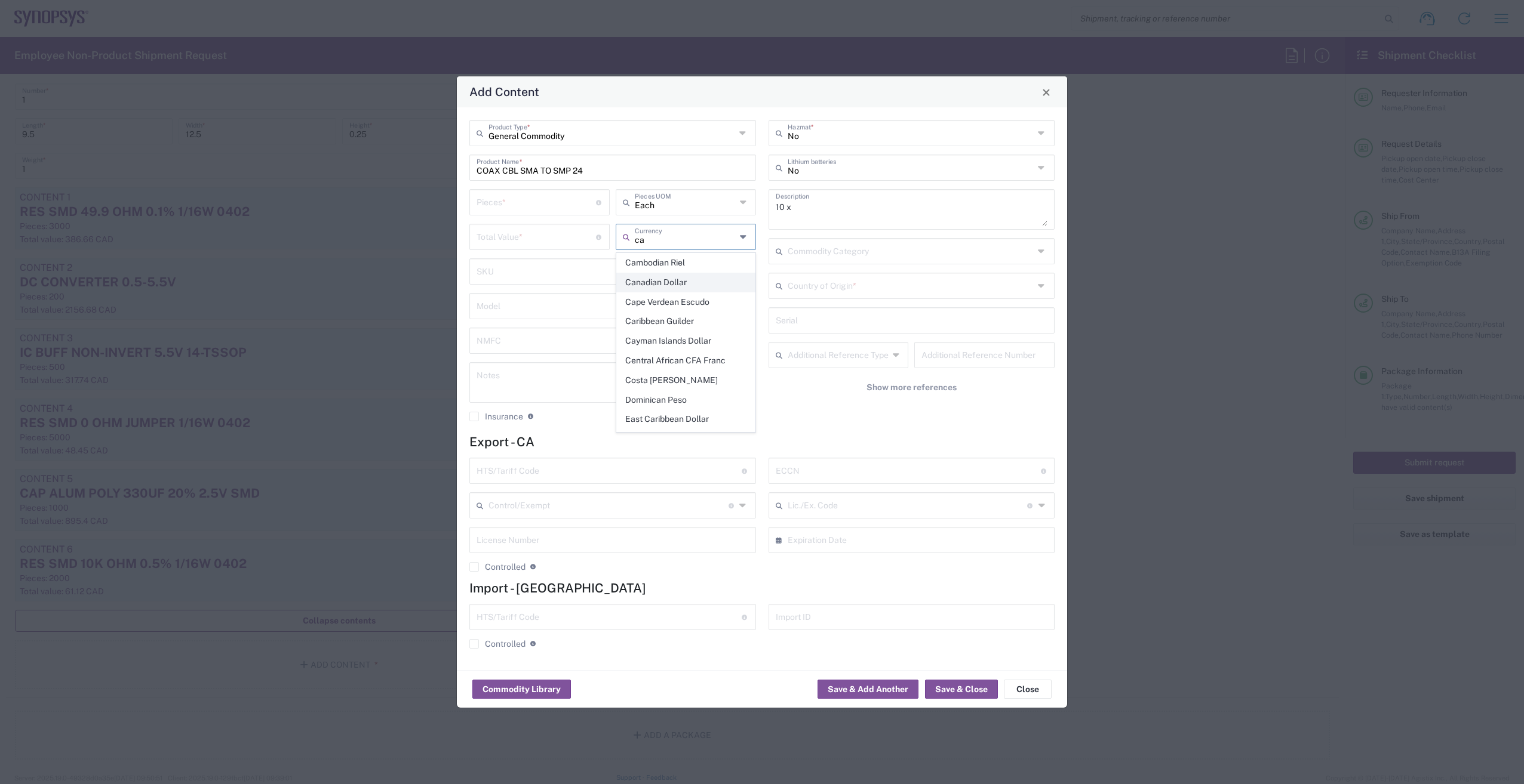
click at [666, 281] on span "Canadian Dollar" at bounding box center [686, 282] width 138 height 19
type input "Canadian Dollar"
click at [804, 205] on textarea "10 x" at bounding box center [911, 209] width 273 height 33
paste textarea "COAX CBL SMA TO SMP 24"
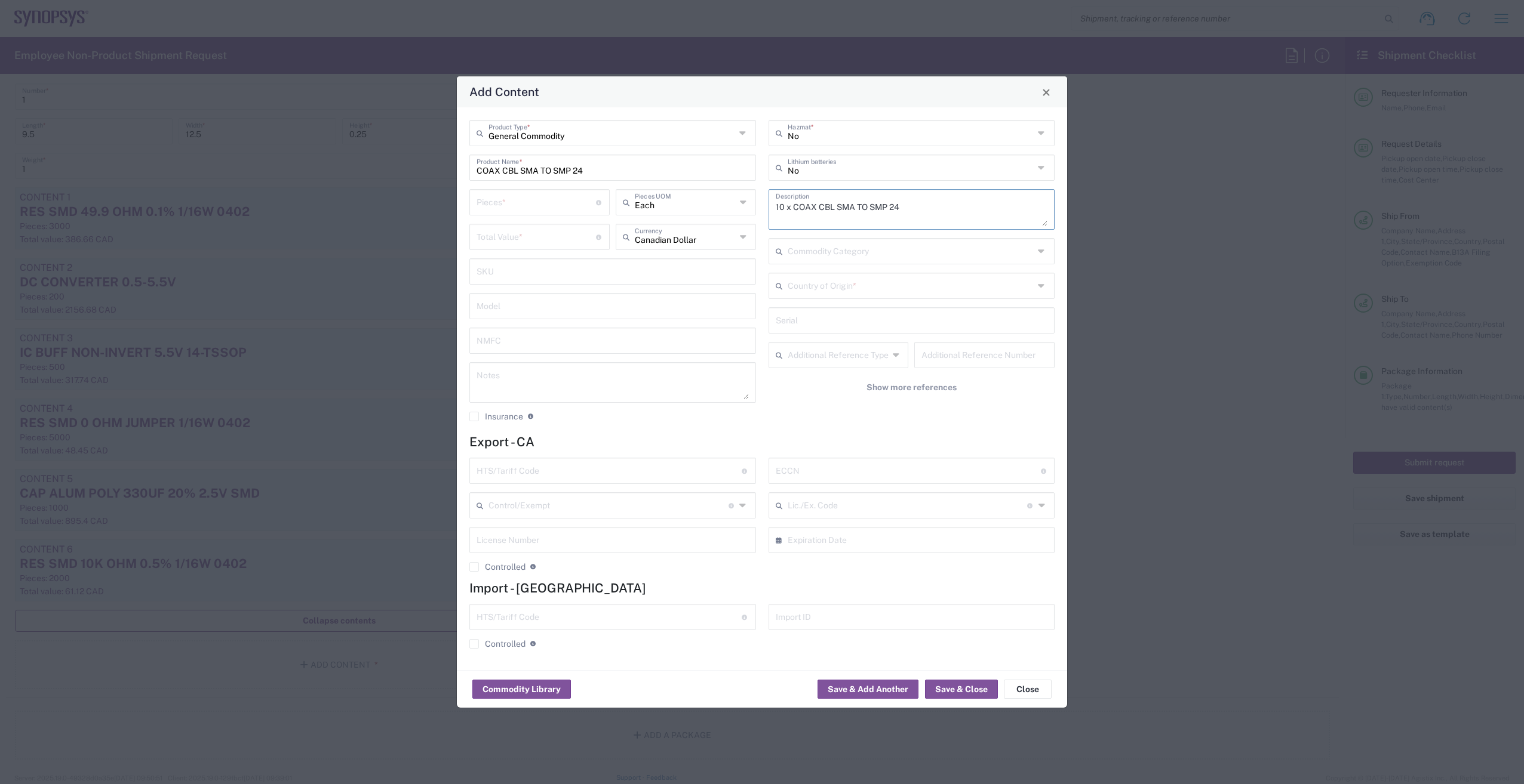
type textarea "10 x COAX CBL SMA TO SMP 24"
click at [570, 464] on input "text" at bounding box center [609, 470] width 265 height 21
paste input "8544.20.0000"
type input "8544.20.0000"
click at [878, 471] on input "text" at bounding box center [908, 470] width 265 height 21
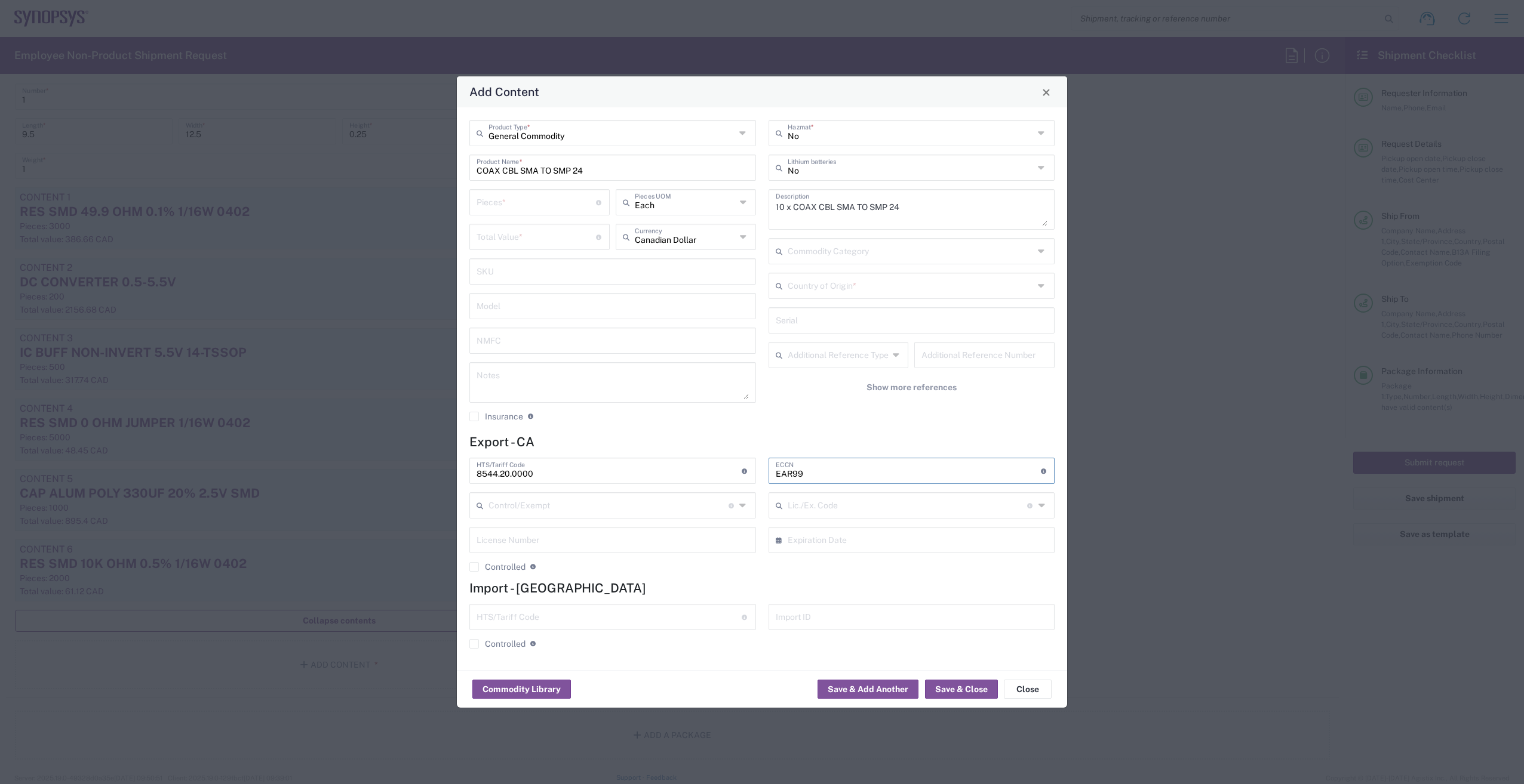
type input "EAR99"
click at [858, 295] on input "text" at bounding box center [910, 285] width 247 height 21
type input "[GEOGRAPHIC_DATA]"
click at [964, 691] on button "Save & Close" at bounding box center [962, 689] width 73 height 19
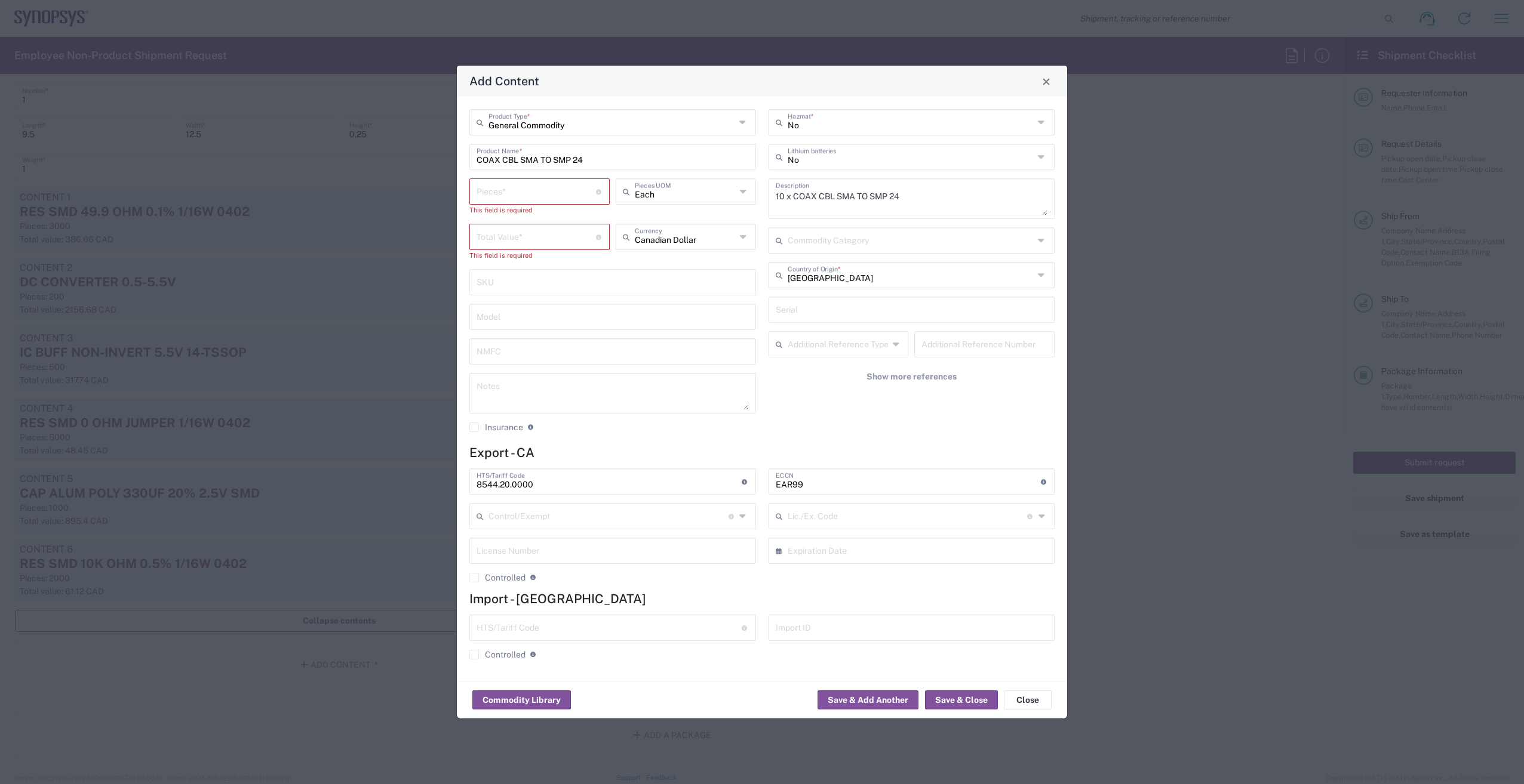
click at [548, 185] on input "number" at bounding box center [536, 191] width 120 height 21
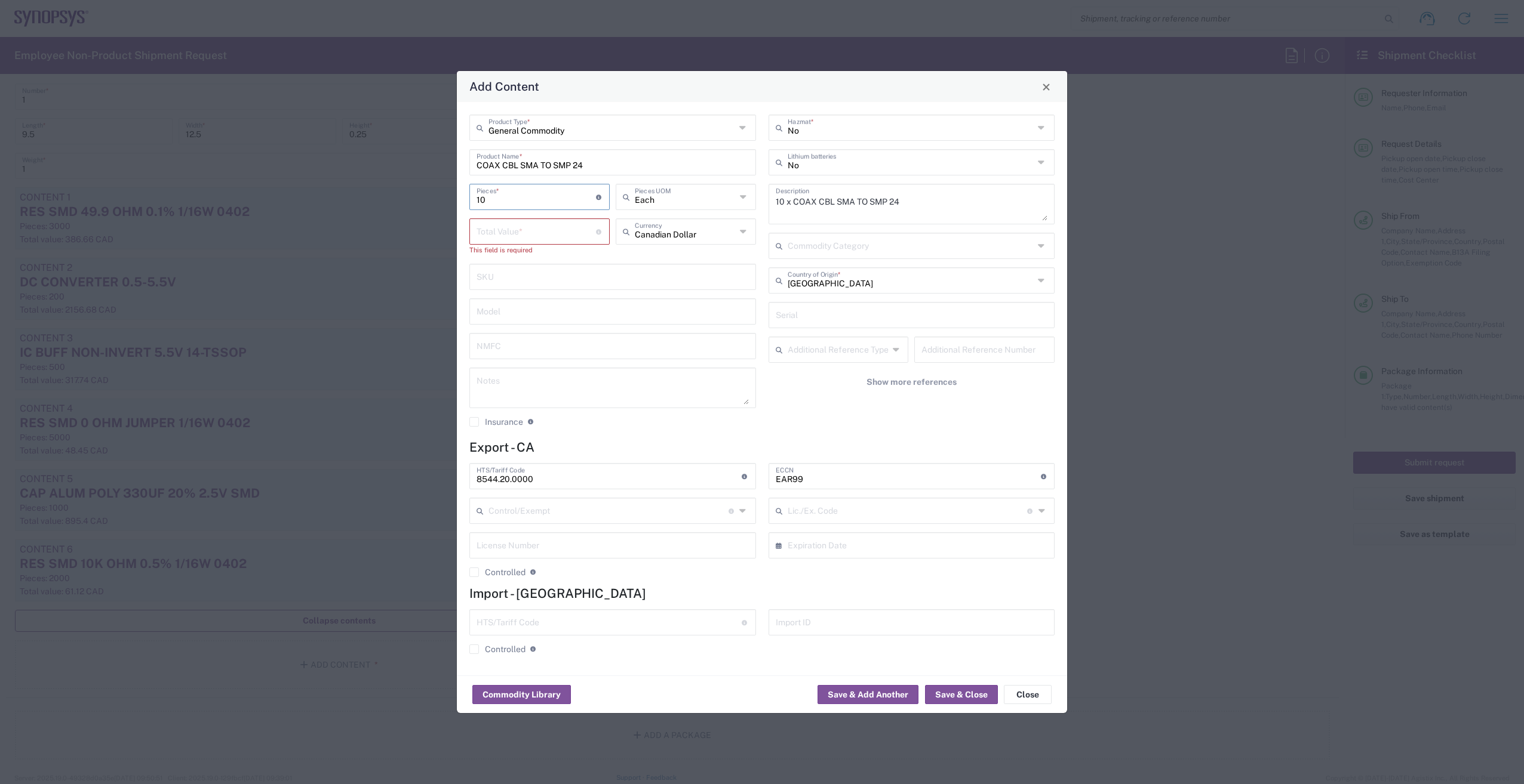
type input "10"
click at [535, 227] on input "number" at bounding box center [536, 231] width 120 height 21
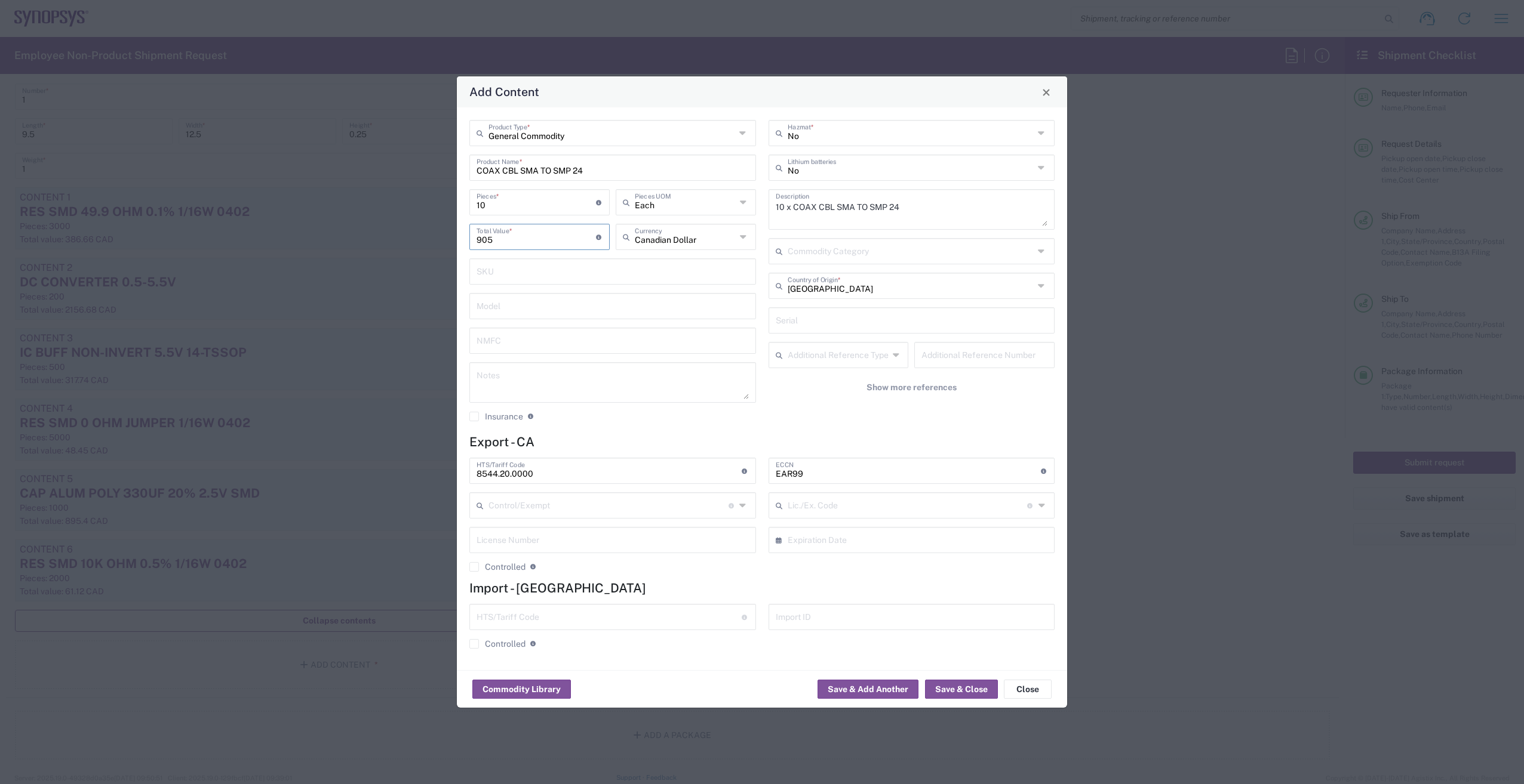
type input "905"
click at [967, 688] on button "Save & Close" at bounding box center [962, 689] width 73 height 19
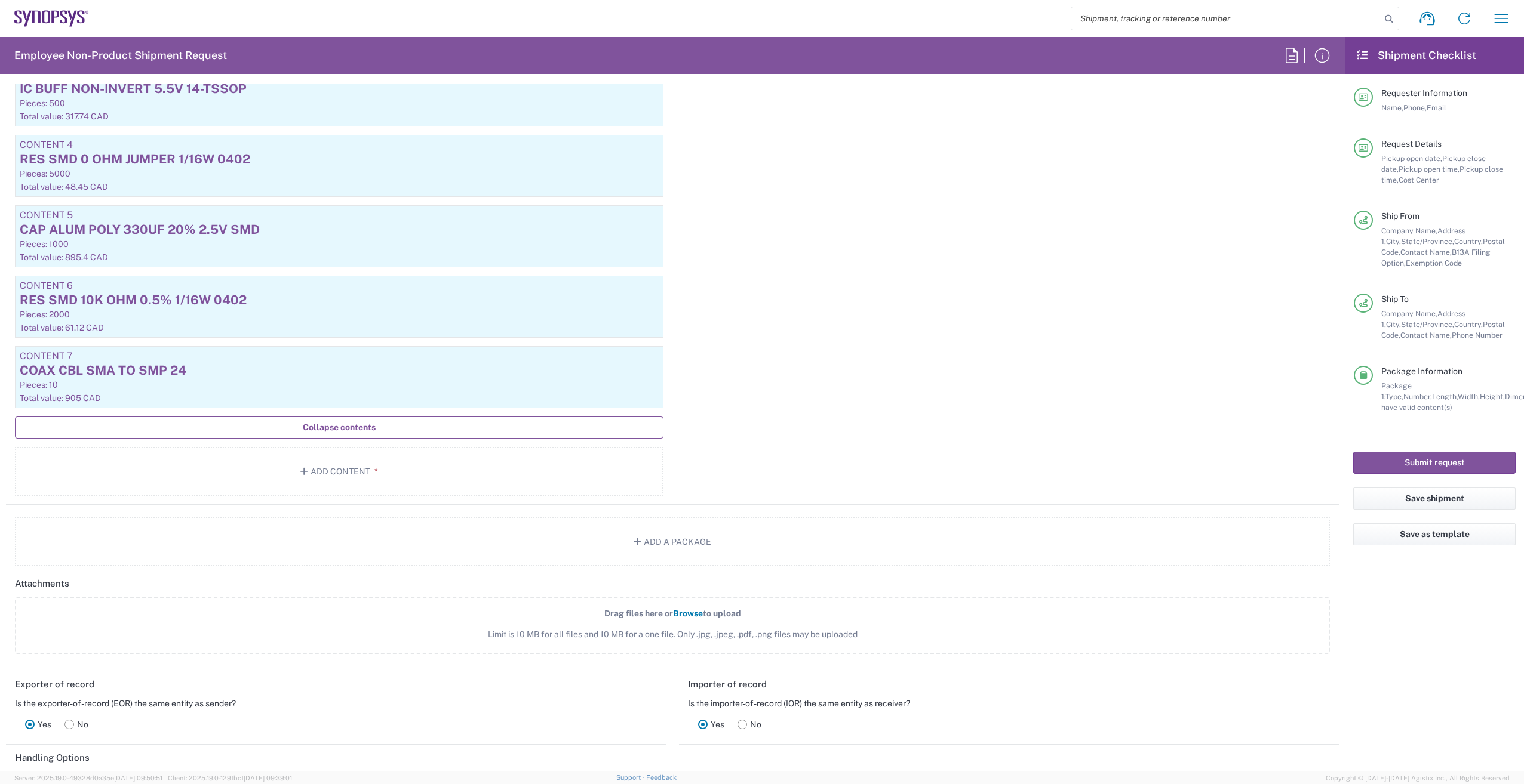
scroll to position [1552, 0]
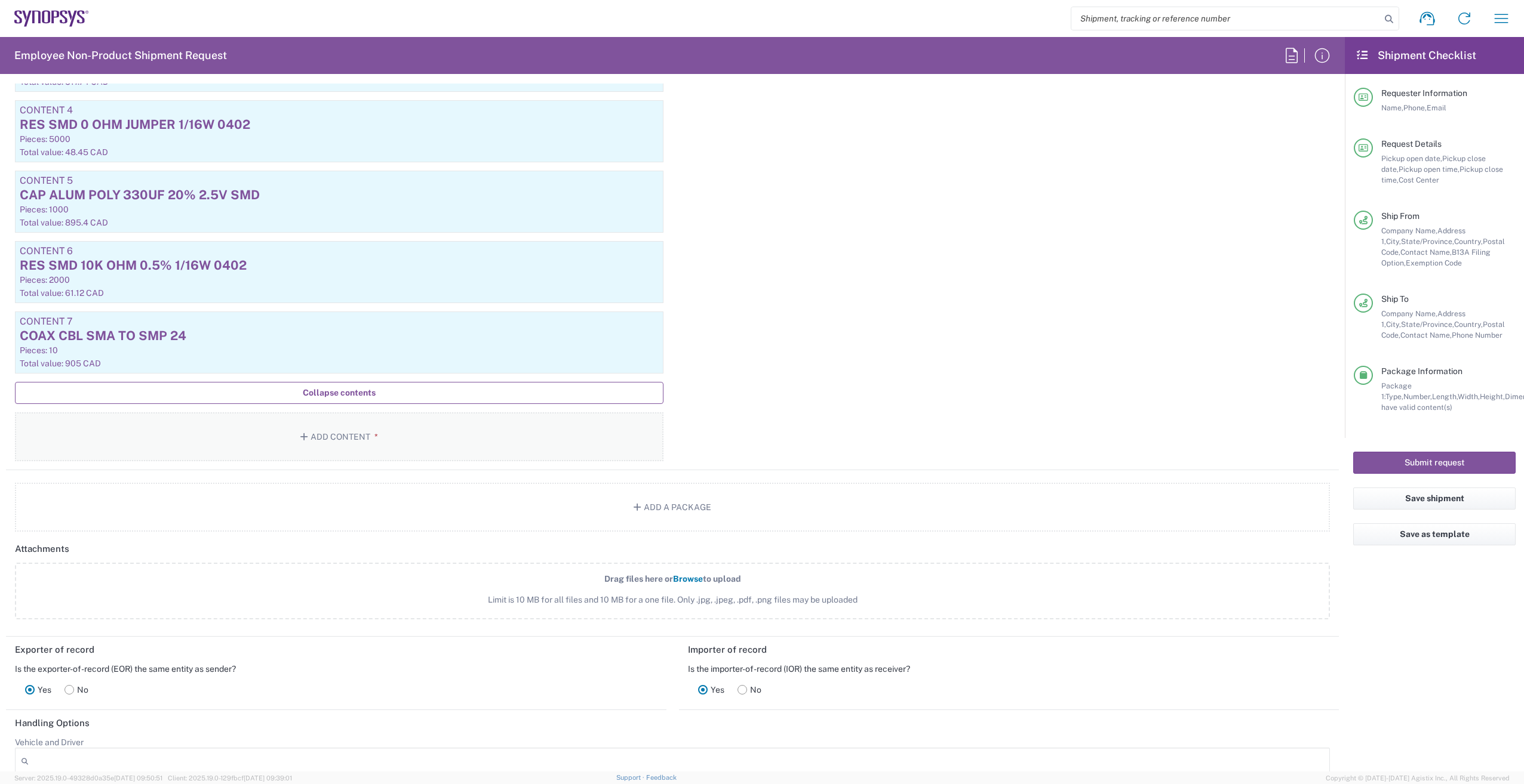
click at [338, 426] on button "Add Content *" at bounding box center [338, 437] width 648 height 49
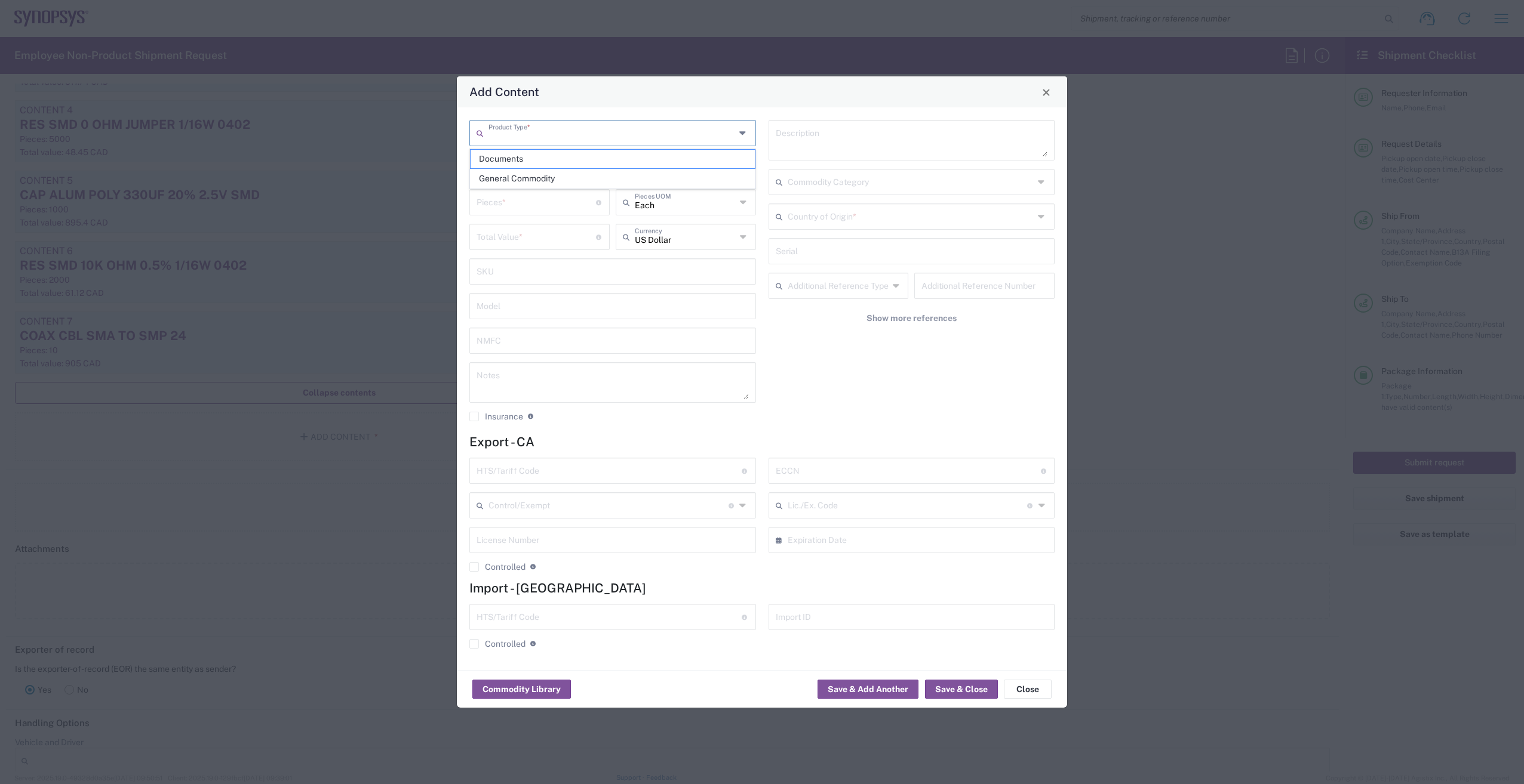
click at [530, 131] on input "text" at bounding box center [611, 133] width 247 height 21
click at [533, 176] on span "General Commodity" at bounding box center [612, 178] width 284 height 19
type input "General Commodity"
click at [585, 472] on input "text" at bounding box center [609, 470] width 265 height 21
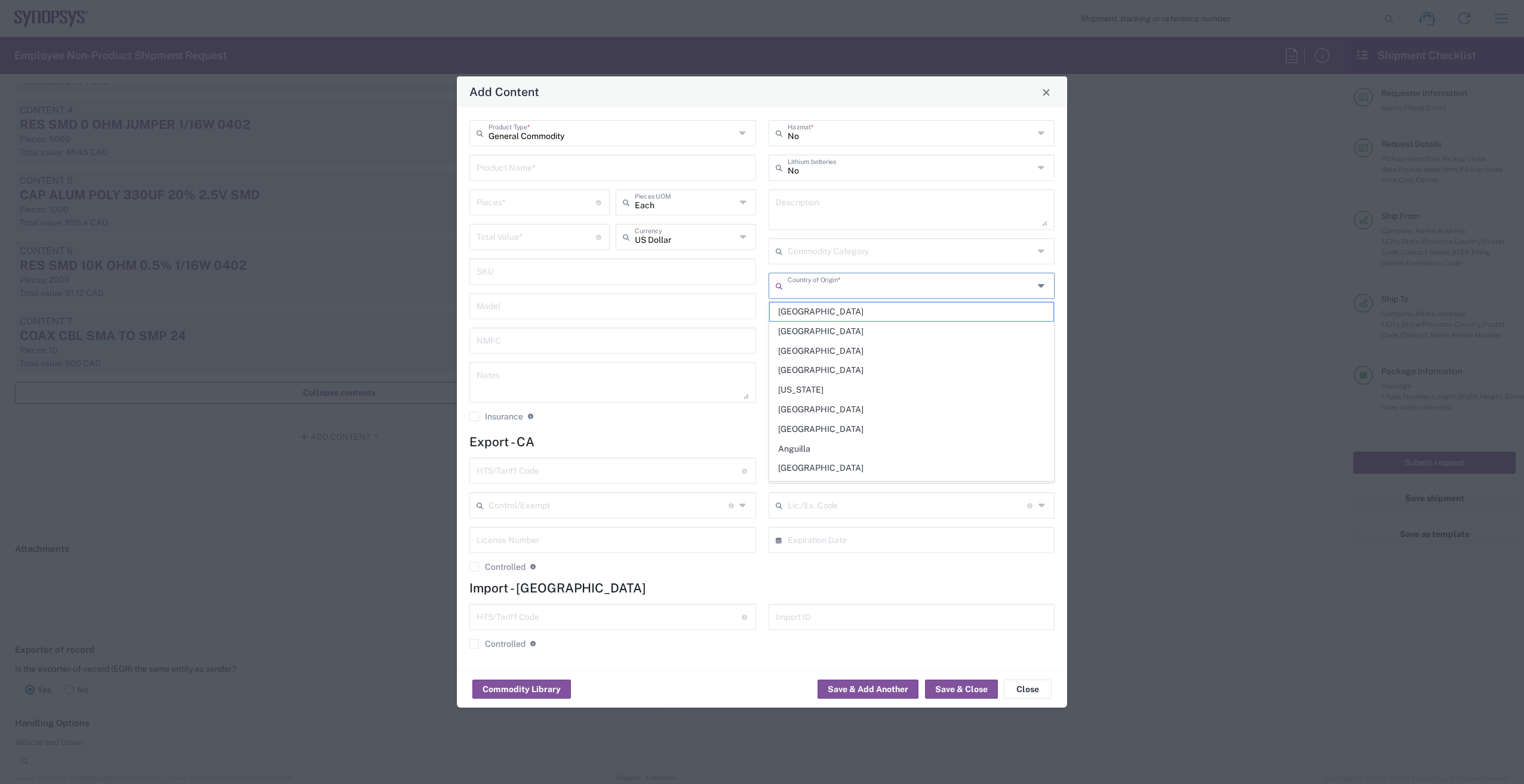
click at [874, 292] on input "text" at bounding box center [910, 285] width 247 height 21
click at [808, 394] on span "[GEOGRAPHIC_DATA]" at bounding box center [911, 390] width 284 height 19
type input "[GEOGRAPHIC_DATA]"
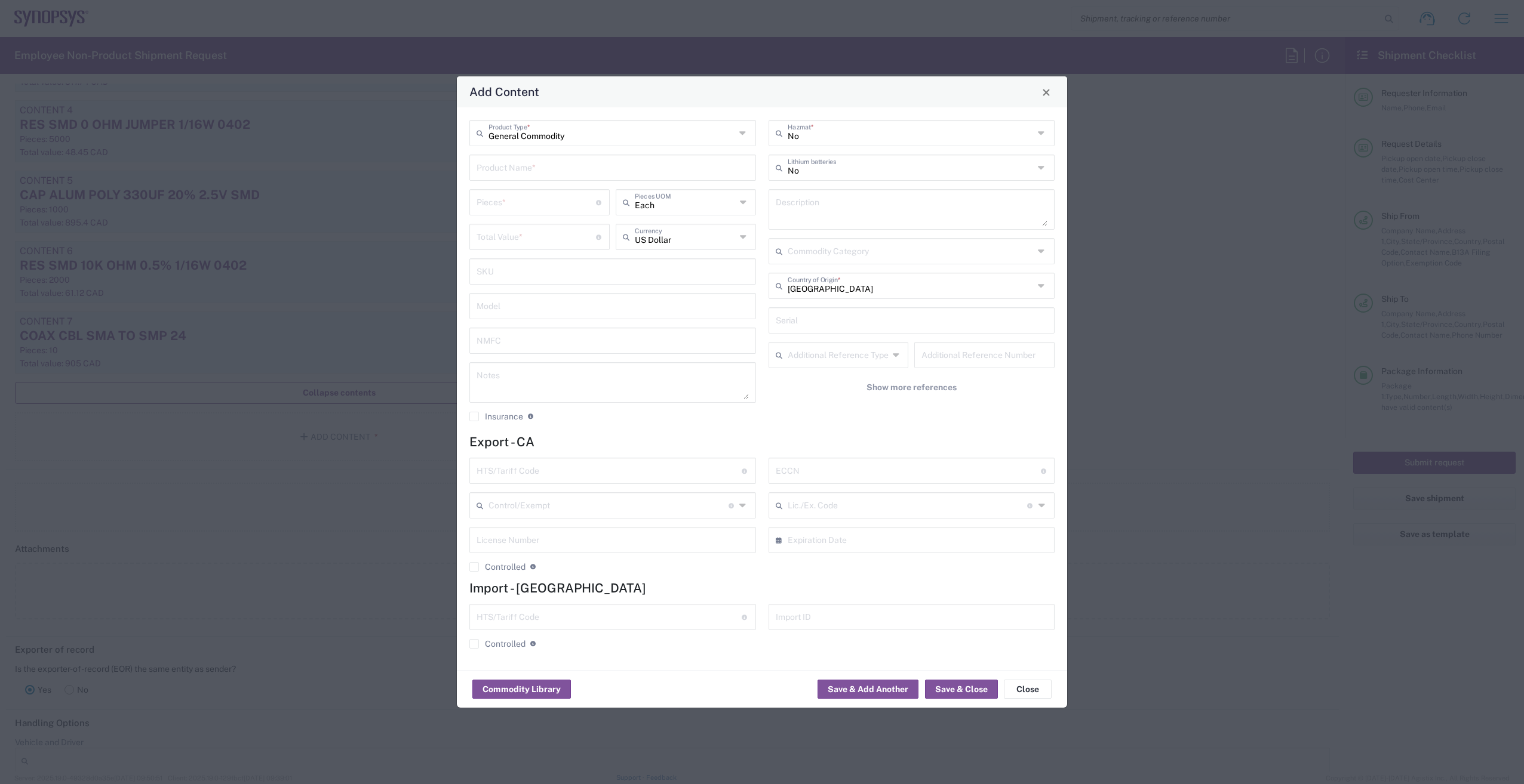
click at [621, 171] on input "text" at bounding box center [613, 167] width 273 height 21
paste input "LED Display"
type input "LED Display"
click at [565, 205] on input "number" at bounding box center [536, 202] width 120 height 21
type input "105"
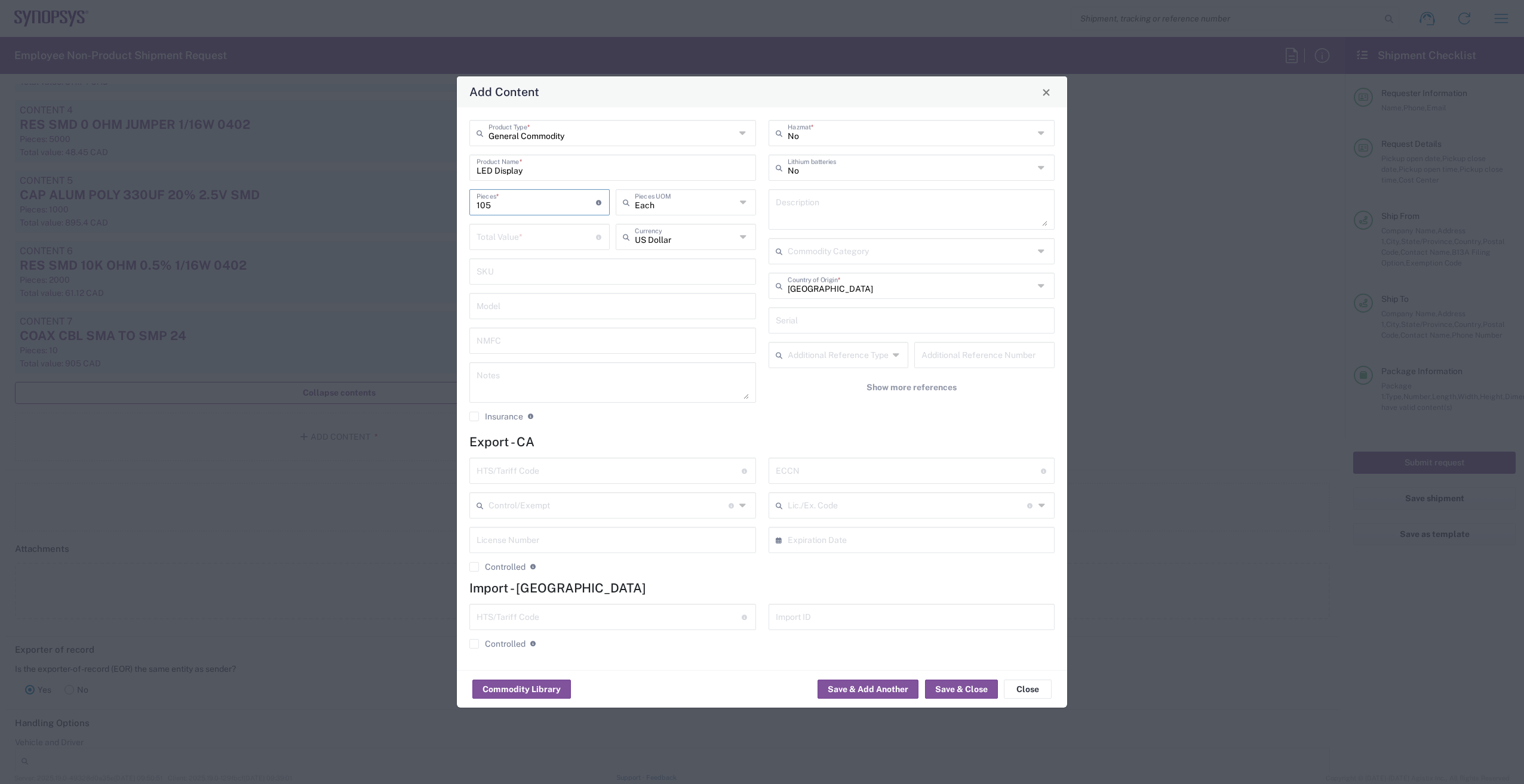
click at [796, 207] on textarea at bounding box center [911, 209] width 273 height 33
paste textarea "LED Display"
type textarea "105 x LED Display"
click at [698, 235] on input "text" at bounding box center [685, 236] width 102 height 21
click at [673, 281] on span "Canadian Dollar" at bounding box center [686, 282] width 138 height 19
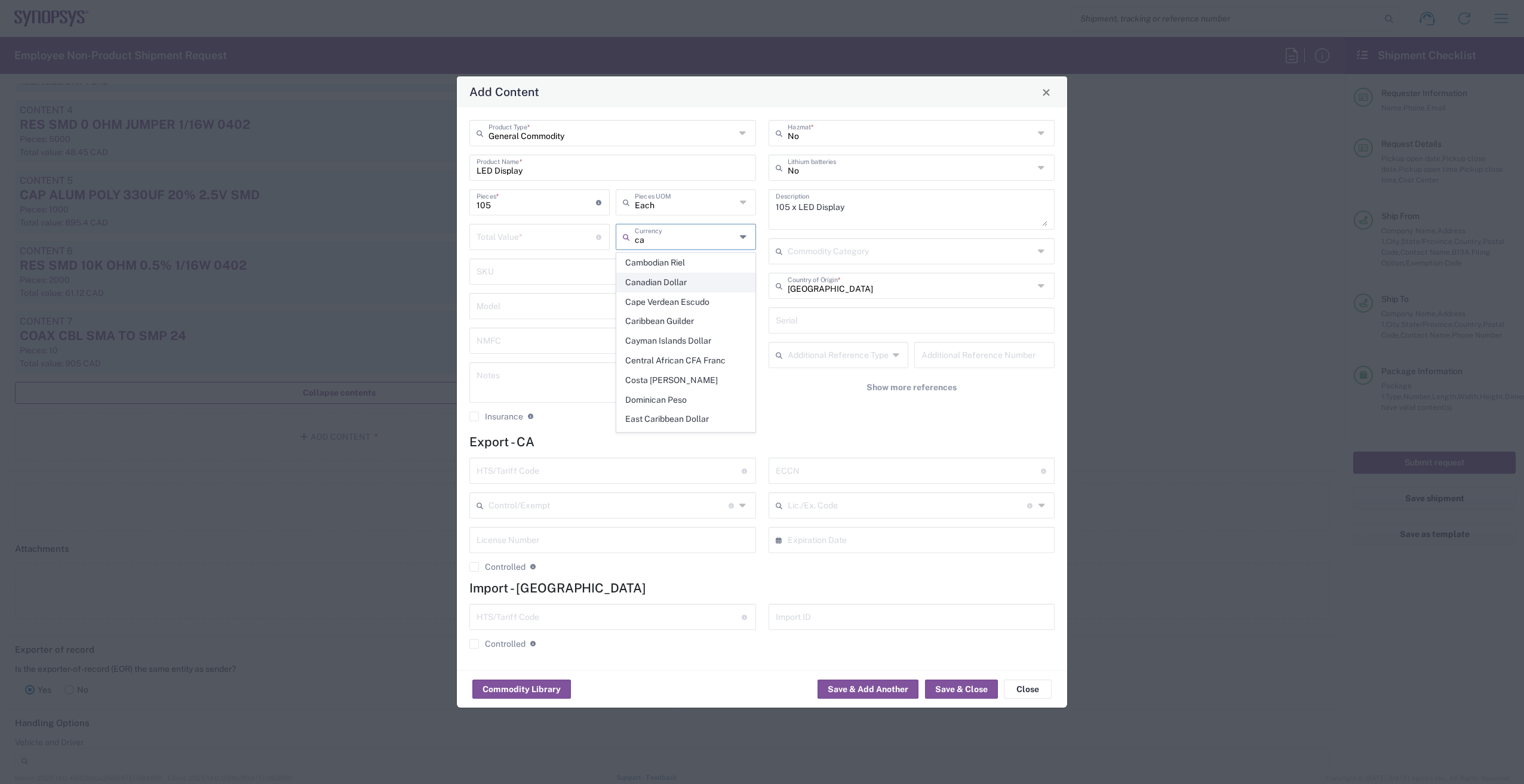
type input "Canadian Dollar"
click at [526, 250] on div "Total Value * Total value of all the pieces" at bounding box center [539, 237] width 140 height 26
click at [526, 238] on input "number" at bounding box center [536, 236] width 120 height 21
drag, startPoint x: 513, startPoint y: 242, endPoint x: 260, endPoint y: 228, distance: 253.4
click at [259, 228] on div "Add Content General Commodity Product Type * LED Display Product Name * 105 Pie…" at bounding box center [762, 392] width 1524 height 784
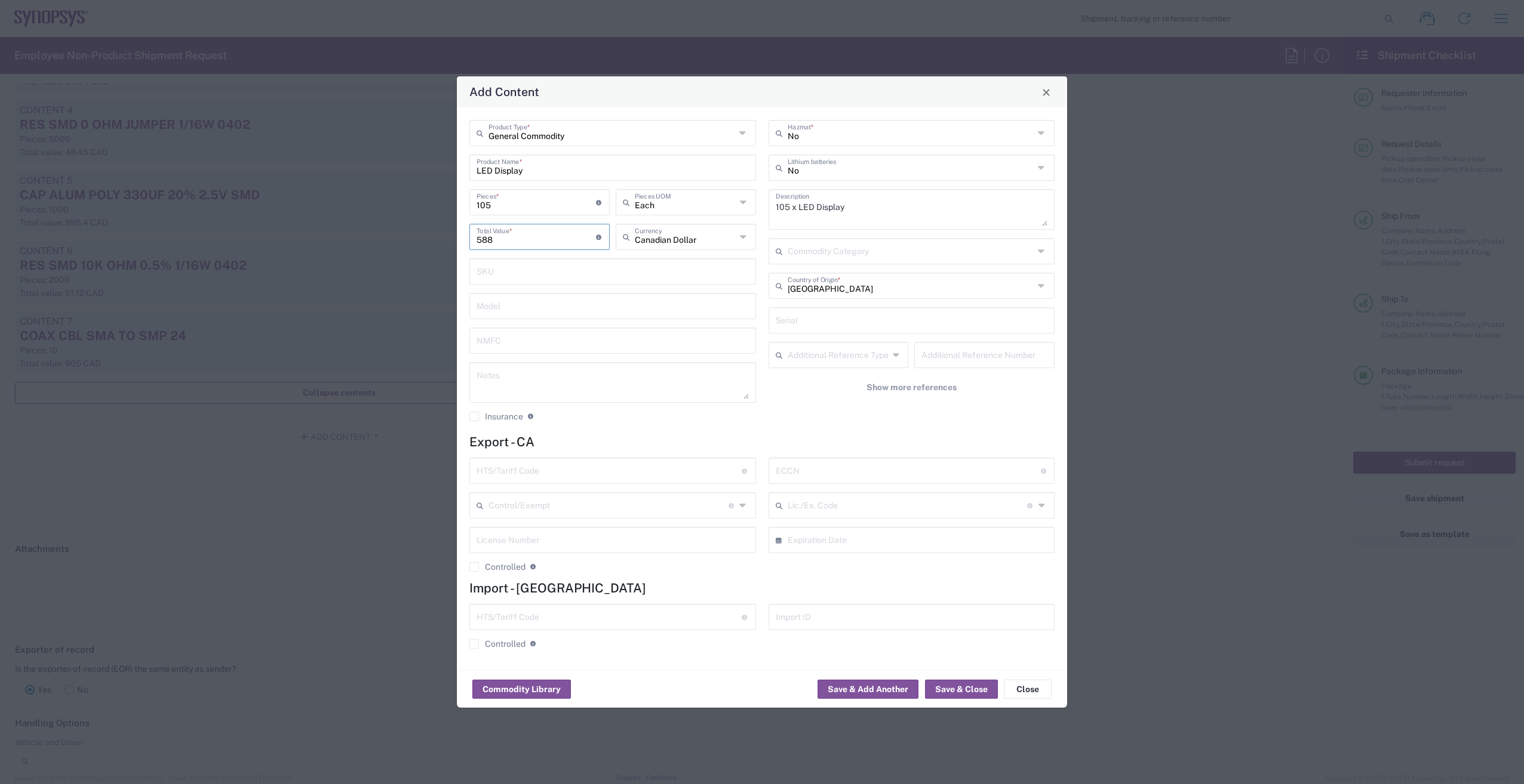
type input "588"
click at [539, 476] on input "text" at bounding box center [609, 470] width 265 height 21
click at [567, 478] on input "text" at bounding box center [609, 470] width 265 height 21
type input "8541.41.0000"
click at [805, 481] on div "ECCN Obtain ECCN from vendor if product is purchased. Export Control Classifica…" at bounding box center [912, 471] width 286 height 26
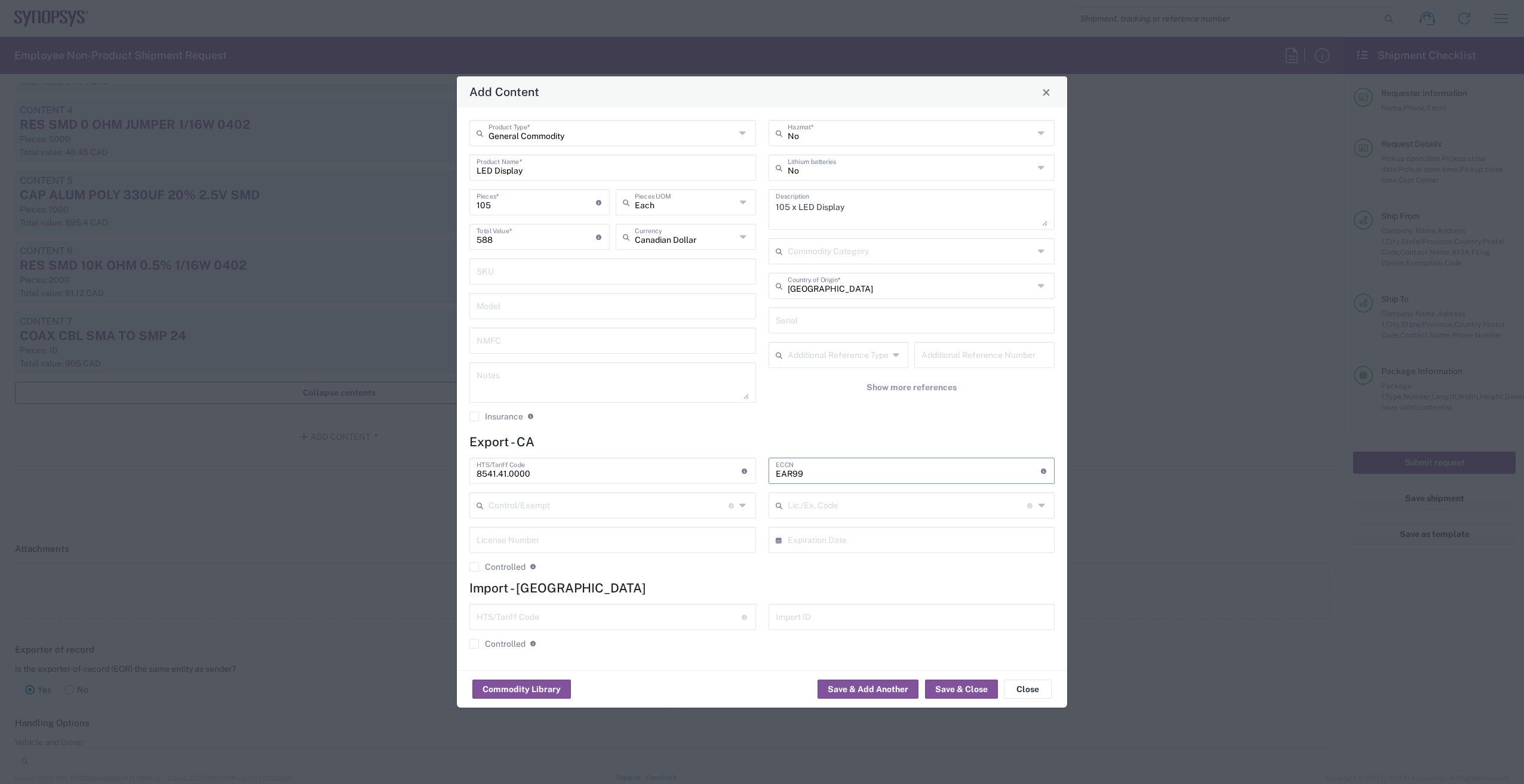
type input "EAR99"
click at [867, 288] on input "[GEOGRAPHIC_DATA]" at bounding box center [910, 285] width 247 height 21
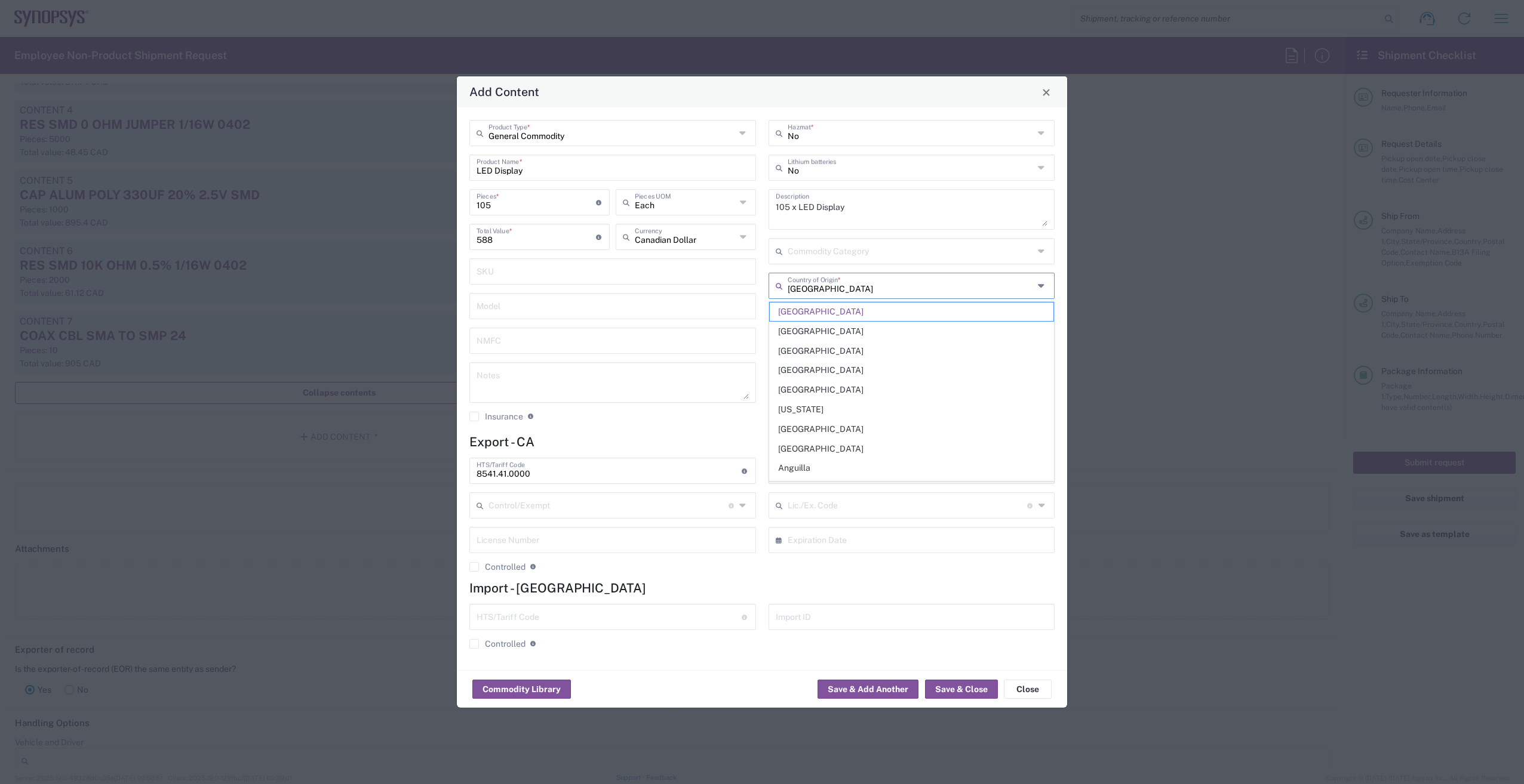
drag, startPoint x: 864, startPoint y: 288, endPoint x: 688, endPoint y: 266, distance: 177.4
click at [688, 266] on div "General Commodity Product Type * LED Display Product Name * 105 Pieces * Number…" at bounding box center [762, 276] width 598 height 311
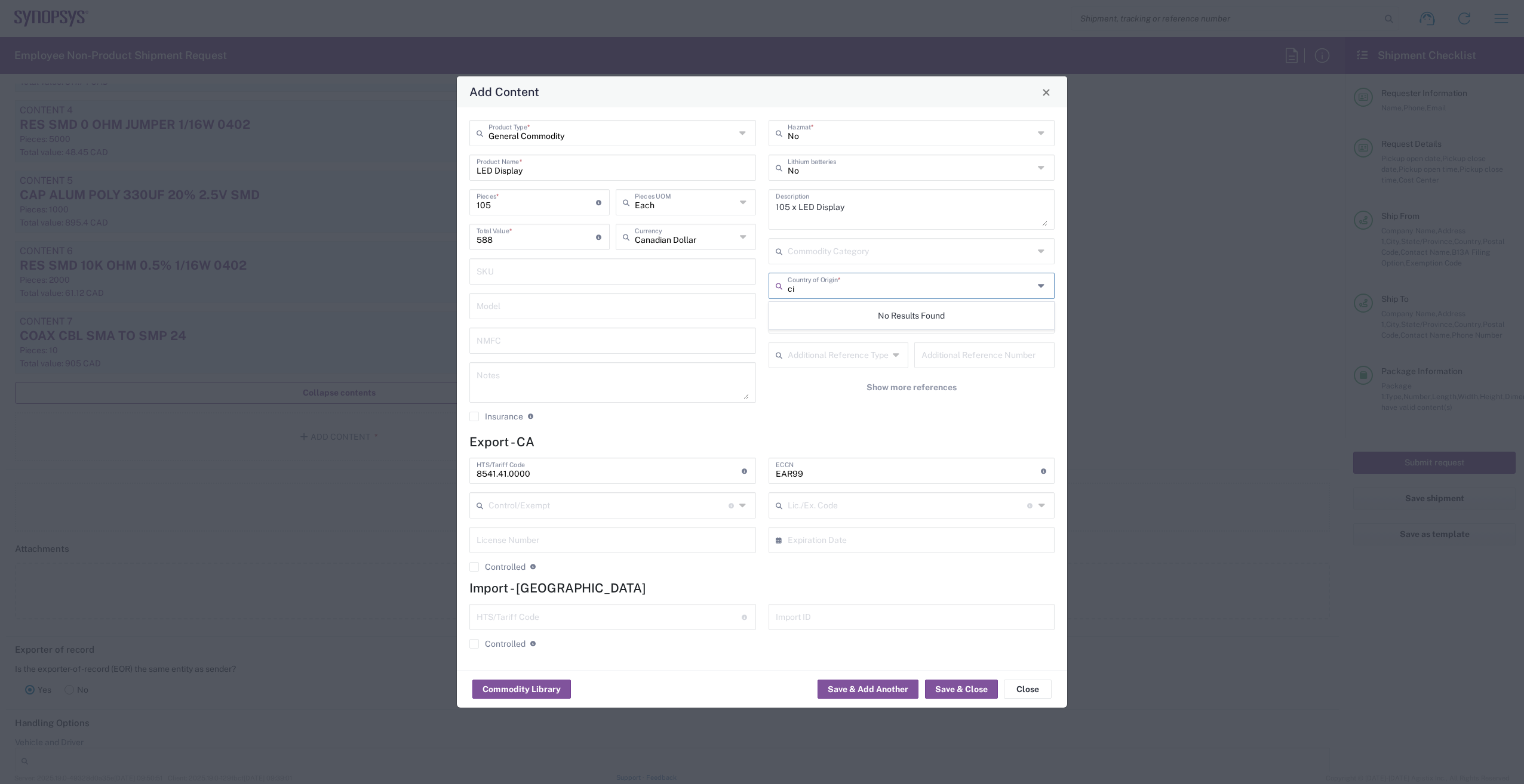
type input "c"
click at [810, 311] on span "[GEOGRAPHIC_DATA]" at bounding box center [911, 311] width 284 height 19
type input "[GEOGRAPHIC_DATA]"
click at [955, 685] on button "Save & Close" at bounding box center [962, 689] width 73 height 19
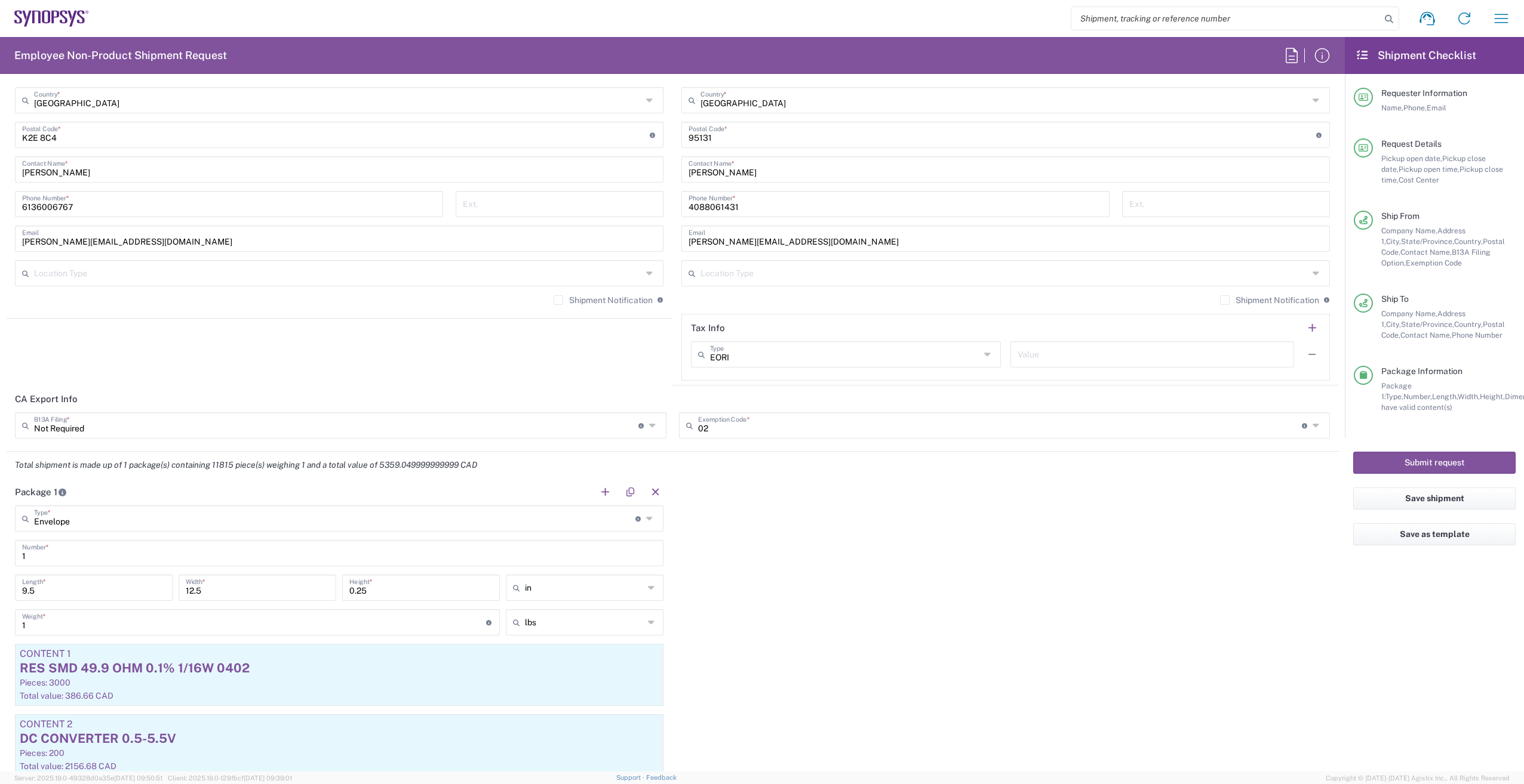
scroll to position [795, 0]
click at [1408, 464] on button "Submit request" at bounding box center [1434, 463] width 163 height 22
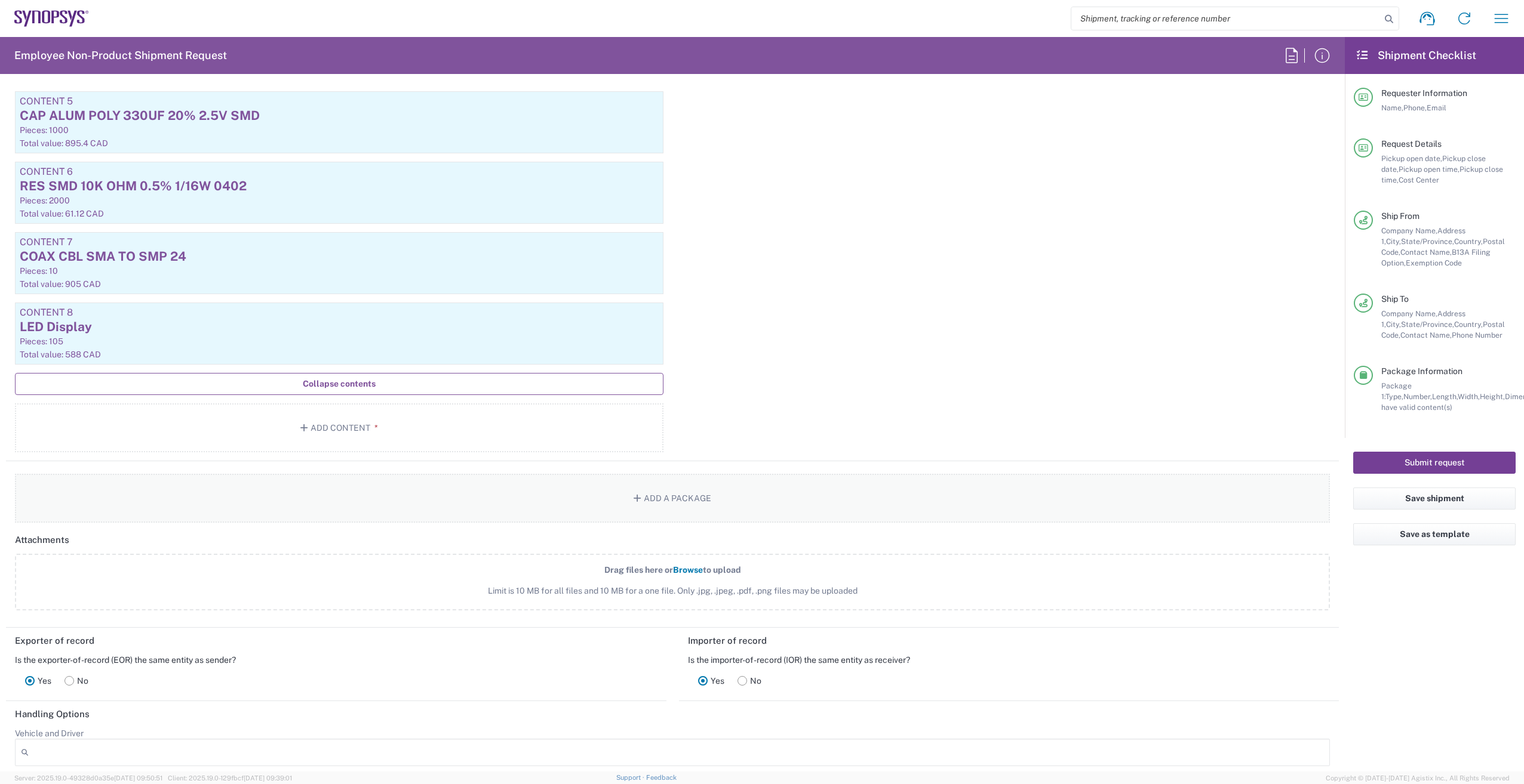
scroll to position [2000, 0]
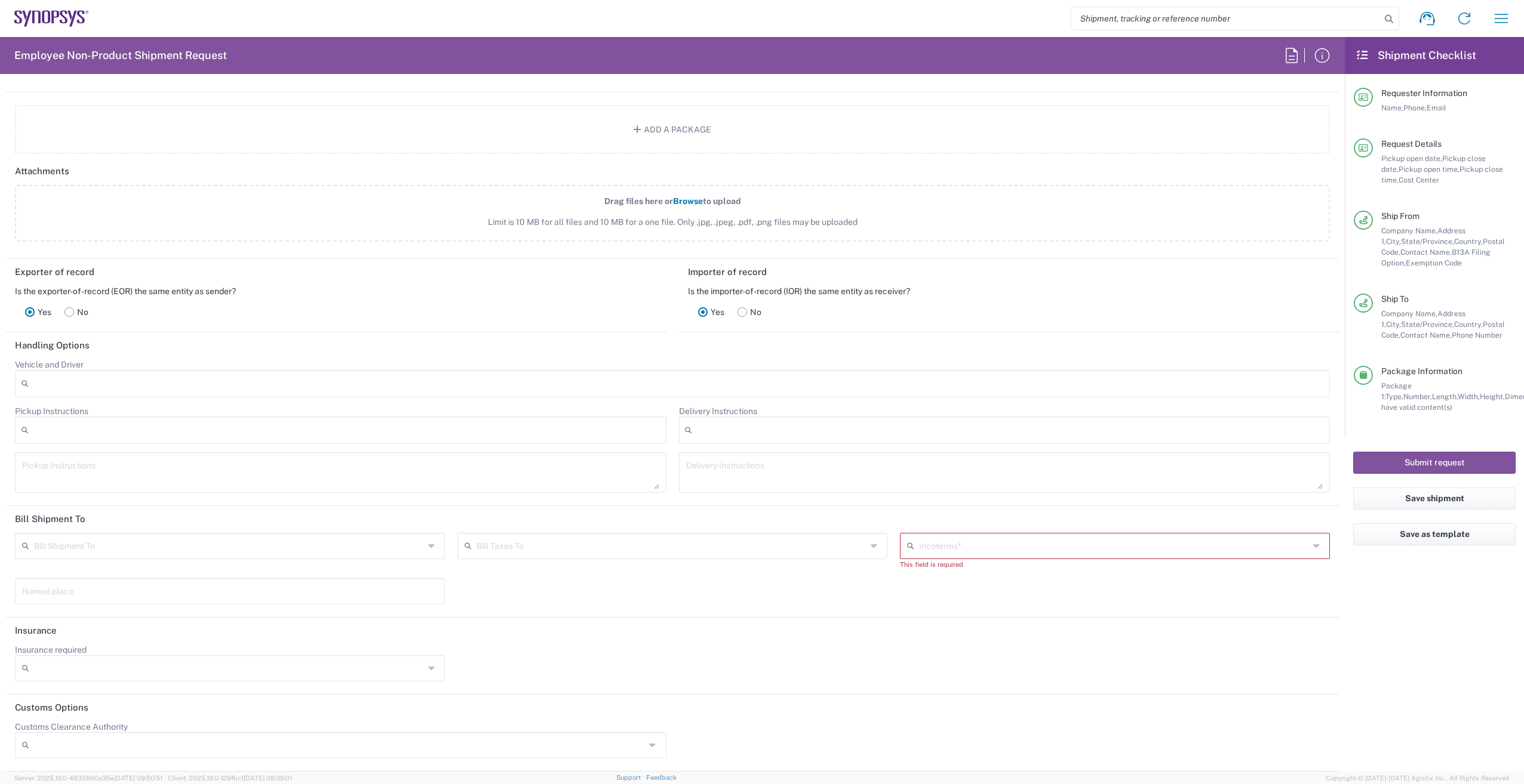
click at [962, 542] on input "text" at bounding box center [1114, 546] width 390 height 21
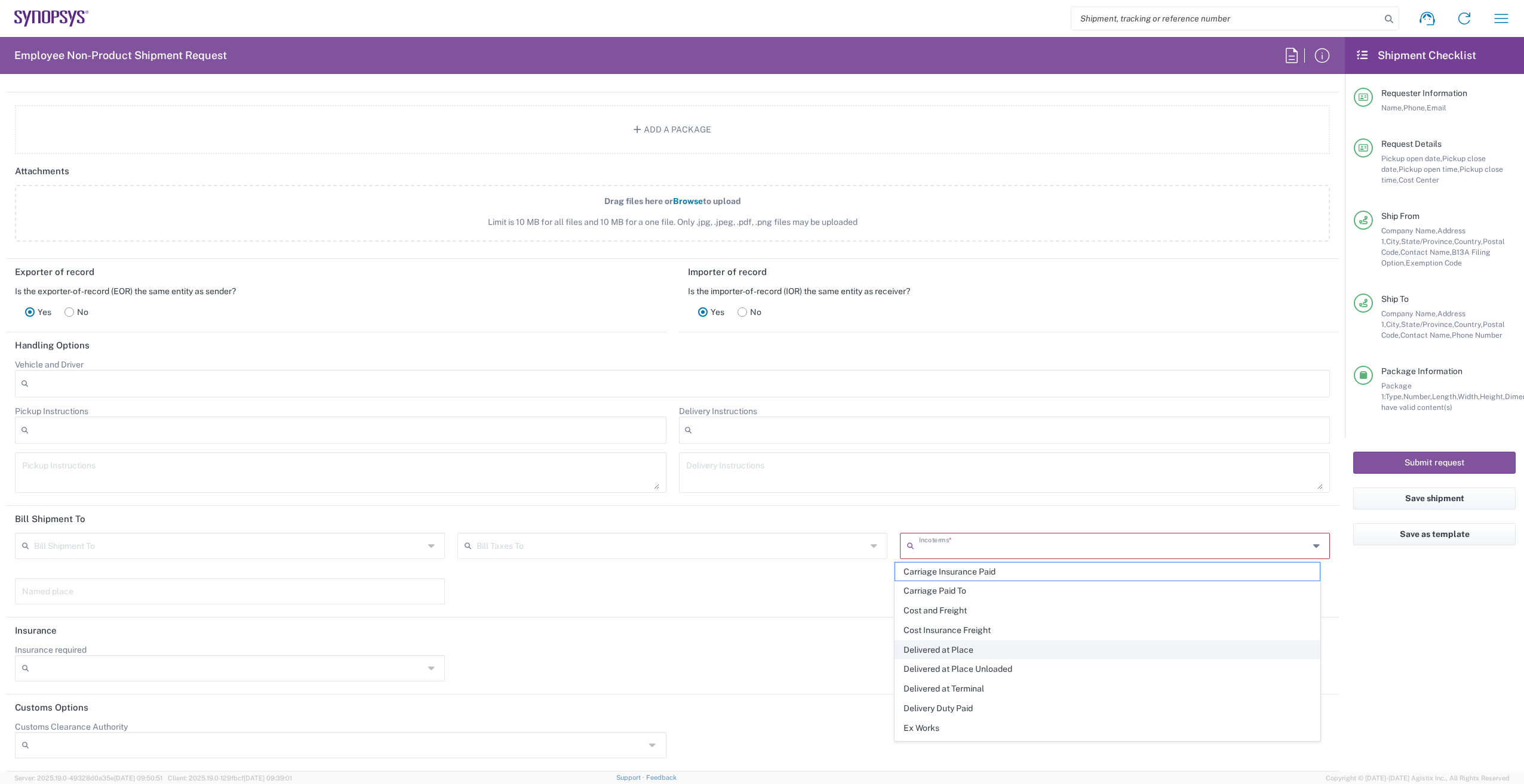
click at [963, 647] on span "Delivered at Place" at bounding box center [1107, 650] width 425 height 19
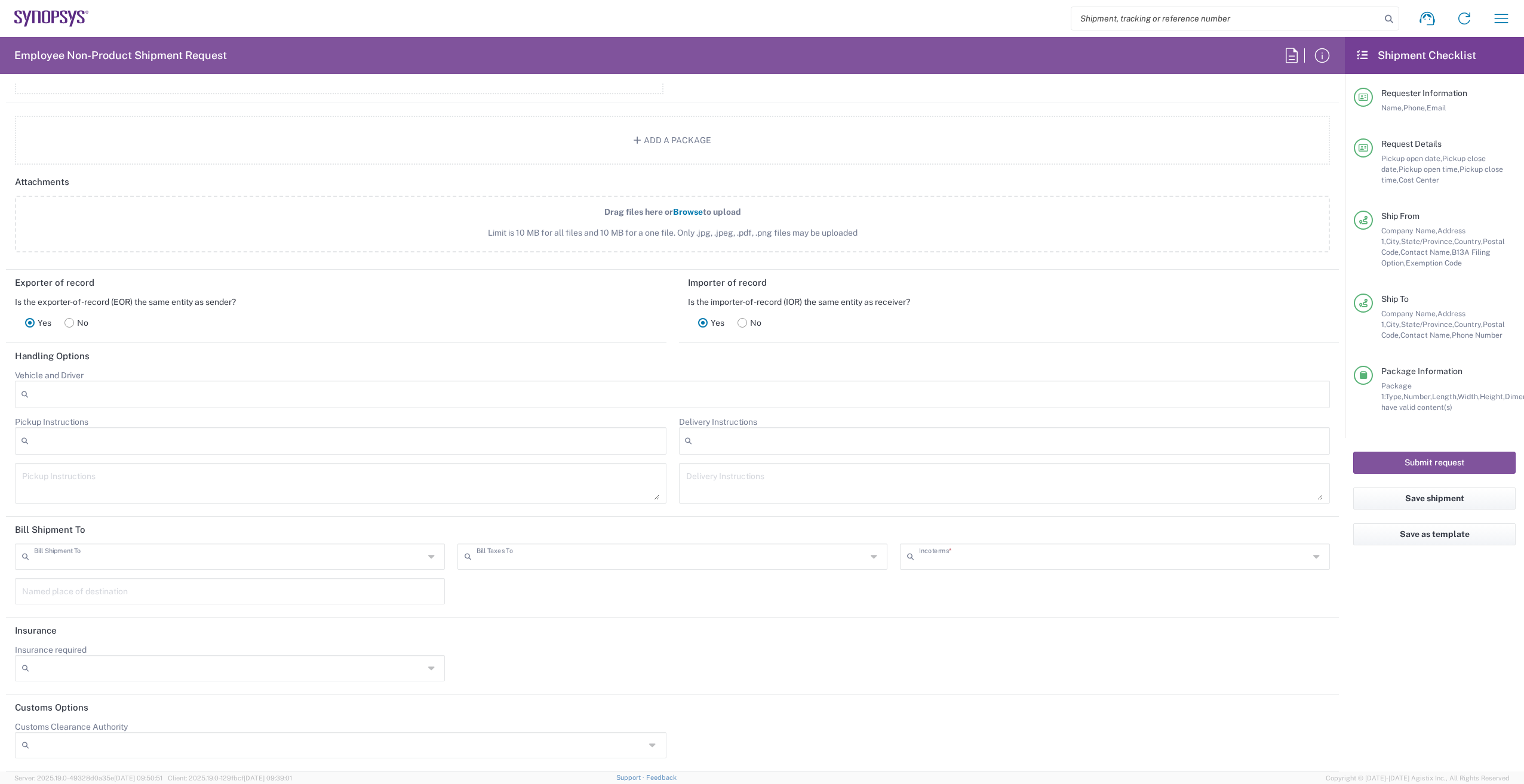
type input "Sender/Shipper"
type input "Recipient Account"
click at [1028, 568] on div "Delivered at Place Incoterms *" at bounding box center [1115, 557] width 430 height 26
type input "Delivered at Place"
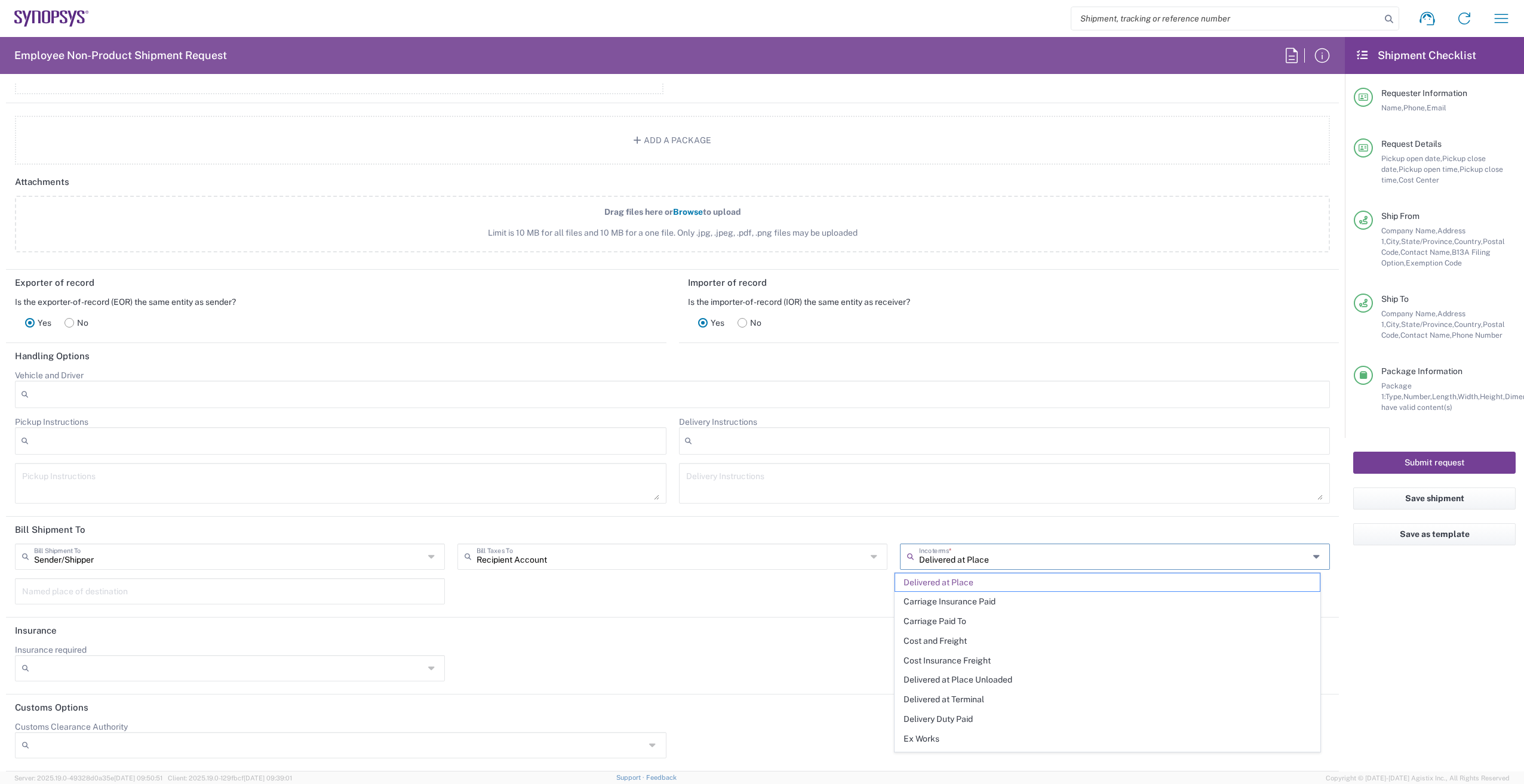
click at [1448, 459] on button "Submit request" at bounding box center [1434, 463] width 163 height 22
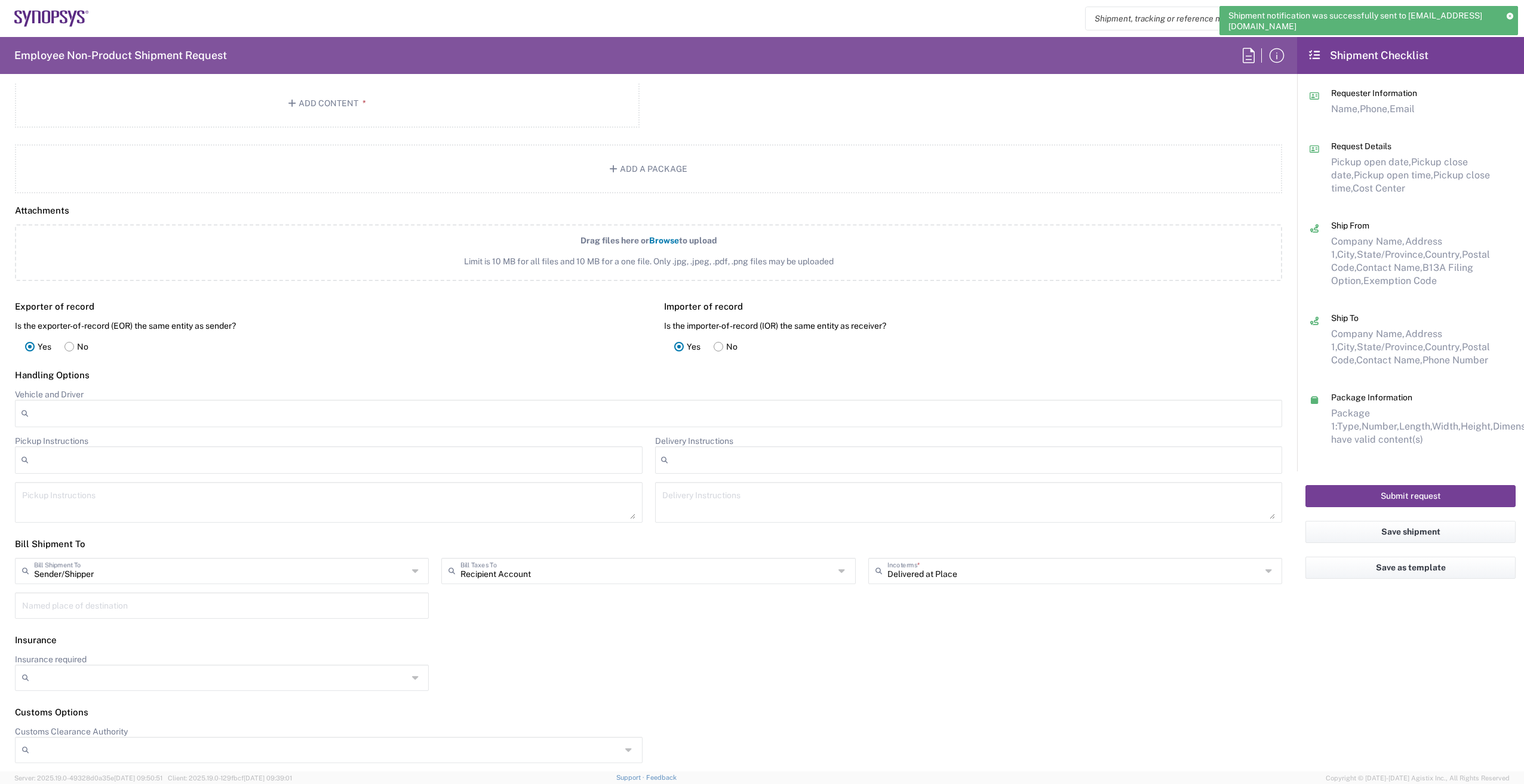
scroll to position [1932, 0]
